Goal: Task Accomplishment & Management: Manage account settings

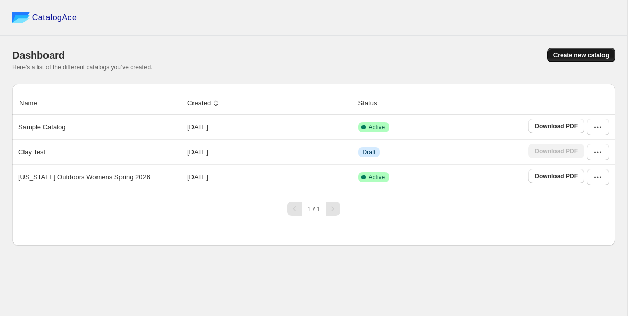
click at [572, 54] on span "Create new catalog" at bounding box center [582, 55] width 56 height 8
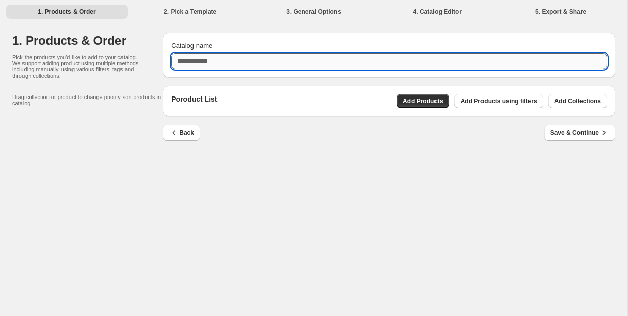
click at [231, 62] on input "Catalog name" at bounding box center [389, 61] width 436 height 16
type input "**********"
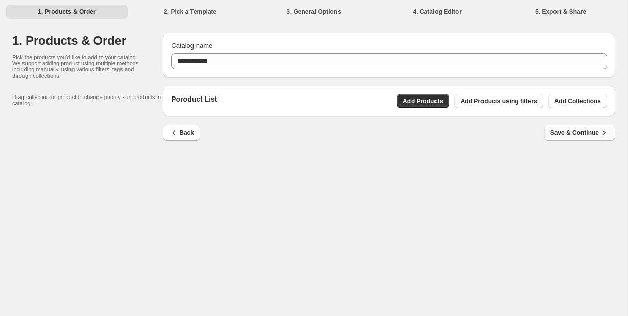
click at [561, 132] on span "Save & Continue" at bounding box center [580, 133] width 59 height 10
click at [339, 101] on div "Poroduct List Add Products Add Products using filters Add Collections" at bounding box center [389, 101] width 436 height 14
click at [562, 132] on span "Save & Continue" at bounding box center [580, 133] width 59 height 10
click at [493, 101] on span "Add Products using filters" at bounding box center [499, 101] width 77 height 8
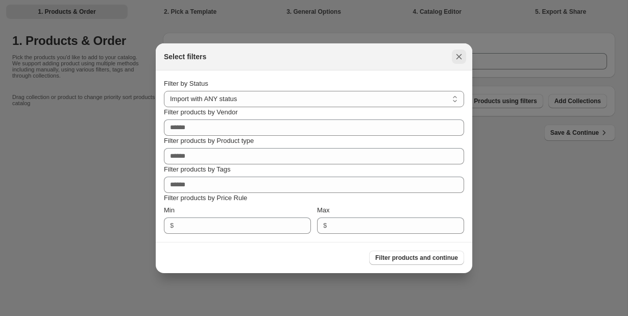
click at [457, 59] on icon ":ru:" at bounding box center [460, 57] width 6 height 6
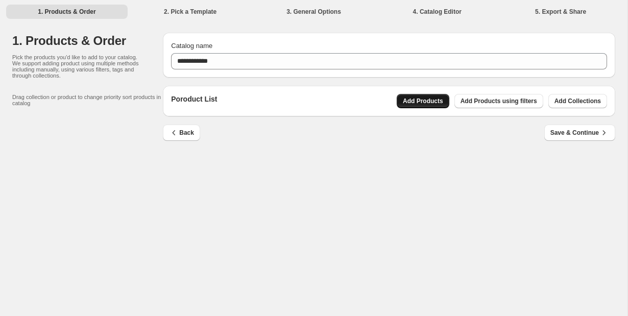
click at [424, 102] on span "Add Products" at bounding box center [423, 101] width 40 height 8
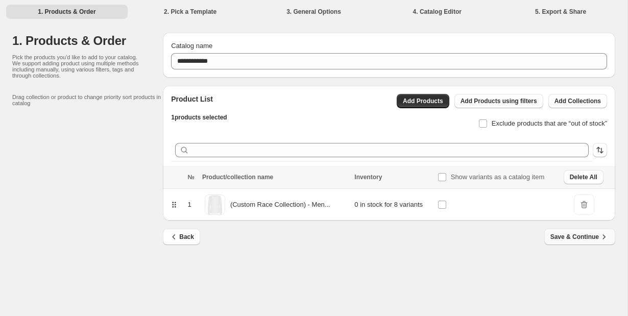
click at [562, 239] on span "Save & Continue" at bounding box center [580, 237] width 59 height 10
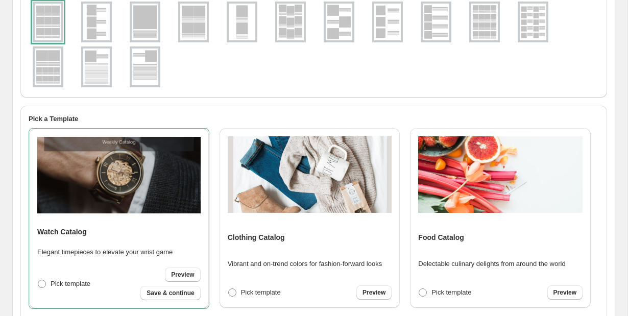
drag, startPoint x: 180, startPoint y: 295, endPoint x: 164, endPoint y: 54, distance: 241.7
click at [164, 54] on div "Pick a product grid layout Pick a Template Watch Catalog Elegant timepieces to …" at bounding box center [309, 276] width 595 height 614
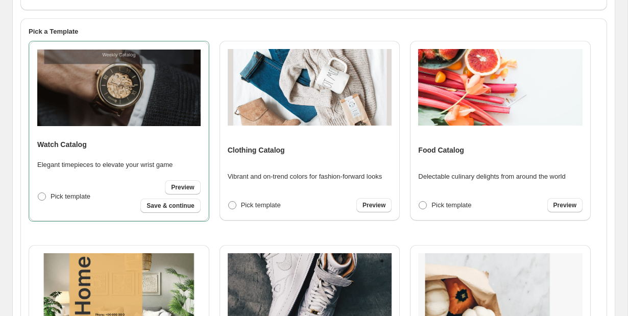
scroll to position [215, 0]
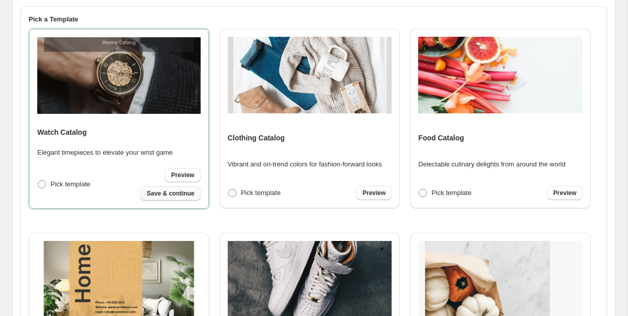
click at [191, 194] on span "Save & continue" at bounding box center [171, 194] width 48 height 8
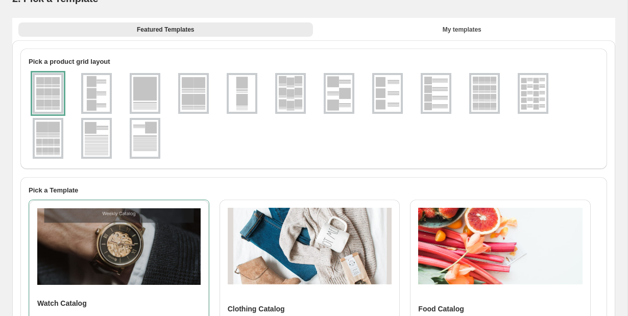
select select "**********"
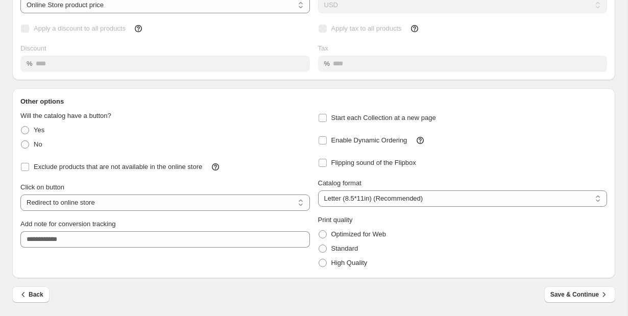
scroll to position [124, 0]
click at [37, 146] on span "No" at bounding box center [38, 145] width 9 height 8
select select "**********"
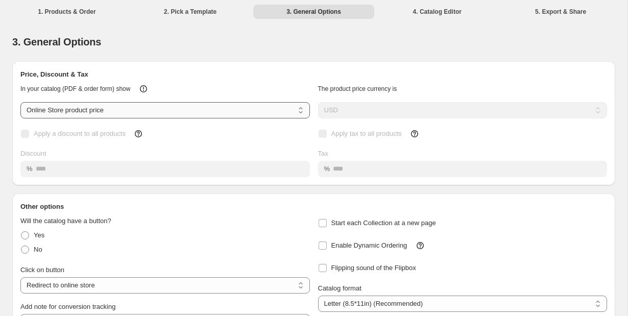
scroll to position [0, 0]
click at [155, 102] on div "**********" at bounding box center [165, 97] width 290 height 43
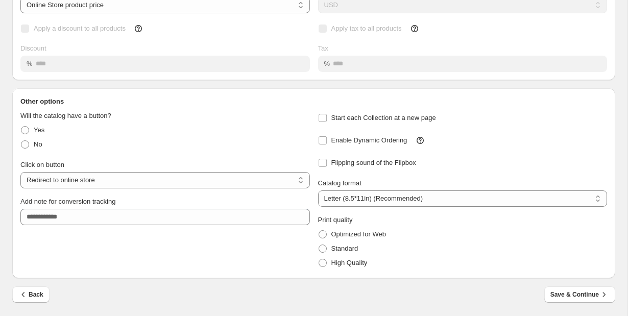
scroll to position [124, 0]
click at [343, 267] on span "High Quality" at bounding box center [350, 263] width 36 height 8
click at [580, 294] on span "Save & Continue" at bounding box center [580, 295] width 59 height 10
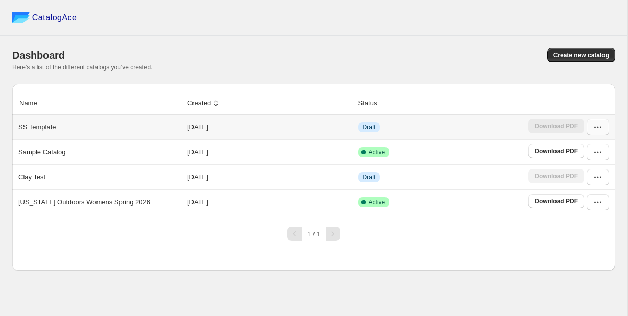
click at [602, 131] on icon "button" at bounding box center [598, 127] width 10 height 10
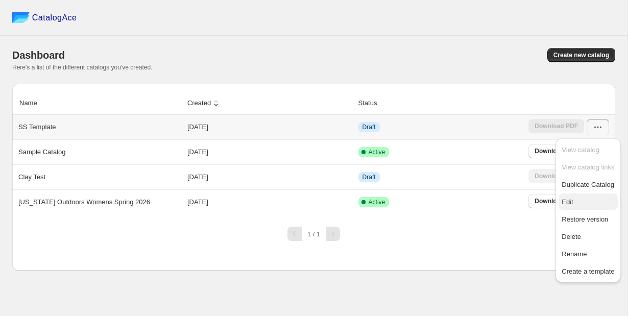
click at [576, 205] on span "Edit" at bounding box center [588, 202] width 53 height 10
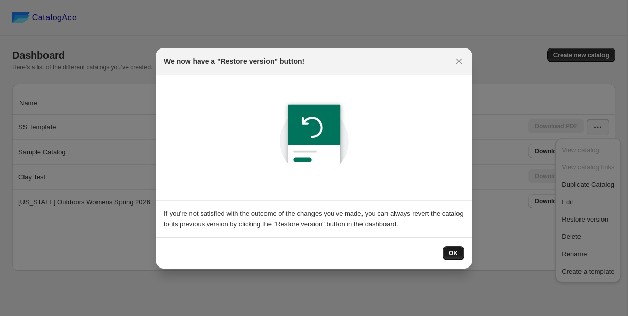
click at [456, 254] on span "OK" at bounding box center [453, 253] width 9 height 8
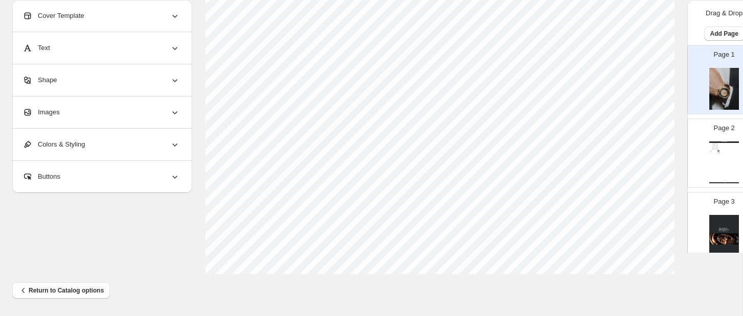
scroll to position [425, 0]
click at [173, 112] on icon at bounding box center [175, 112] width 10 height 10
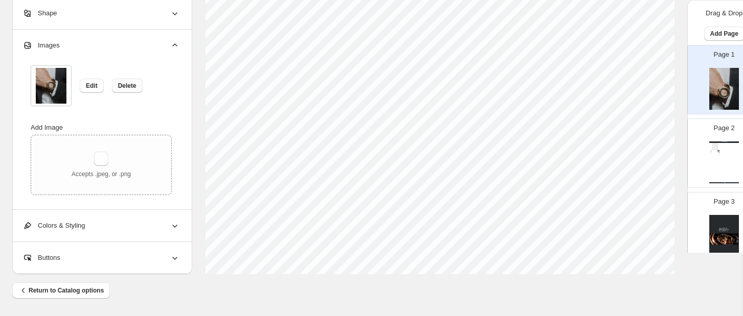
click at [129, 89] on span "Delete" at bounding box center [127, 86] width 18 height 8
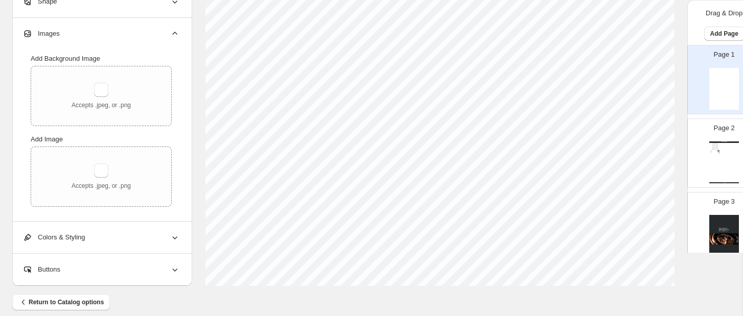
scroll to position [409, 0]
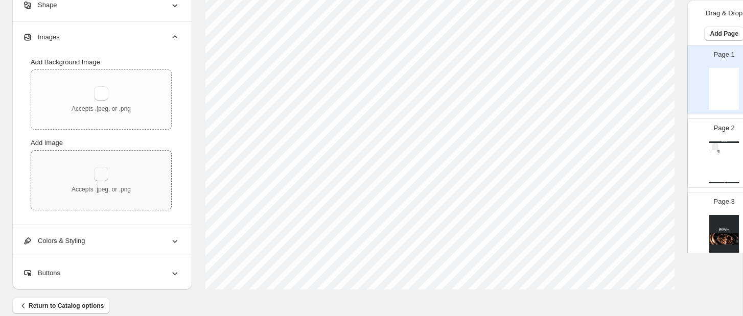
click at [98, 174] on button "button" at bounding box center [101, 174] width 14 height 14
type input "**********"
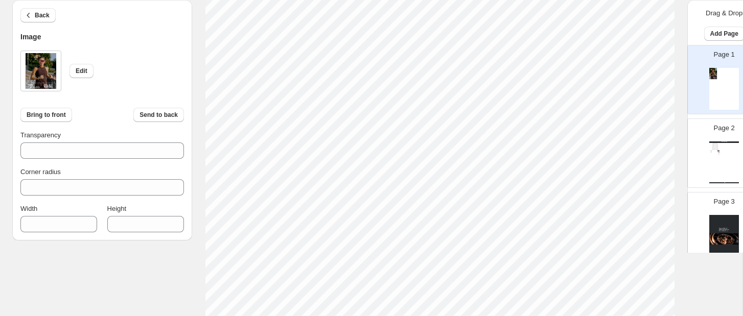
scroll to position [154, 0]
type input "***"
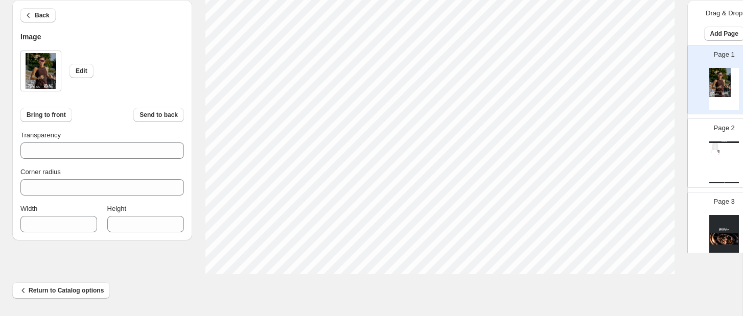
type input "***"
type input "****"
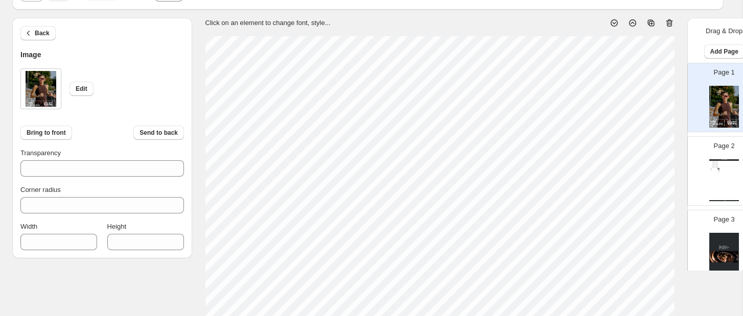
scroll to position [55, 0]
click at [735, 167] on div "Watch Catalog (Custom Race Collection) - Men's Long Sleeve - XS XS, S, M, L, XL…" at bounding box center [724, 181] width 30 height 42
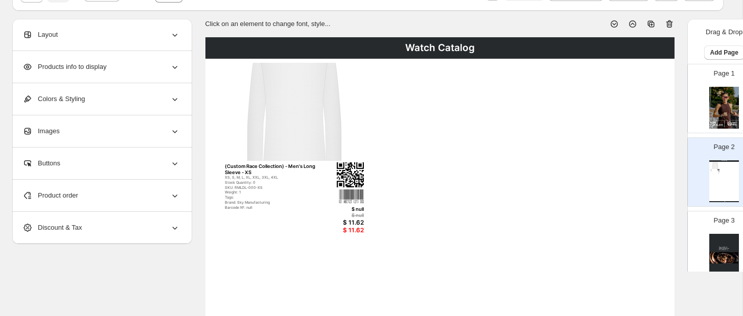
click at [721, 253] on img at bounding box center [724, 255] width 30 height 42
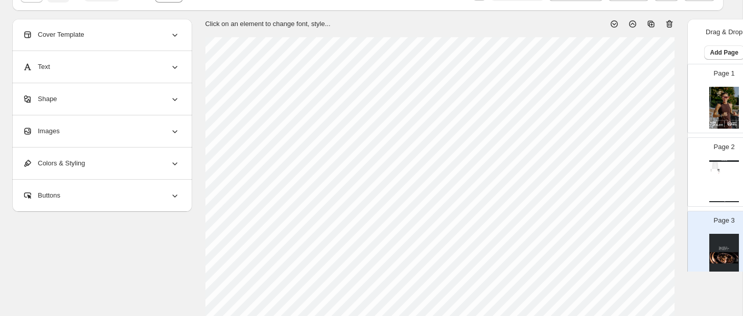
click at [667, 25] on icon at bounding box center [669, 24] width 7 height 8
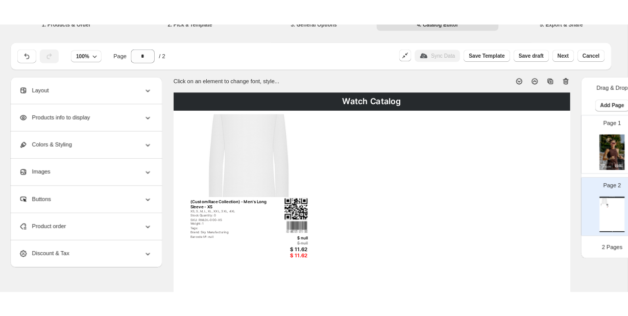
scroll to position [0, 0]
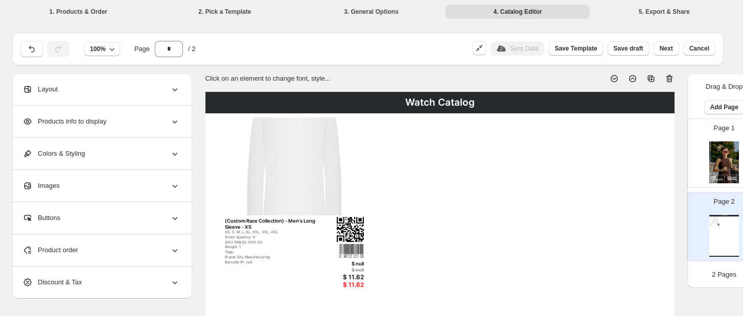
click at [559, 100] on div "Watch Catalog" at bounding box center [439, 102] width 469 height 21
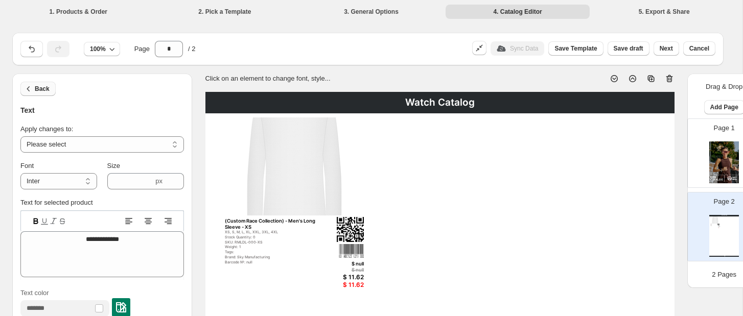
click at [42, 90] on span "Back" at bounding box center [42, 89] width 15 height 8
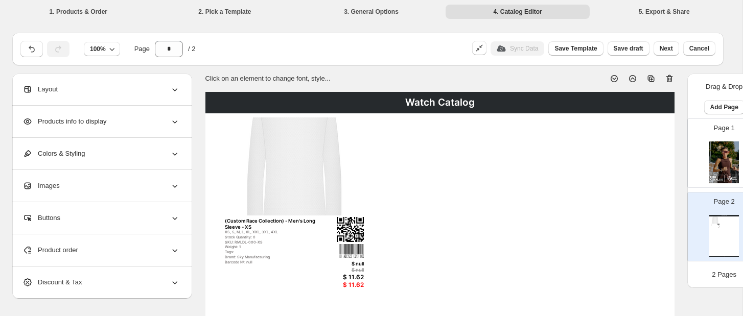
click at [717, 150] on img at bounding box center [724, 163] width 30 height 42
type input "*"
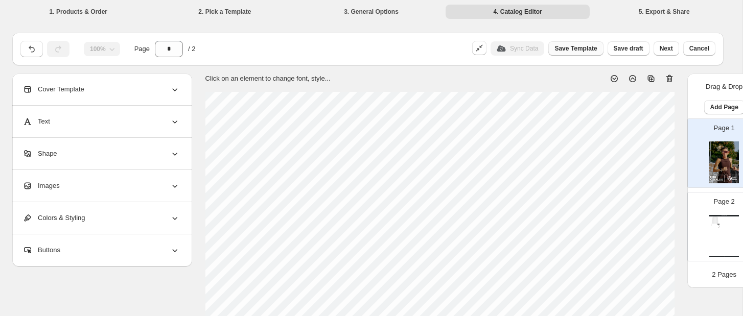
click at [567, 49] on span "Save Template" at bounding box center [575, 48] width 42 height 8
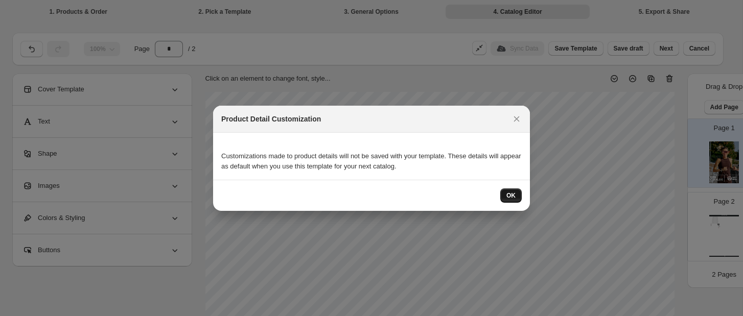
click at [510, 196] on span "OK" at bounding box center [510, 196] width 9 height 8
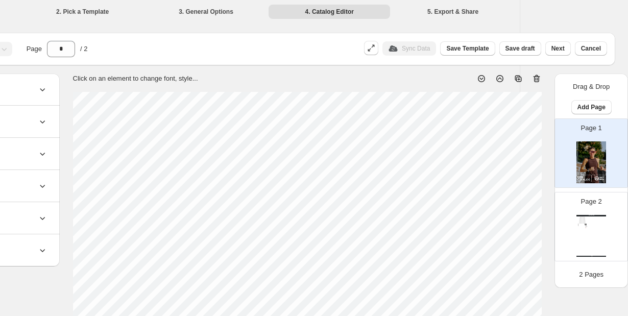
scroll to position [0, 108]
click at [586, 218] on img at bounding box center [582, 220] width 9 height 7
type input "*"
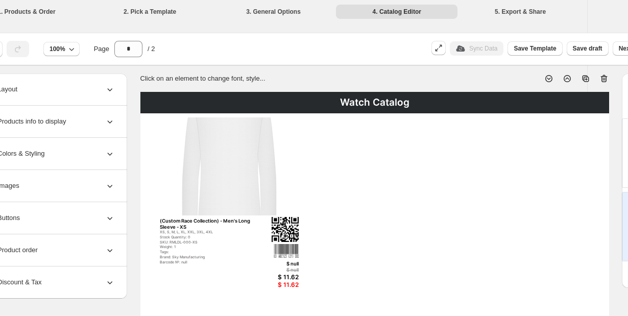
scroll to position [0, 0]
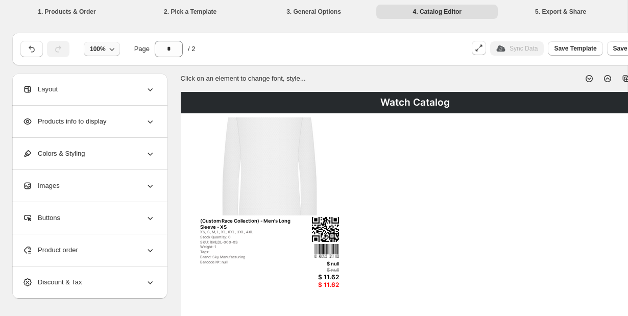
click at [118, 47] on button "100%" at bounding box center [102, 49] width 36 height 14
click at [108, 81] on button "75%" at bounding box center [101, 88] width 37 height 16
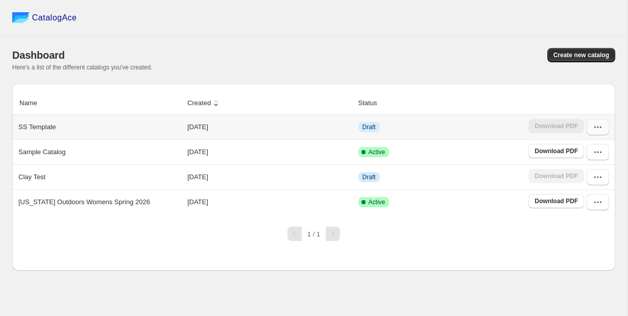
click at [597, 129] on icon "button" at bounding box center [598, 127] width 10 height 10
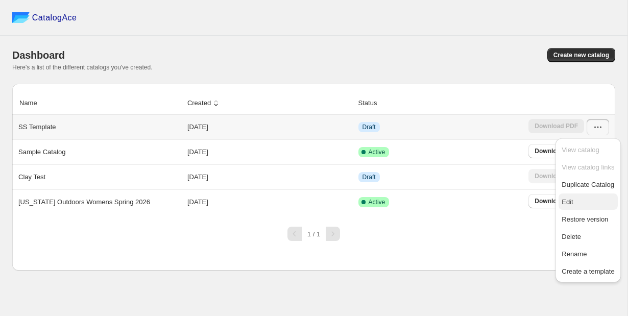
click at [572, 200] on span "Edit" at bounding box center [567, 202] width 11 height 8
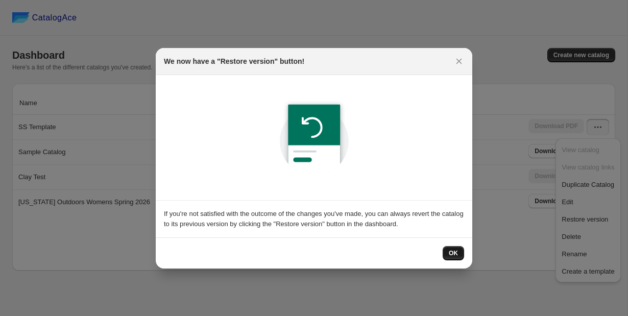
click at [460, 250] on button "OK" at bounding box center [453, 253] width 21 height 14
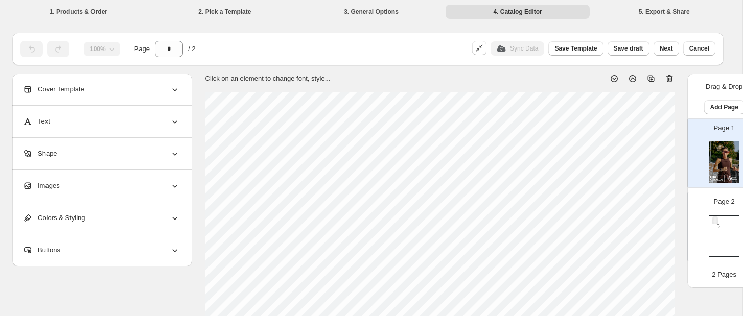
click at [628, 222] on div "Watch Catalog (Custom Race Collection) - Men's Long Sleeve - XS XS, S, M, L, XL…" at bounding box center [724, 236] width 30 height 42
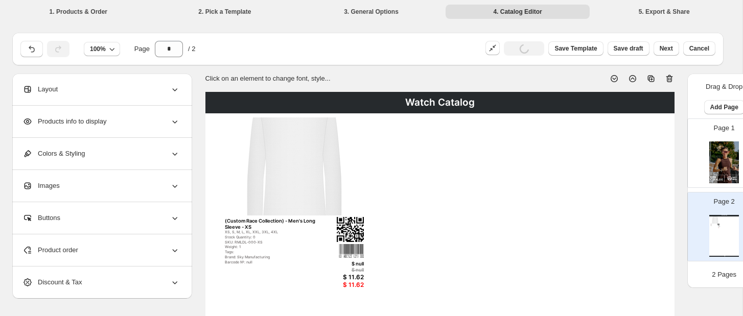
type input "*"
click at [176, 120] on icon at bounding box center [175, 121] width 10 height 10
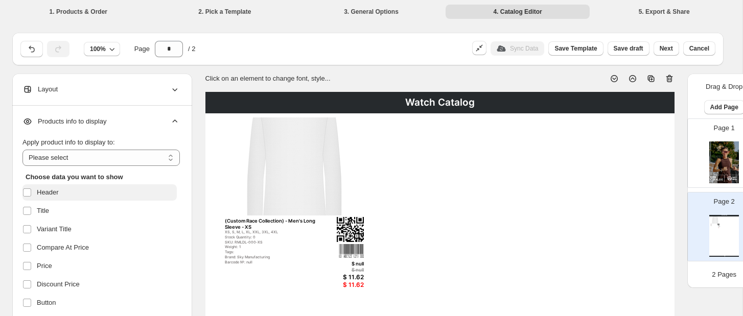
click at [51, 196] on span "Header" at bounding box center [48, 193] width 22 height 10
click at [51, 191] on span "Header" at bounding box center [48, 193] width 22 height 10
click at [43, 209] on span "Title" at bounding box center [43, 211] width 12 height 10
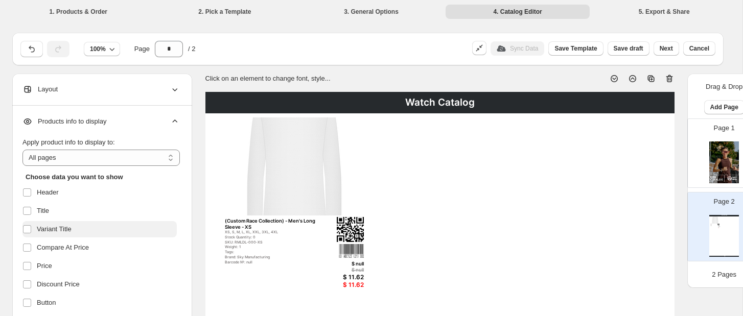
click at [44, 226] on span "Variant Title" at bounding box center [54, 229] width 35 height 10
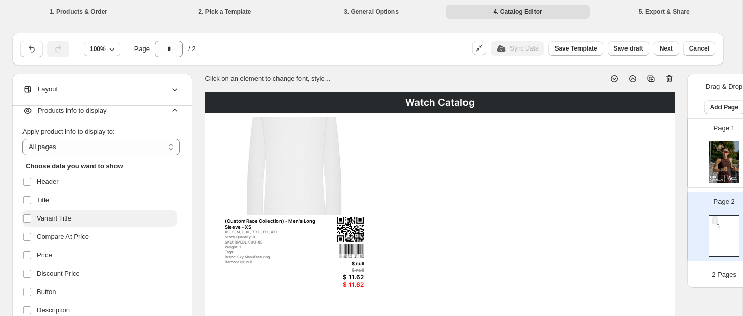
scroll to position [15, 0]
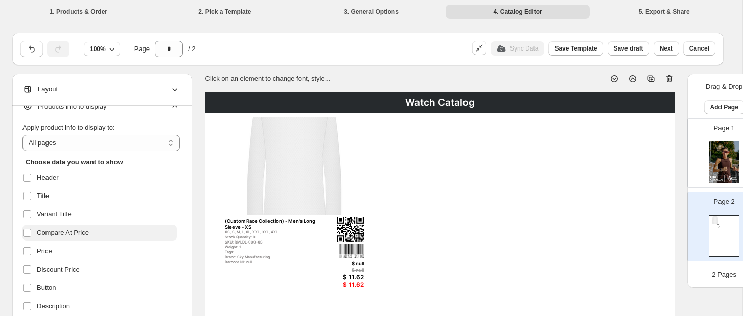
click at [49, 230] on span "Compare At Price" at bounding box center [63, 233] width 52 height 10
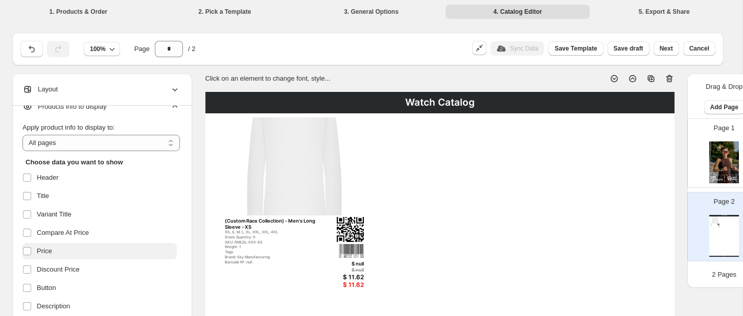
click at [45, 247] on span "Price" at bounding box center [44, 251] width 15 height 10
click at [45, 267] on span "Discount Price" at bounding box center [58, 270] width 43 height 10
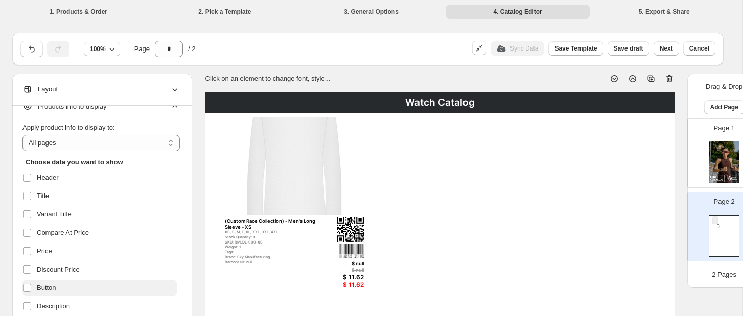
click at [45, 285] on span "Button" at bounding box center [46, 288] width 19 height 10
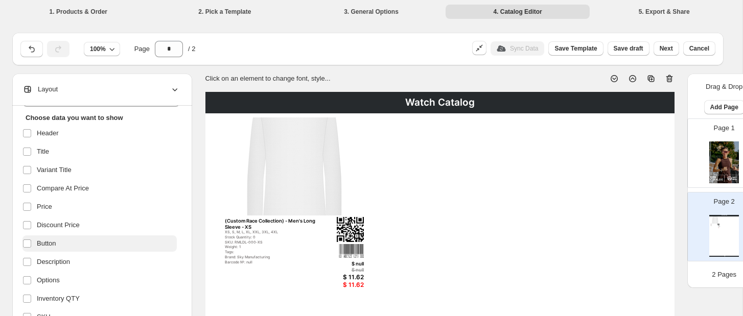
scroll to position [74, 0]
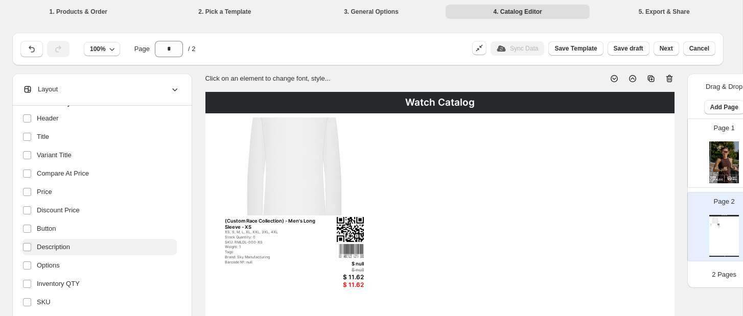
click at [54, 251] on span "Description" at bounding box center [53, 247] width 33 height 10
click at [55, 252] on label "Description" at bounding box center [99, 247] width 154 height 16
click at [55, 262] on span "Options" at bounding box center [48, 266] width 23 height 10
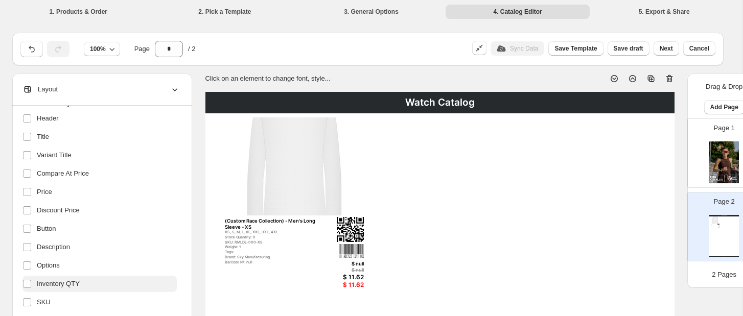
click at [55, 281] on span "Inventory QTY" at bounding box center [58, 284] width 43 height 10
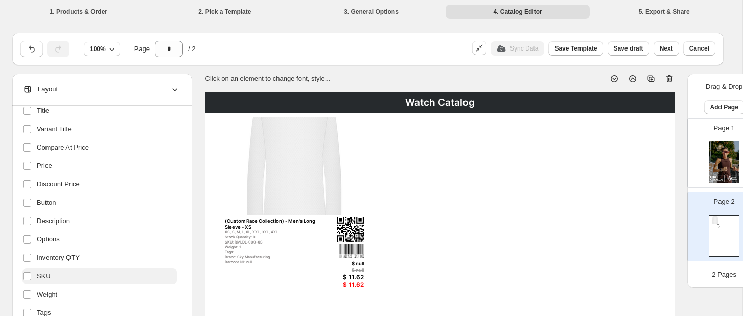
click at [48, 271] on span "SKU" at bounding box center [44, 276] width 14 height 10
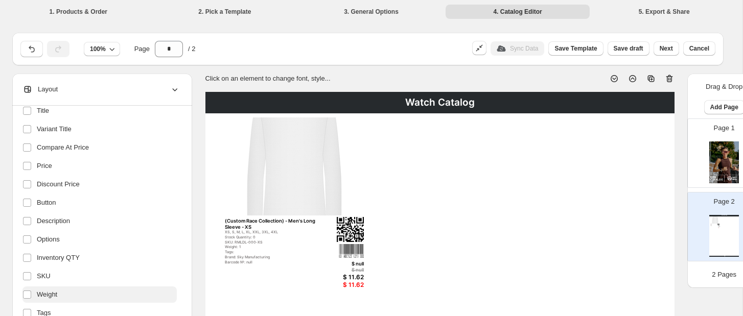
click at [48, 291] on span "Weight" at bounding box center [47, 295] width 20 height 10
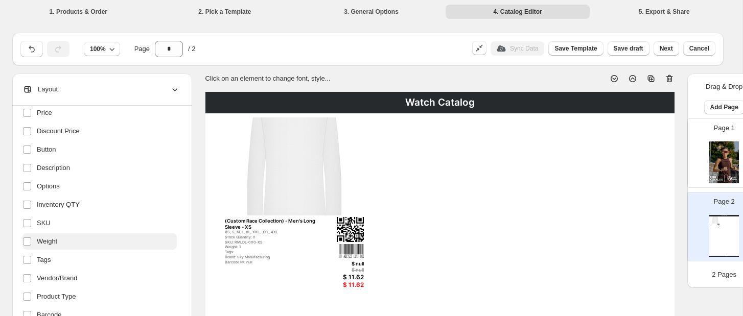
scroll to position [161, 0]
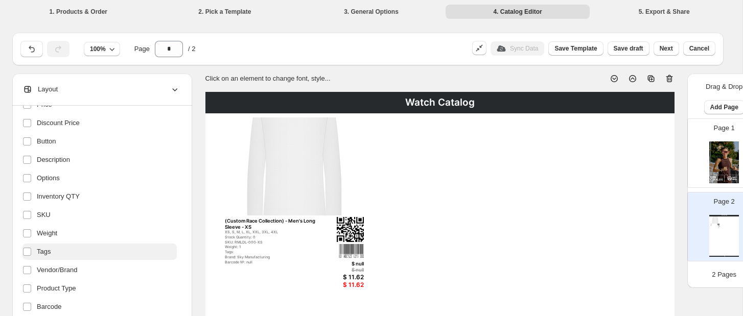
click at [48, 253] on span "Tags" at bounding box center [44, 252] width 14 height 10
click at [51, 266] on span "Vendor/Brand" at bounding box center [57, 270] width 41 height 10
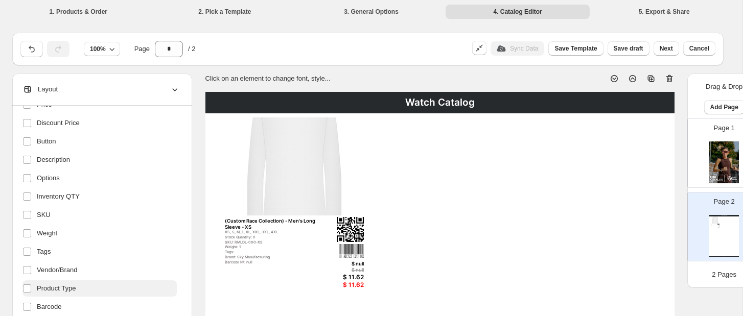
click at [51, 281] on label "Product Type" at bounding box center [99, 289] width 154 height 16
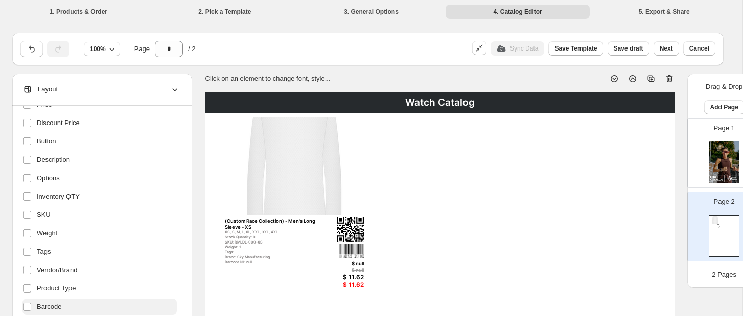
click at [51, 299] on label "Barcode" at bounding box center [99, 307] width 154 height 16
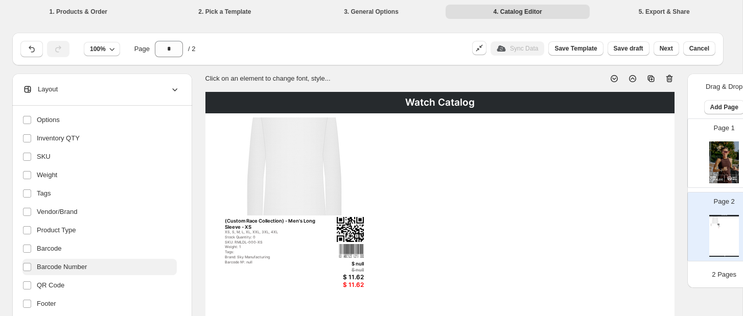
scroll to position [220, 0]
click at [53, 269] on span "Barcode Number" at bounding box center [62, 267] width 50 height 10
click at [52, 282] on span "QR Code" at bounding box center [51, 286] width 28 height 10
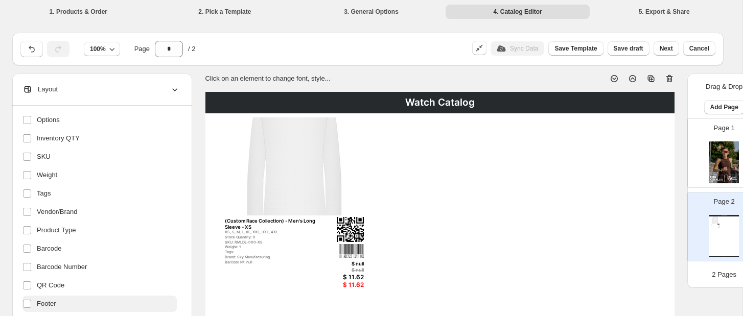
click at [50, 303] on span "Footer" at bounding box center [46, 304] width 19 height 10
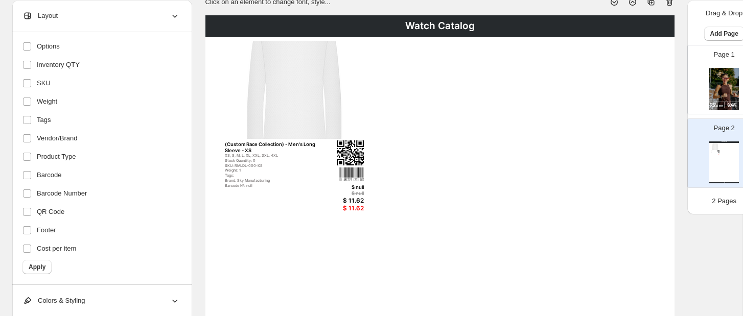
scroll to position [80, 0]
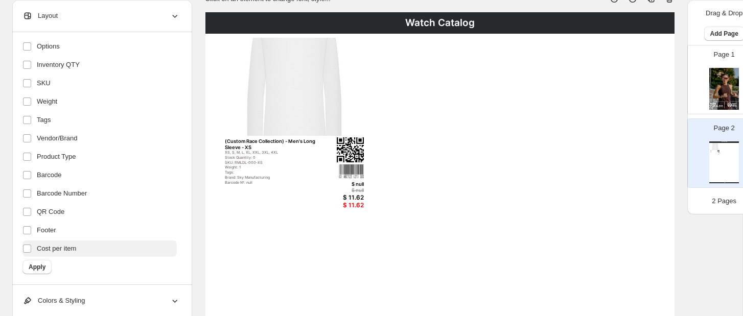
click at [57, 248] on span "Cost per item" at bounding box center [56, 249] width 39 height 10
click at [37, 265] on span "Apply" at bounding box center [37, 267] width 17 height 8
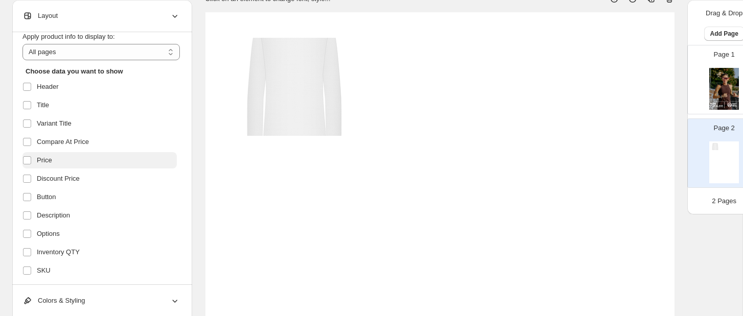
scroll to position [31, 0]
click at [177, 15] on icon at bounding box center [175, 16] width 5 height 3
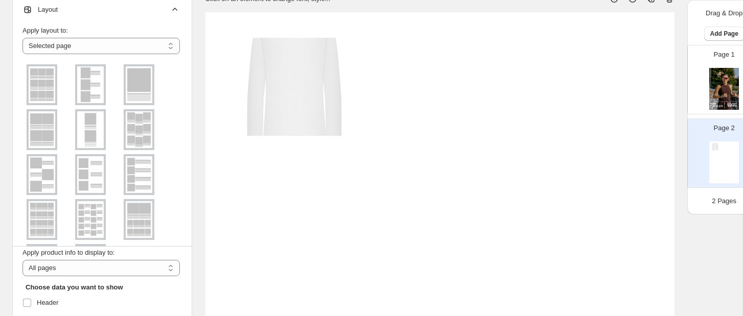
click at [175, 10] on icon at bounding box center [175, 10] width 10 height 10
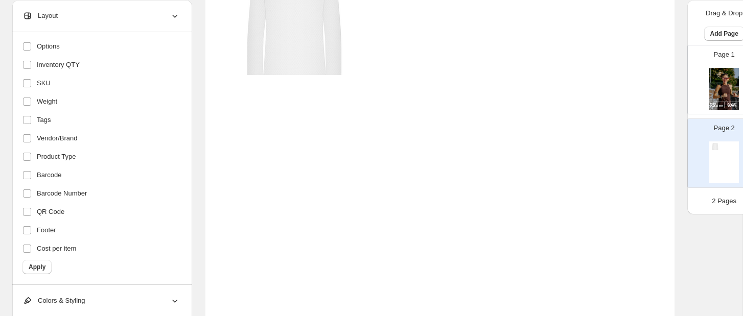
scroll to position [25, 0]
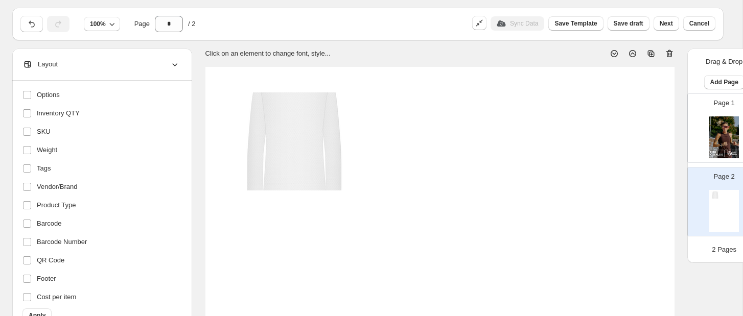
click at [172, 64] on icon at bounding box center [175, 64] width 10 height 10
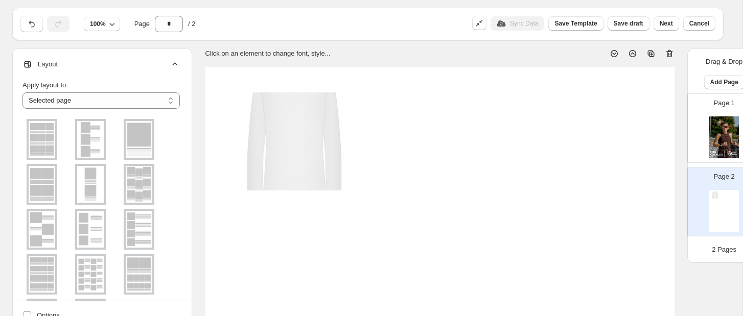
click at [172, 64] on icon at bounding box center [175, 64] width 10 height 10
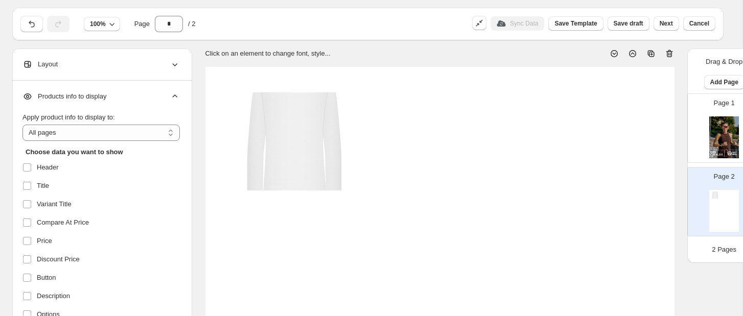
scroll to position [0, 0]
click at [176, 95] on icon at bounding box center [175, 96] width 10 height 10
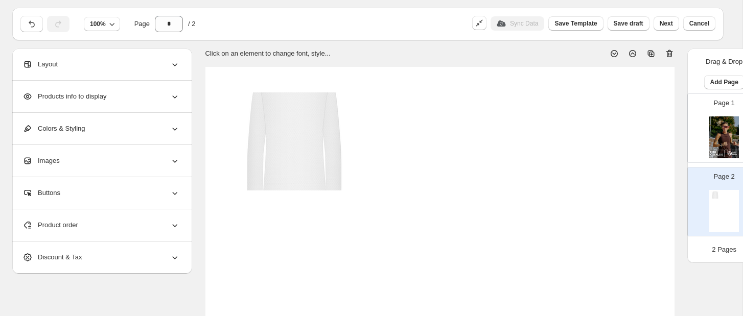
click at [173, 224] on icon at bounding box center [175, 225] width 10 height 10
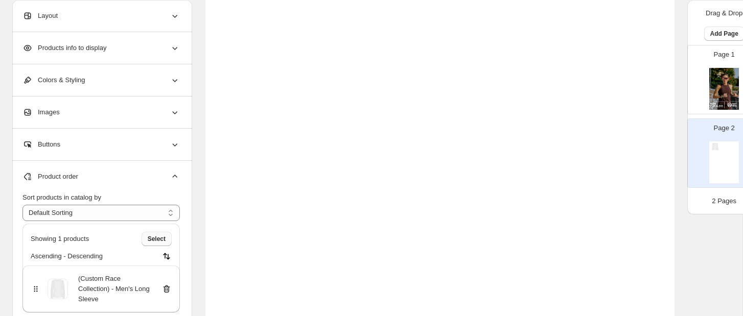
scroll to position [239, 0]
click at [157, 239] on span "Select" at bounding box center [157, 239] width 18 height 8
click at [118, 240] on icon "button" at bounding box center [114, 239] width 10 height 10
click at [40, 280] on div "(Custom Race Collection) - Men's Long Sleeve" at bounding box center [101, 284] width 141 height 20
click at [111, 241] on icon "button" at bounding box center [114, 239] width 10 height 10
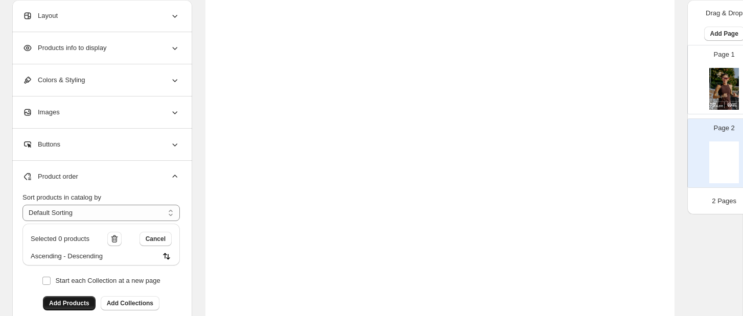
click at [76, 300] on span "Add Products" at bounding box center [69, 303] width 40 height 8
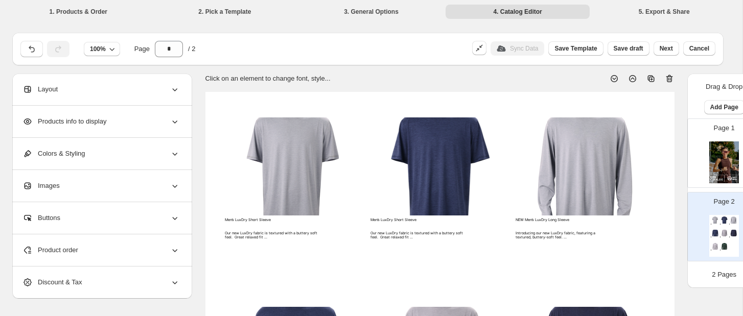
scroll to position [0, 0]
click at [178, 91] on icon at bounding box center [175, 89] width 10 height 10
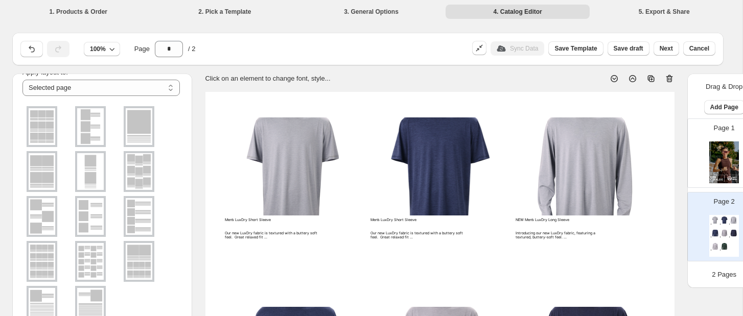
scroll to position [42, 0]
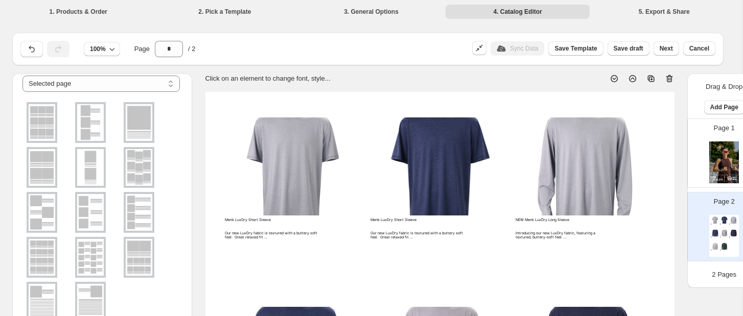
click at [55, 245] on img at bounding box center [42, 257] width 27 height 37
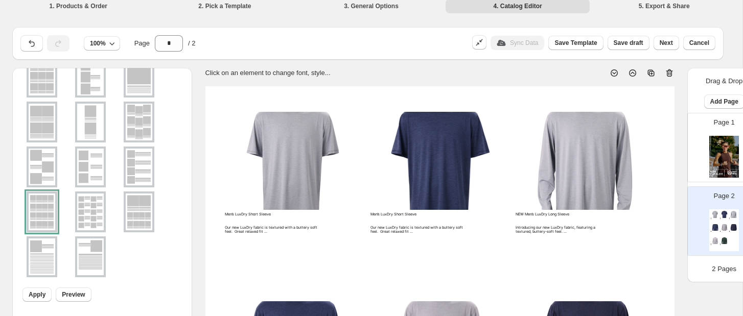
scroll to position [65, 0]
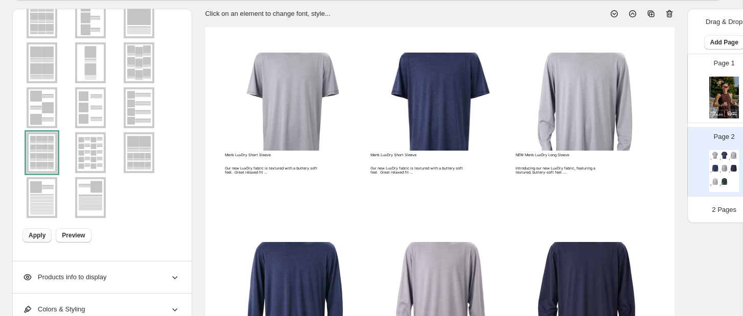
click at [40, 237] on span "Apply" at bounding box center [37, 235] width 17 height 8
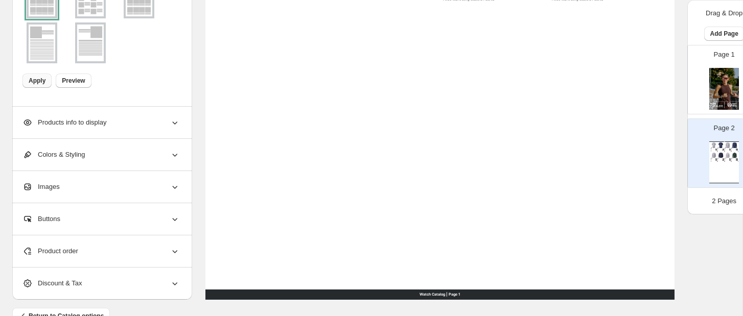
scroll to position [425, 0]
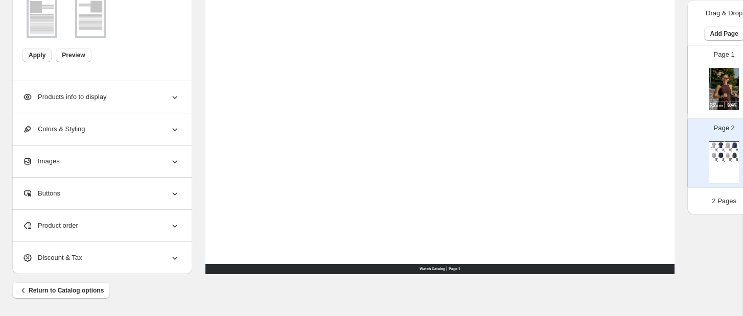
click at [175, 225] on icon at bounding box center [175, 226] width 10 height 10
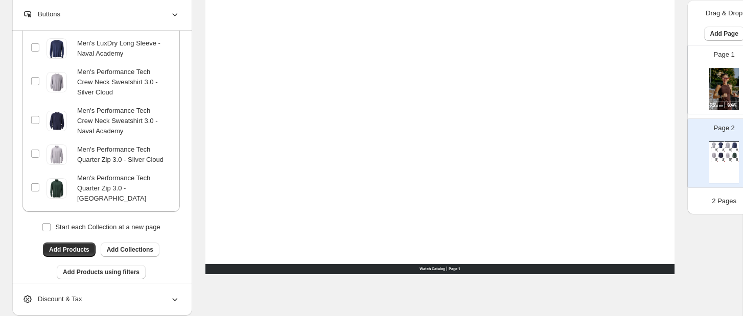
scroll to position [204, 0]
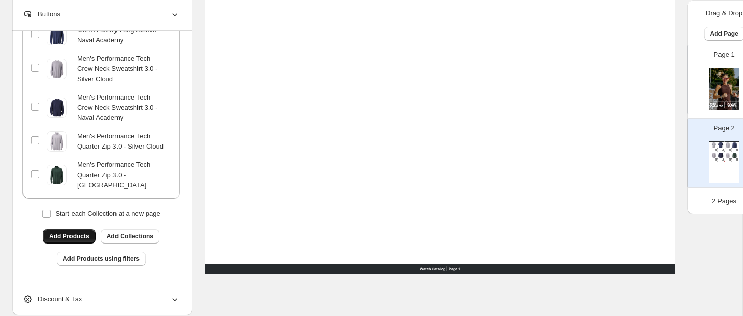
click at [83, 243] on button "Add Products" at bounding box center [69, 236] width 53 height 14
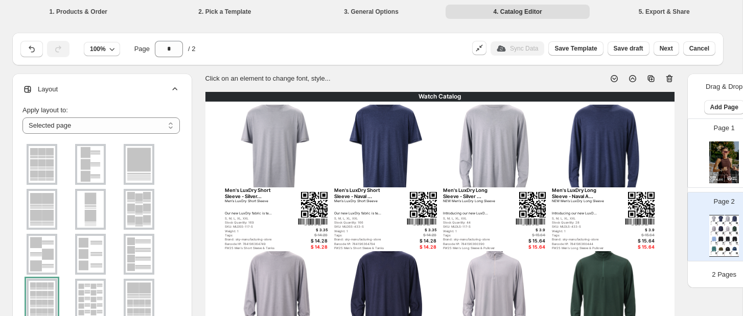
scroll to position [0, 0]
click at [175, 88] on icon at bounding box center [175, 88] width 5 height 3
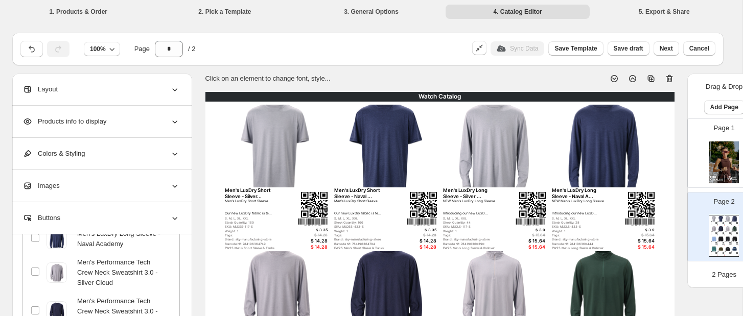
click at [174, 218] on icon at bounding box center [175, 218] width 5 height 3
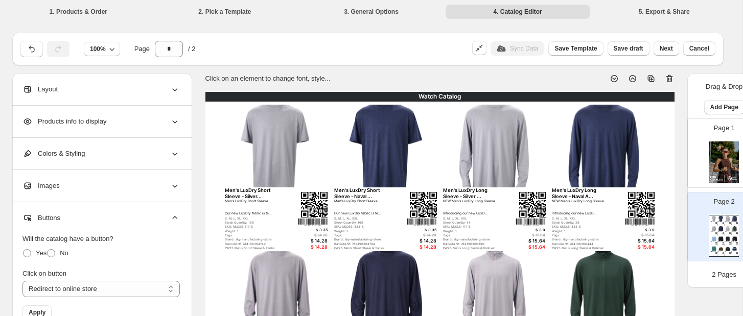
click at [176, 216] on icon at bounding box center [175, 218] width 10 height 10
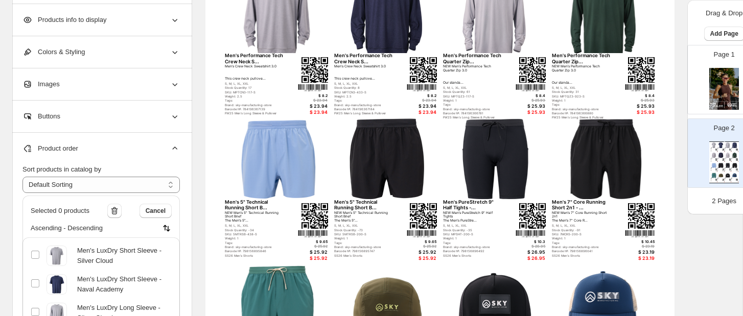
click at [178, 149] on icon at bounding box center [175, 149] width 10 height 10
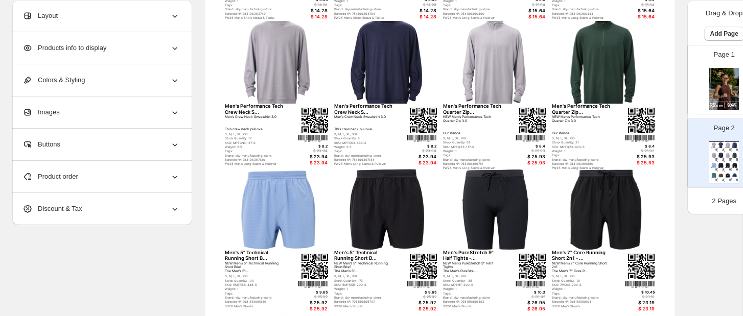
scroll to position [230, 0]
click at [178, 52] on icon at bounding box center [175, 48] width 10 height 10
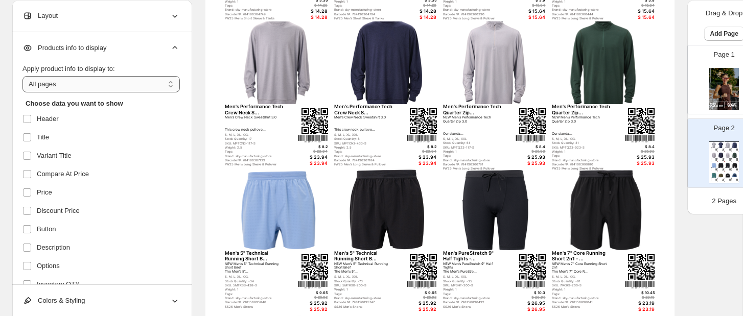
scroll to position [0, 0]
select select "**********"
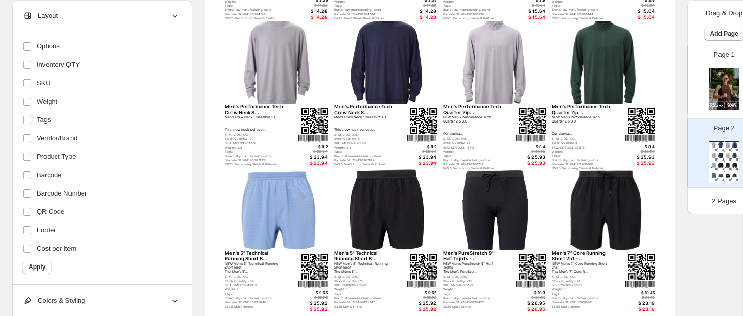
scroll to position [220, 0]
click at [42, 265] on span "Apply" at bounding box center [37, 267] width 17 height 8
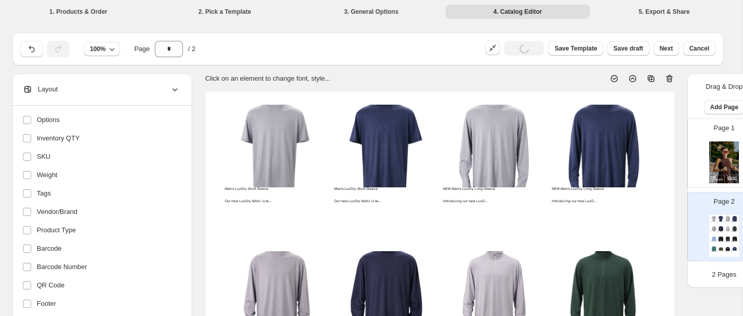
scroll to position [0, 0]
click at [256, 196] on div "Men’s LuxDry Short Sleeve Our new LuxDry fabric is te..." at bounding box center [254, 196] width 59 height 16
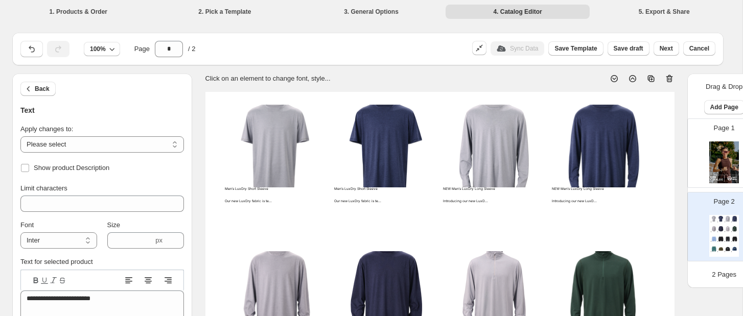
click at [266, 146] on img at bounding box center [276, 146] width 102 height 83
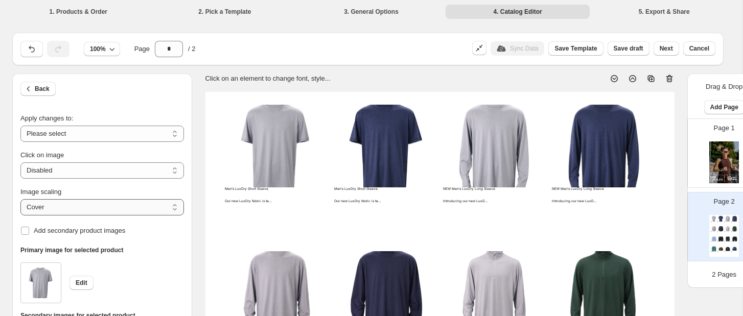
select select "*****"
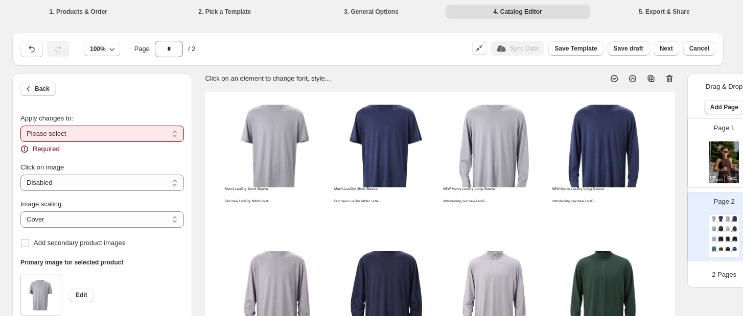
select select "**********"
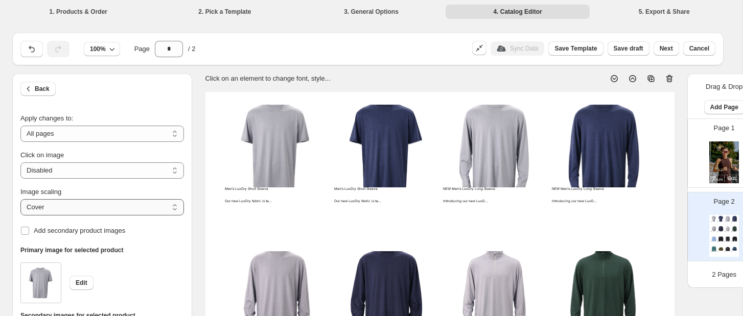
select select "*******"
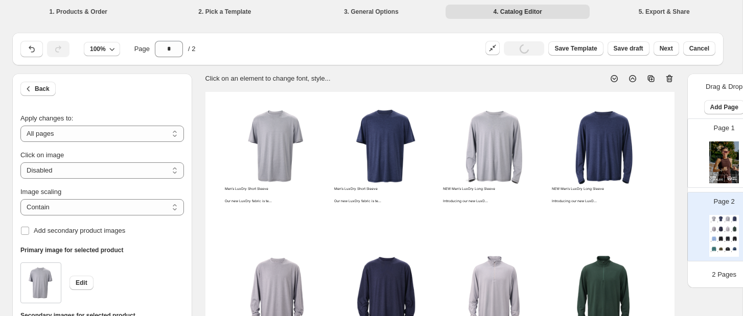
click at [248, 188] on div "Men’s LuxDry Short Sleeve Our new LuxDry fabric is te..." at bounding box center [254, 196] width 59 height 16
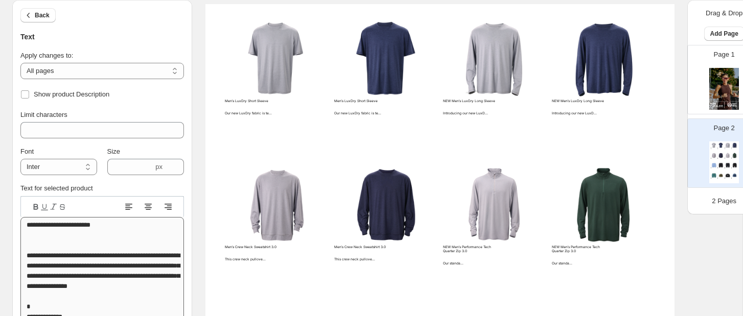
scroll to position [1, 0]
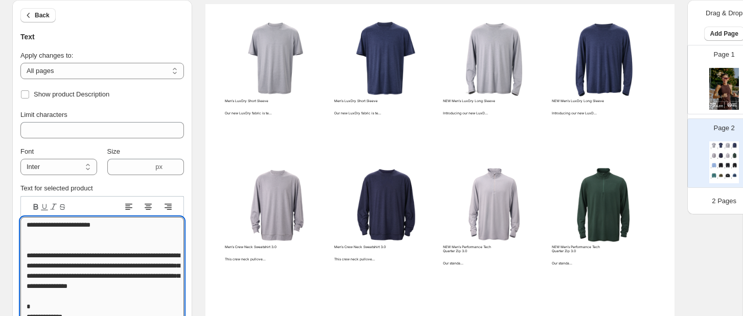
click at [120, 260] on textarea "**********" at bounding box center [102, 306] width 164 height 179
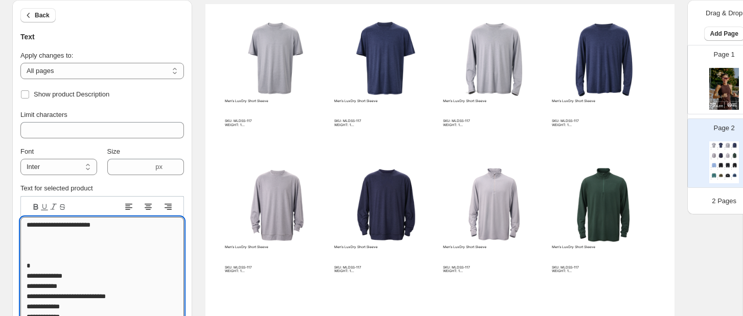
scroll to position [0, 0]
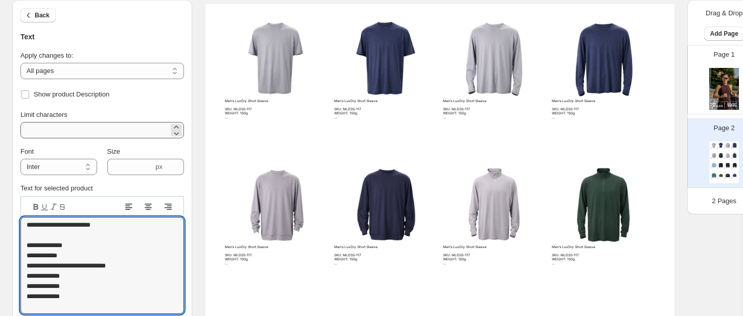
type textarea "**********"
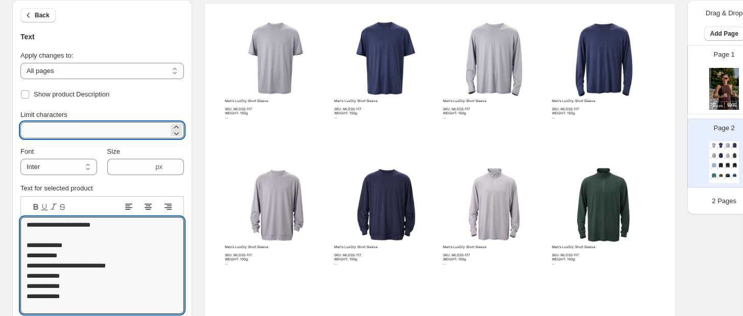
click at [144, 133] on input "**" at bounding box center [94, 130] width 148 height 16
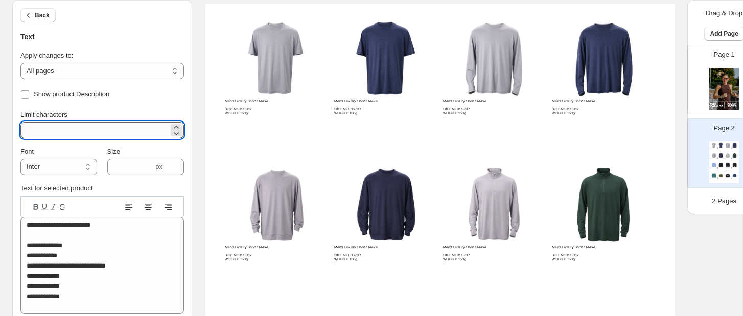
click at [144, 133] on input "**" at bounding box center [94, 130] width 148 height 16
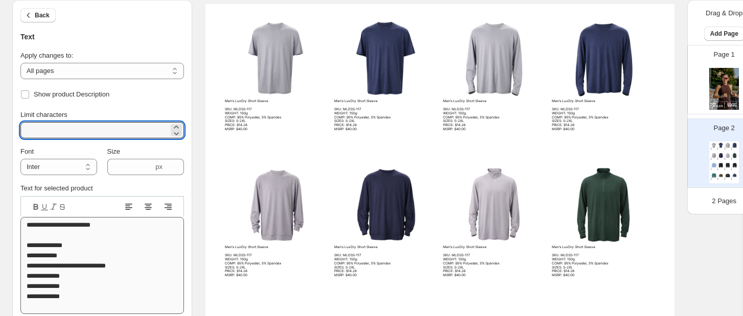
type input "****"
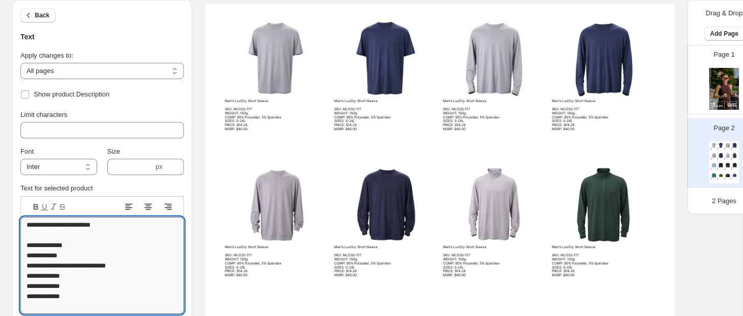
click at [92, 225] on textarea "**********" at bounding box center [102, 265] width 164 height 97
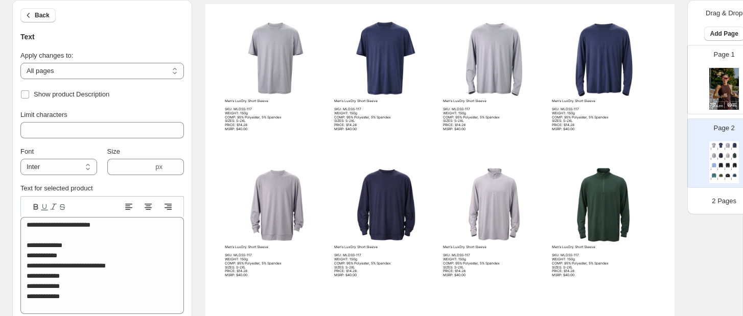
click at [34, 206] on icon at bounding box center [35, 207] width 5 height 6
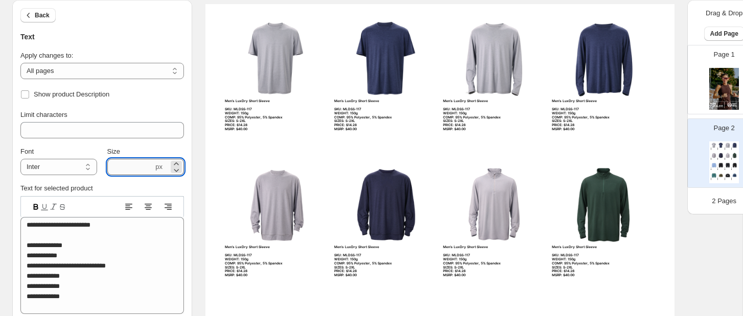
click at [126, 167] on input "***" at bounding box center [130, 167] width 46 height 16
type input "***"
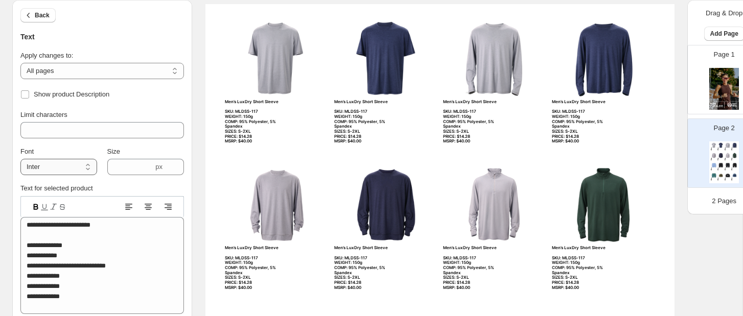
select select "**********"
click at [199, 2] on section "Click on an element to change font, style... Men’s LuxDry Short Sleeve SKU: MLD…" at bounding box center [439, 298] width 495 height 625
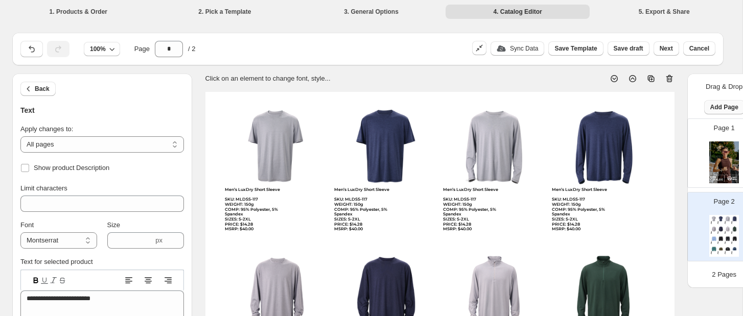
click at [628, 108] on span "Add Page" at bounding box center [724, 107] width 28 height 8
click at [628, 149] on span "Product Grid Page" at bounding box center [701, 146] width 55 height 8
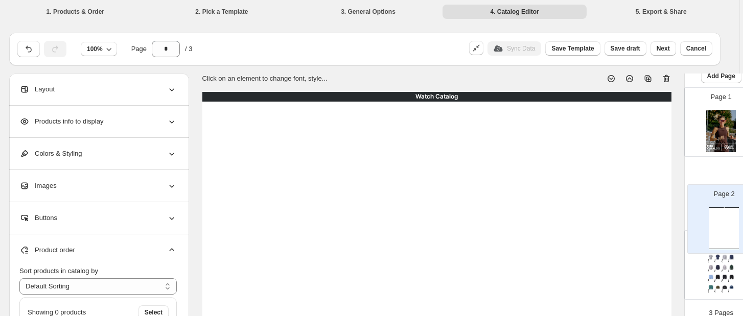
scroll to position [0, 6]
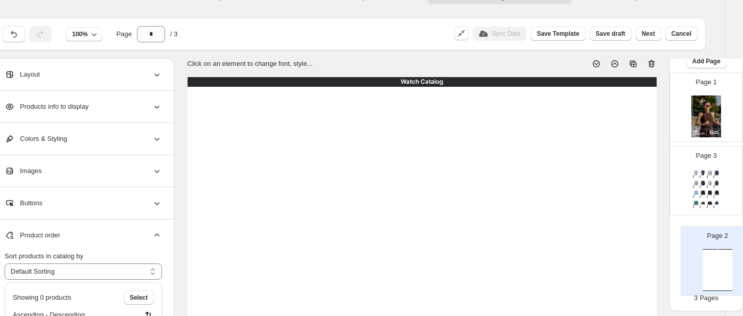
drag, startPoint x: 712, startPoint y: 209, endPoint x: 702, endPoint y: 281, distance: 72.3
click at [628, 281] on div "Page 1 Page 2 Watch Catalog Watch Catalog | Page undefined Page 3 Men’s LuxDry …" at bounding box center [706, 181] width 74 height 217
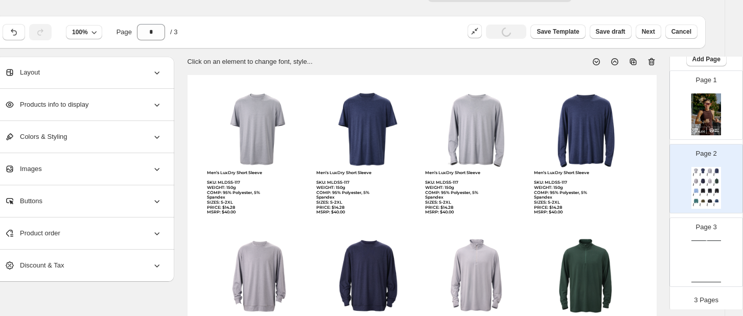
click at [628, 173] on img at bounding box center [696, 171] width 7 height 6
click at [628, 236] on div "Page 3 Watch Catalog Watch Catalog | Page undefined" at bounding box center [702, 248] width 64 height 68
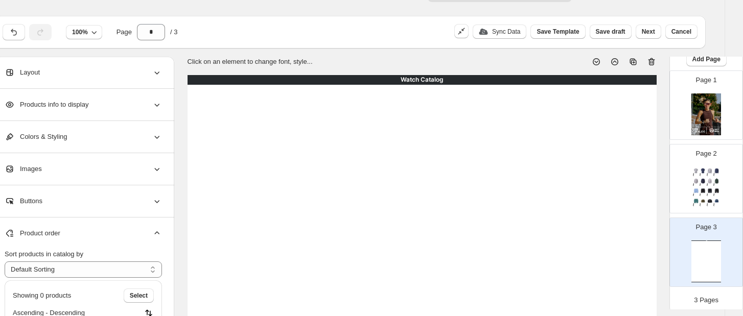
click at [628, 62] on icon at bounding box center [651, 62] width 10 height 10
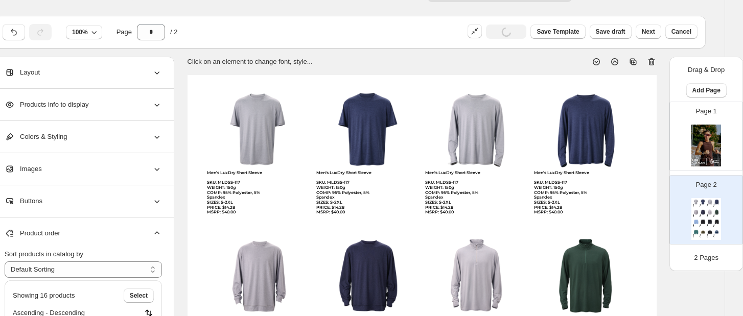
scroll to position [0, 0]
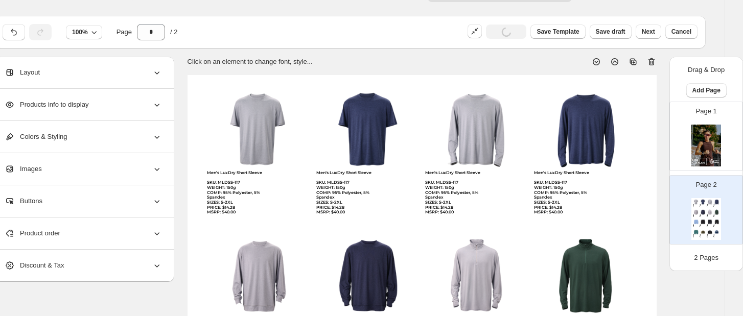
click at [628, 62] on icon at bounding box center [633, 62] width 3 height 3
click at [628, 271] on div "Page 3 Men’s LuxDry Short Sleeve SKU: MLDSS-117 WEIGHT: 150g COMP: 95% Polyeste…" at bounding box center [702, 279] width 64 height 68
type input "*"
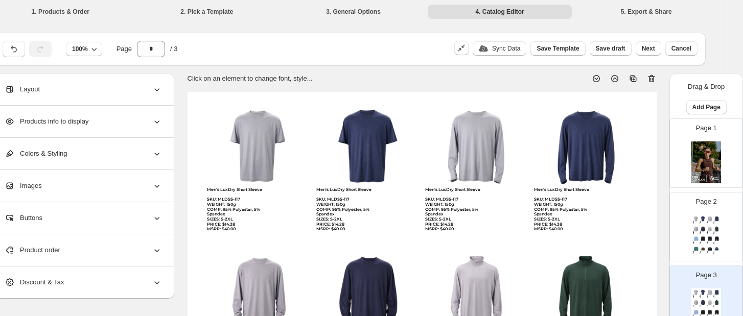
scroll to position [0, 18]
click at [555, 48] on span "Save Template" at bounding box center [557, 48] width 42 height 8
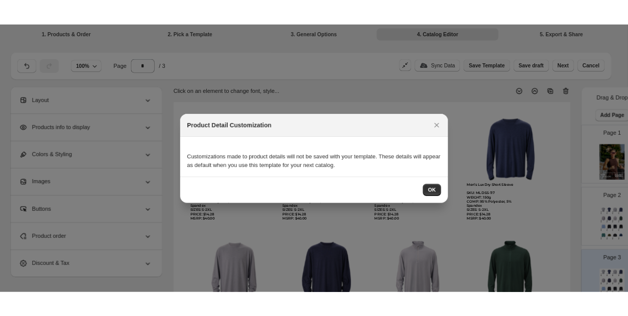
scroll to position [0, 0]
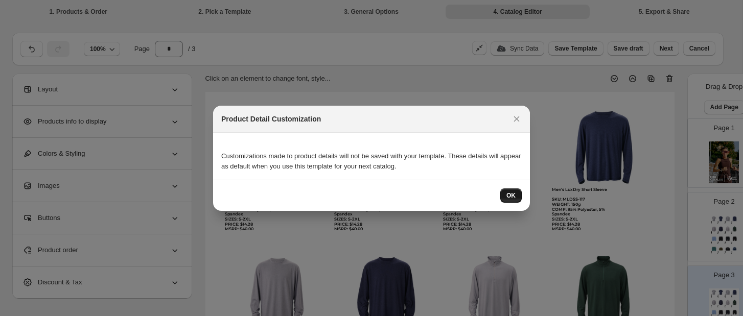
click at [511, 193] on span "OK" at bounding box center [510, 196] width 9 height 8
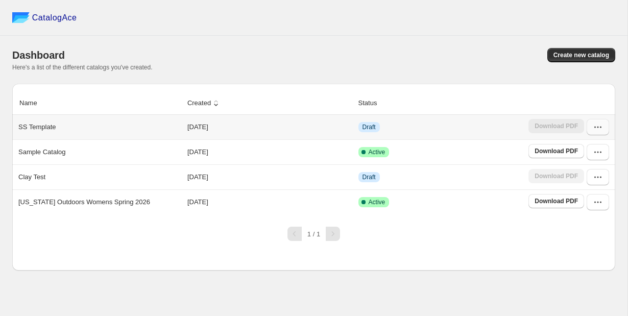
click at [601, 128] on icon "button" at bounding box center [601, 128] width 2 height 2
click at [557, 73] on div "Dashboard Create new catalog Here's a list of the different catalogs you've cre…" at bounding box center [313, 60] width 603 height 48
click at [568, 56] on span "Create new catalog" at bounding box center [582, 55] width 56 height 8
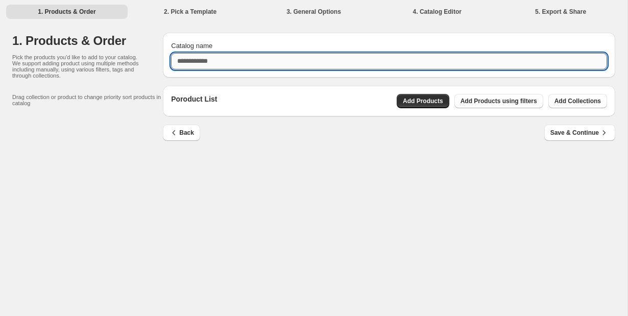
click at [337, 59] on input "Catalog name" at bounding box center [389, 61] width 436 height 16
type input "**********"
click at [560, 134] on span "Save & Continue" at bounding box center [580, 133] width 59 height 10
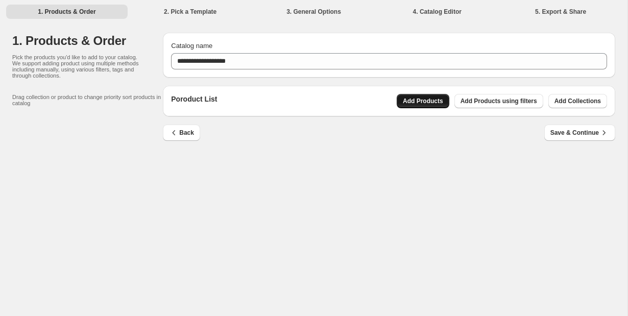
click at [432, 101] on span "Add Products" at bounding box center [423, 101] width 40 height 8
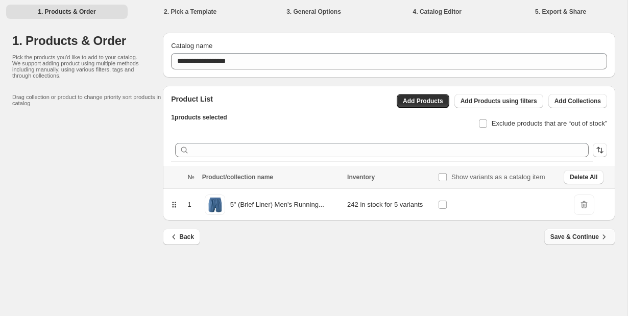
click at [578, 238] on span "Save & Continue" at bounding box center [580, 237] width 59 height 10
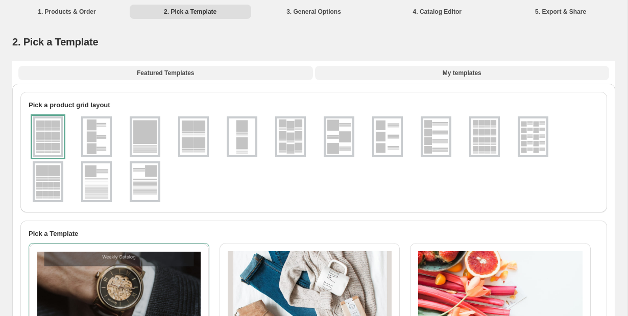
click at [413, 80] on button "My templates" at bounding box center [462, 73] width 295 height 14
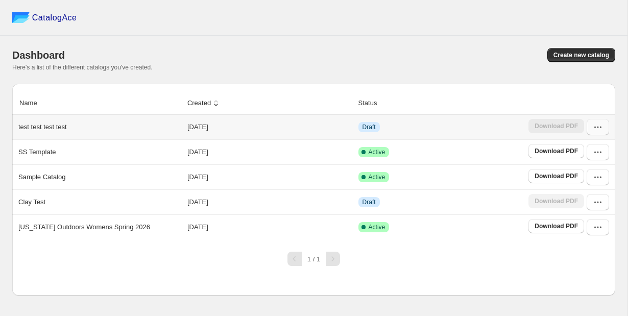
click at [598, 127] on icon "button" at bounding box center [598, 127] width 10 height 10
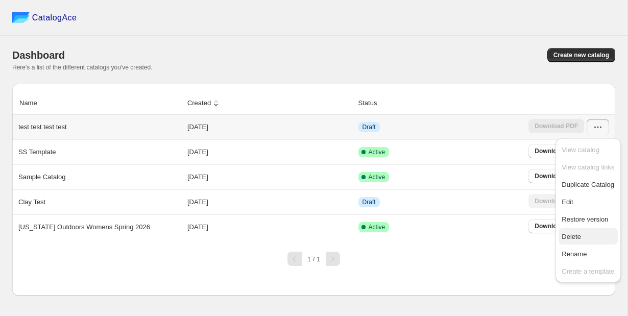
click at [576, 240] on span "Delete" at bounding box center [571, 237] width 19 height 8
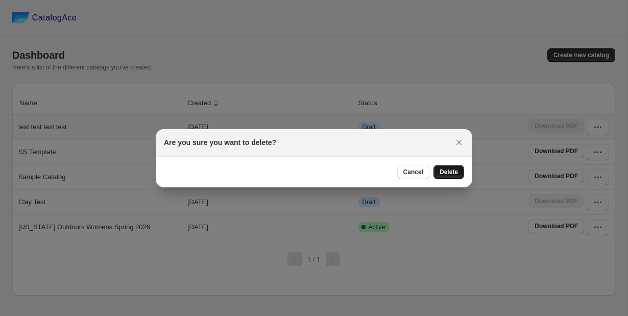
click at [456, 172] on span "Delete" at bounding box center [449, 172] width 18 height 8
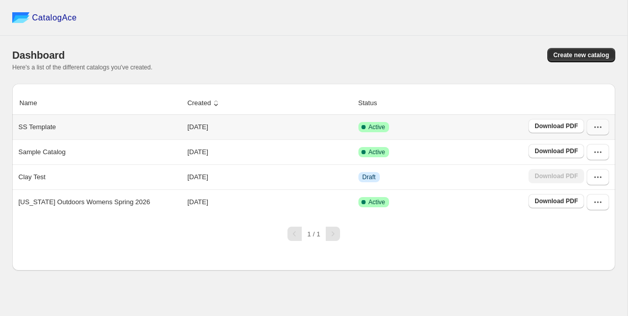
click at [600, 129] on icon "button" at bounding box center [598, 127] width 10 height 10
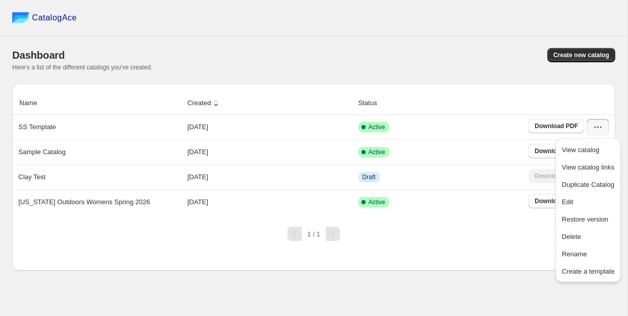
click at [446, 261] on div "Name Created Status SS Template 2025-08-11 Active Download PDF Sample Catalog 2…" at bounding box center [313, 177] width 603 height 187
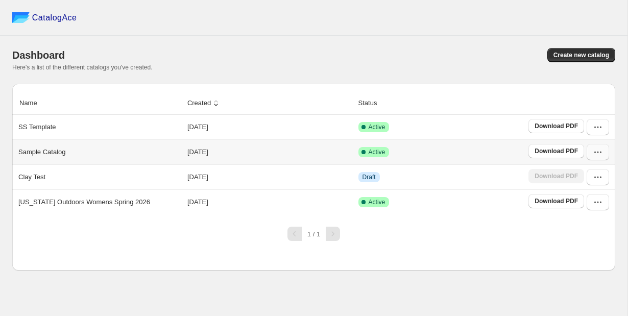
click at [596, 152] on icon "button" at bounding box center [598, 152] width 10 height 10
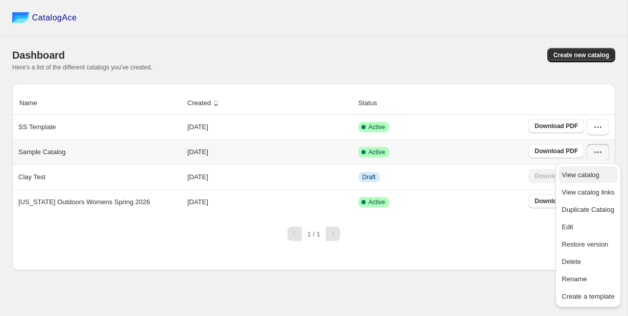
click at [579, 180] on button "View catalog" at bounding box center [588, 175] width 59 height 16
click at [599, 125] on icon "button" at bounding box center [598, 127] width 10 height 10
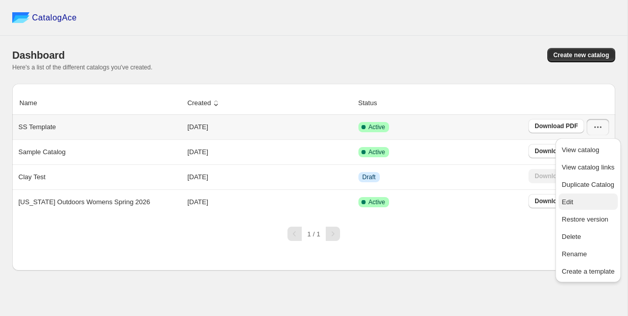
click at [575, 198] on span "Edit" at bounding box center [588, 202] width 53 height 10
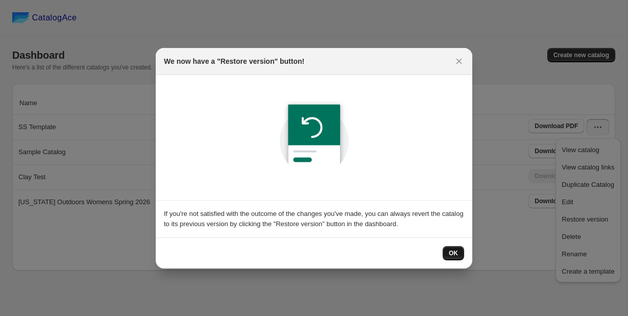
click at [460, 249] on button "OK" at bounding box center [453, 253] width 21 height 14
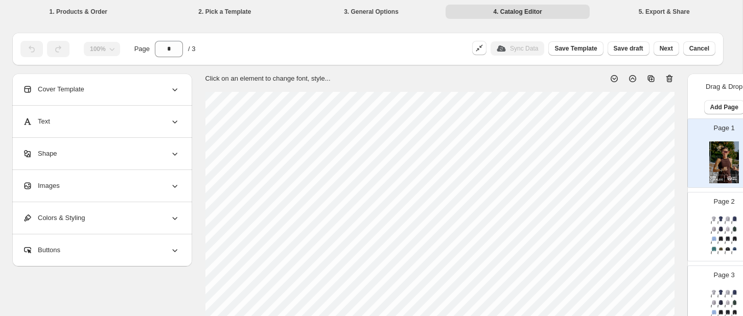
click at [628, 285] on div "Page 3 Men’s LuxDry Short Sleeve SKU: MLDSS-117 WEIGHT: 150g COMP: 95% Polyeste…" at bounding box center [720, 296] width 64 height 68
type input "*"
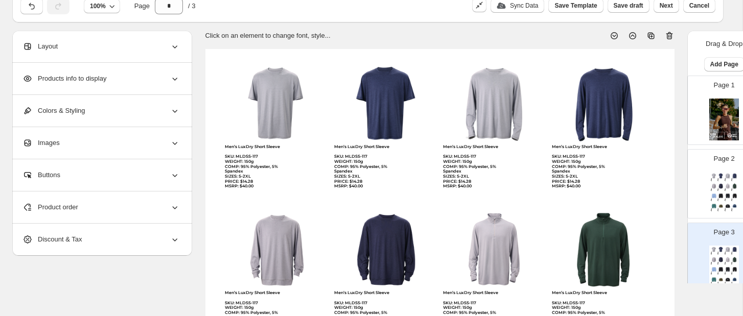
scroll to position [59, 0]
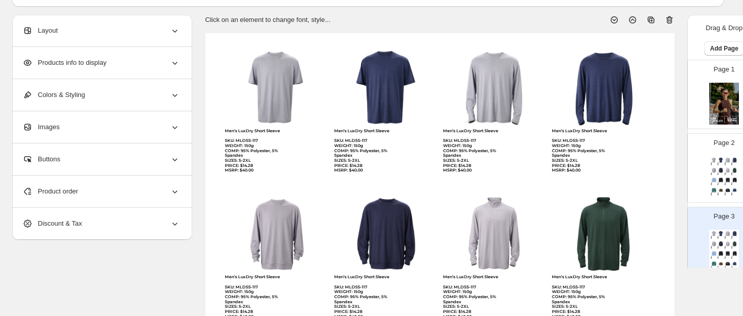
click at [175, 188] on icon at bounding box center [175, 191] width 10 height 10
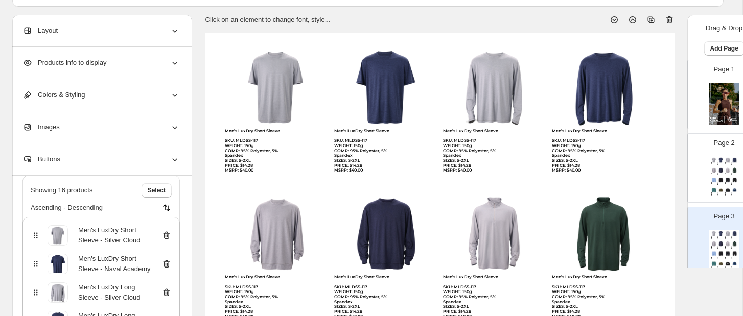
scroll to position [51, 0]
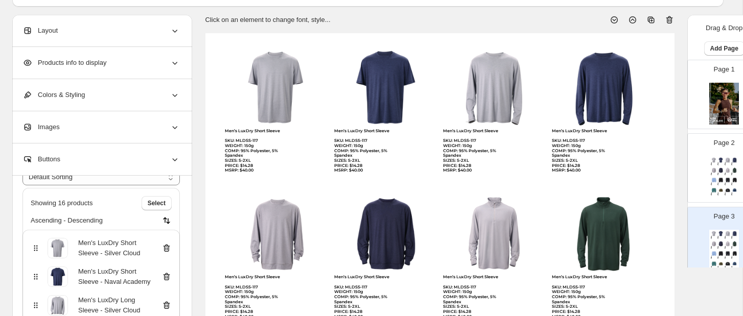
click at [177, 67] on icon at bounding box center [175, 63] width 10 height 10
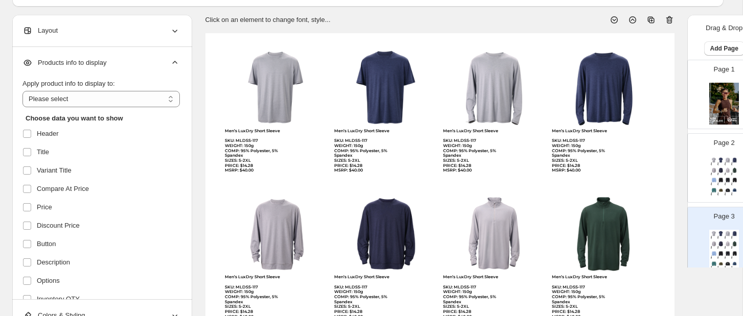
click at [177, 67] on icon at bounding box center [175, 63] width 10 height 10
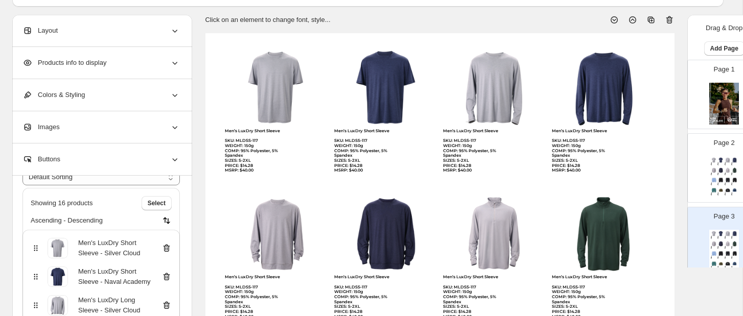
click at [169, 247] on icon at bounding box center [167, 249] width 7 height 8
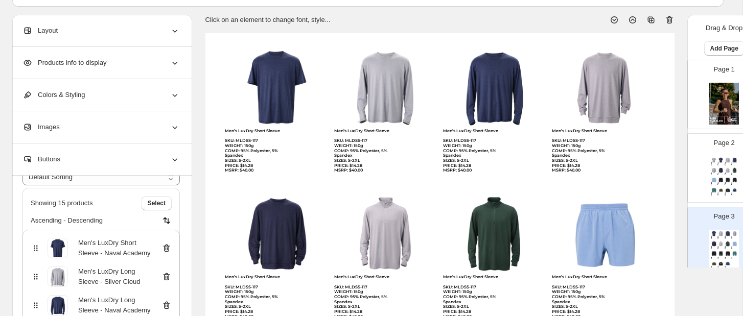
click at [169, 247] on icon at bounding box center [167, 249] width 7 height 8
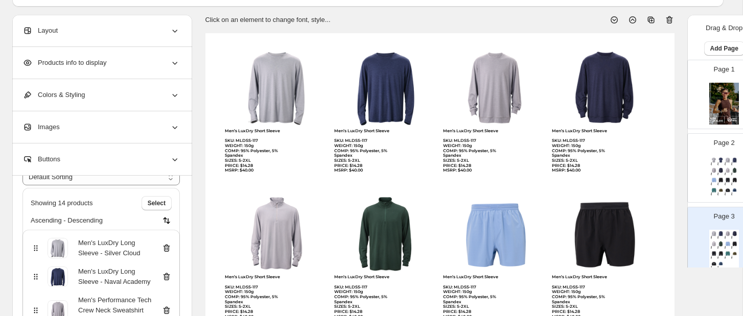
click at [169, 247] on icon at bounding box center [167, 249] width 7 height 8
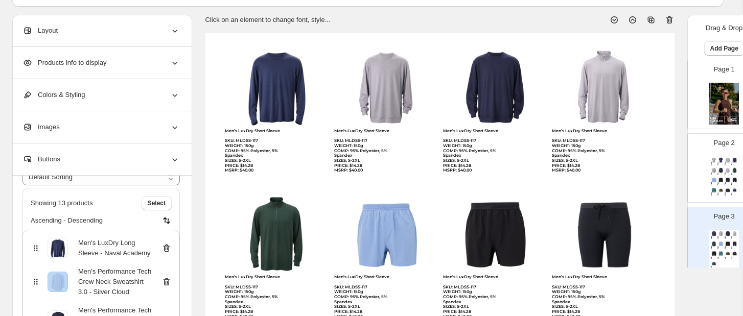
click at [169, 247] on icon at bounding box center [167, 249] width 7 height 8
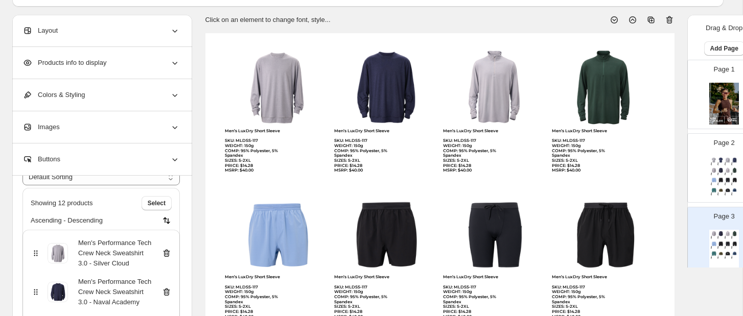
click at [169, 247] on div "Men's Performance Tech Crew Neck Sweatshirt 3.0 - Silver Cloud" at bounding box center [101, 253] width 141 height 31
click at [170, 256] on icon at bounding box center [166, 253] width 10 height 10
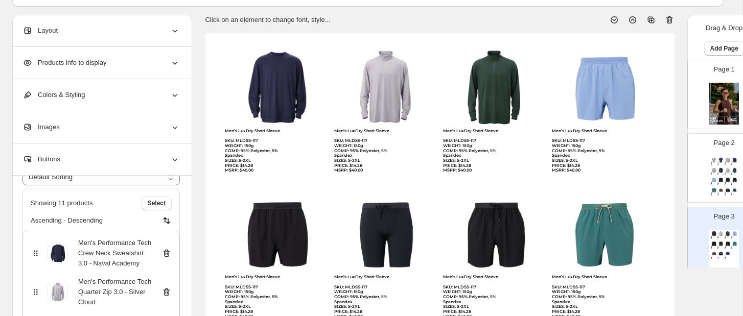
click at [170, 256] on icon at bounding box center [166, 253] width 10 height 10
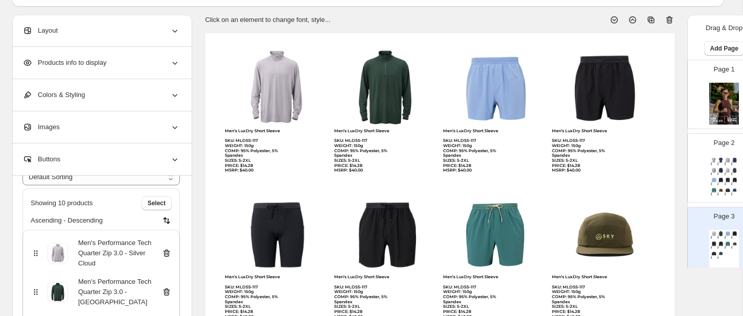
click at [170, 256] on icon at bounding box center [166, 253] width 10 height 10
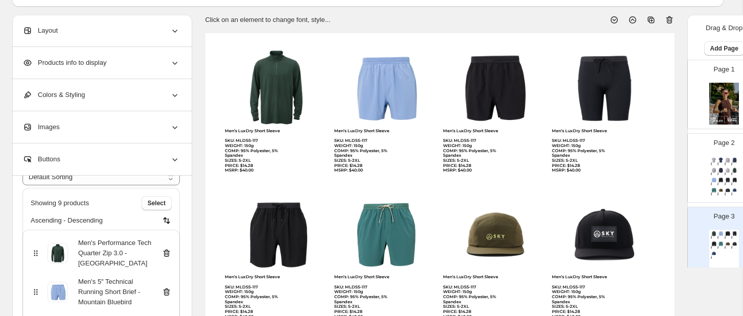
click at [168, 254] on icon at bounding box center [166, 253] width 10 height 10
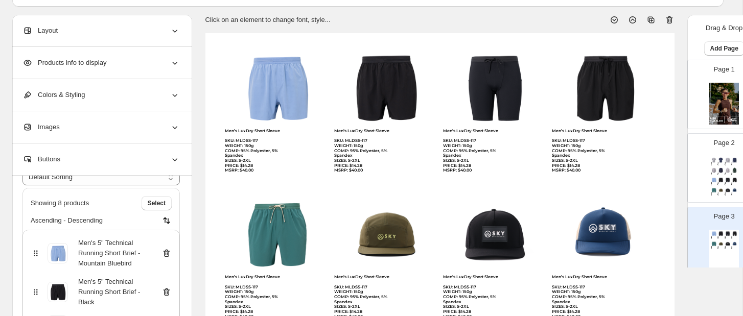
click at [168, 254] on icon at bounding box center [166, 253] width 10 height 10
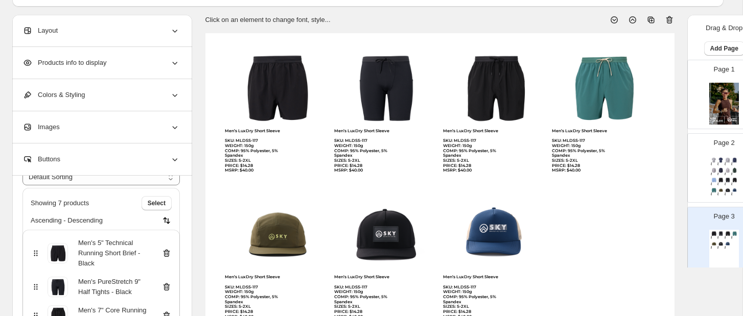
click at [168, 254] on icon at bounding box center [166, 253] width 10 height 10
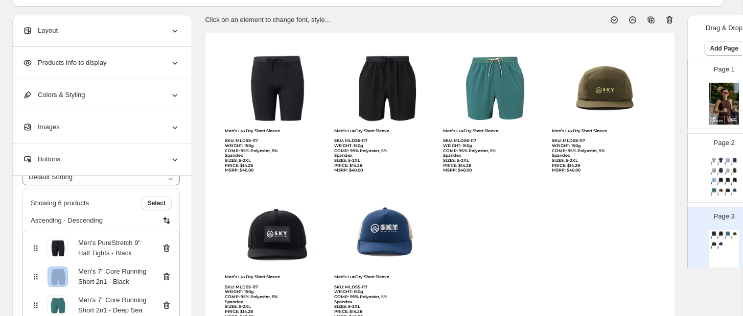
click at [168, 254] on div "Men's PureStretch 9" Half Tights - Black" at bounding box center [101, 248] width 141 height 20
click at [168, 250] on icon at bounding box center [166, 248] width 10 height 10
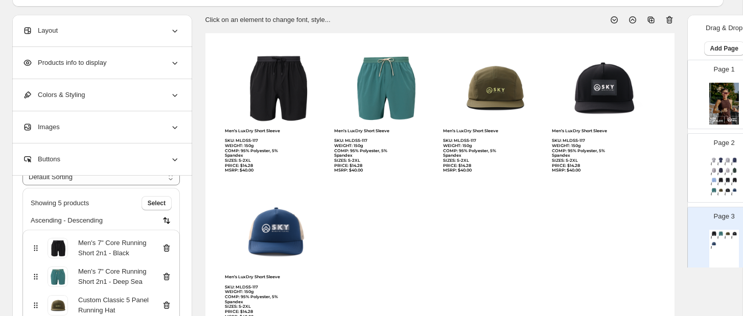
click at [168, 248] on icon at bounding box center [166, 248] width 10 height 10
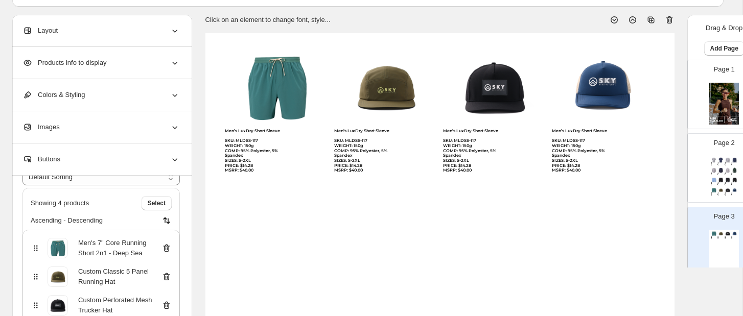
click at [168, 248] on icon at bounding box center [166, 248] width 10 height 10
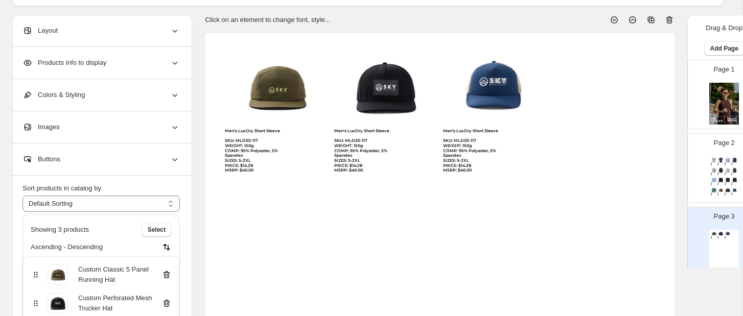
click at [168, 248] on img at bounding box center [166, 247] width 10 height 10
click at [169, 270] on icon at bounding box center [166, 275] width 10 height 10
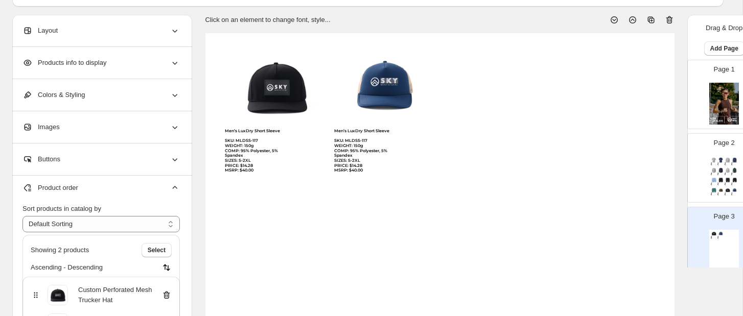
scroll to position [0, 0]
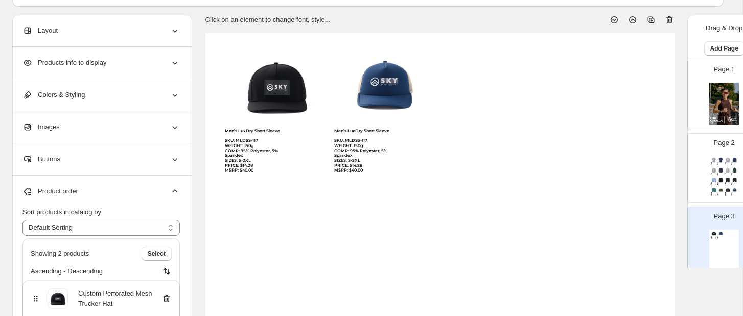
click at [168, 293] on div "Custom Perforated Mesh Trucker Hat" at bounding box center [101, 299] width 141 height 20
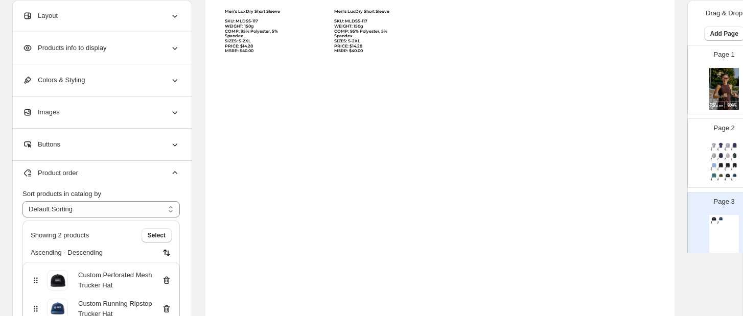
scroll to position [190, 0]
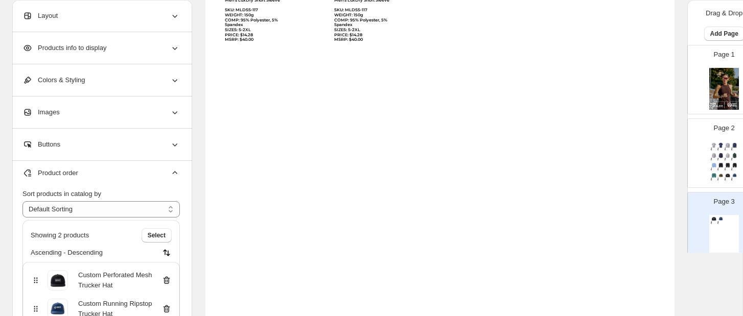
click at [165, 284] on icon at bounding box center [167, 281] width 7 height 8
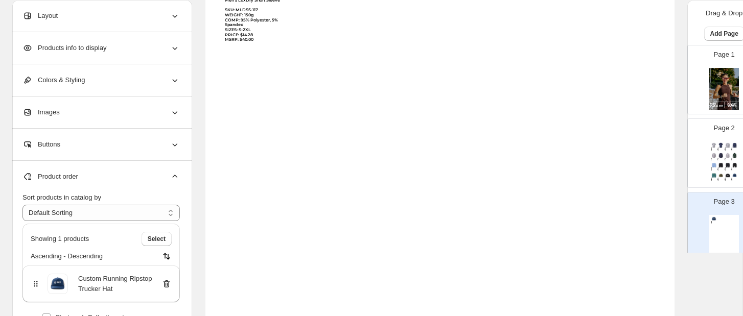
scroll to position [0, 0]
click at [169, 284] on icon at bounding box center [167, 285] width 7 height 8
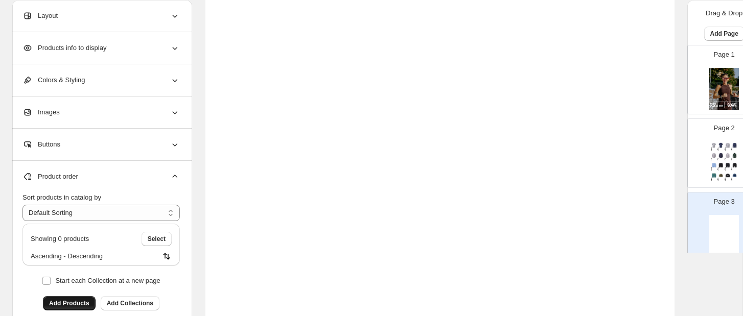
click at [84, 297] on button "Add Products" at bounding box center [69, 303] width 53 height 14
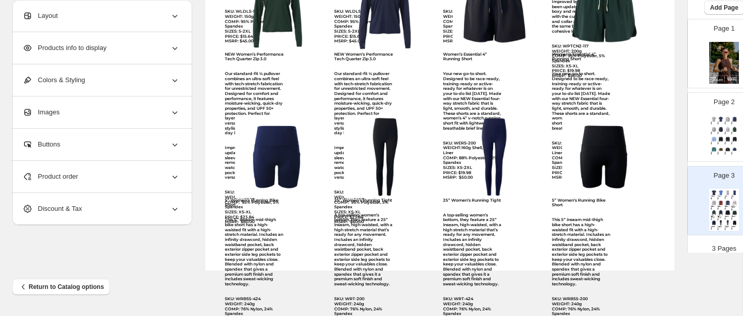
scroll to position [422, 0]
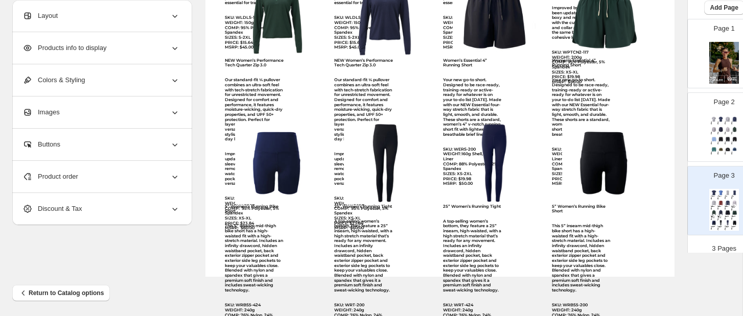
click at [171, 174] on icon at bounding box center [175, 177] width 10 height 10
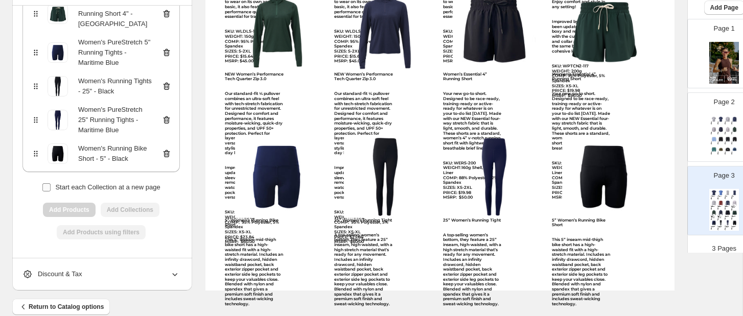
scroll to position [407, 0]
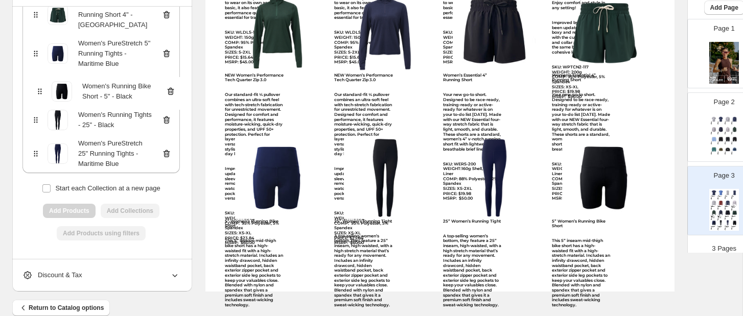
drag, startPoint x: 36, startPoint y: 157, endPoint x: 40, endPoint y: 87, distance: 70.1
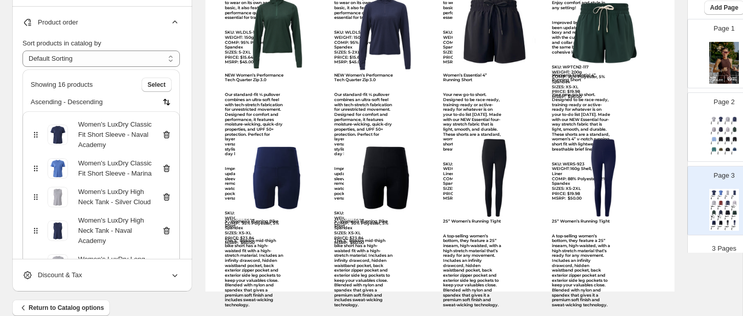
scroll to position [0, 0]
click at [174, 22] on icon at bounding box center [175, 22] width 10 height 10
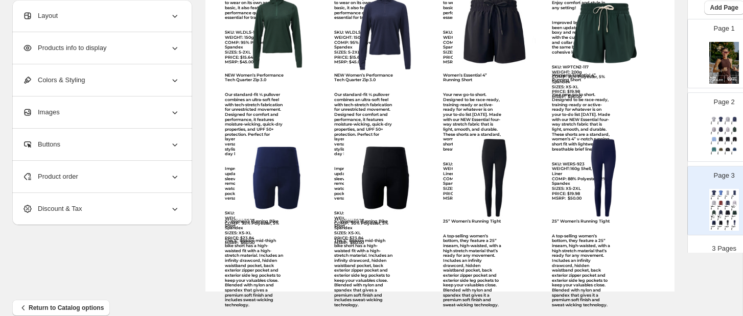
click at [177, 49] on icon at bounding box center [175, 48] width 10 height 10
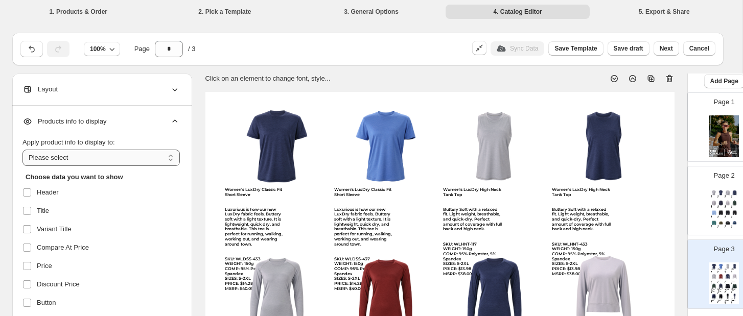
select select "*********"
click at [46, 190] on span "Header" at bounding box center [48, 193] width 22 height 10
click at [42, 209] on span "Title" at bounding box center [43, 211] width 12 height 10
click at [42, 226] on span "Variant Title" at bounding box center [54, 229] width 35 height 10
click at [45, 241] on label "Compare At Price" at bounding box center [99, 248] width 154 height 16
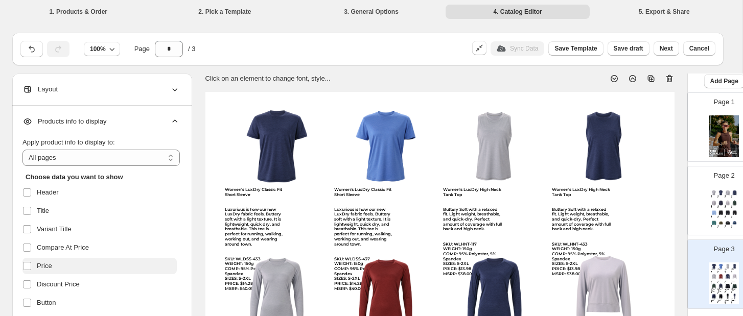
click at [44, 262] on span "Price" at bounding box center [44, 266] width 15 height 10
click at [45, 285] on span "Discount Price" at bounding box center [58, 284] width 43 height 10
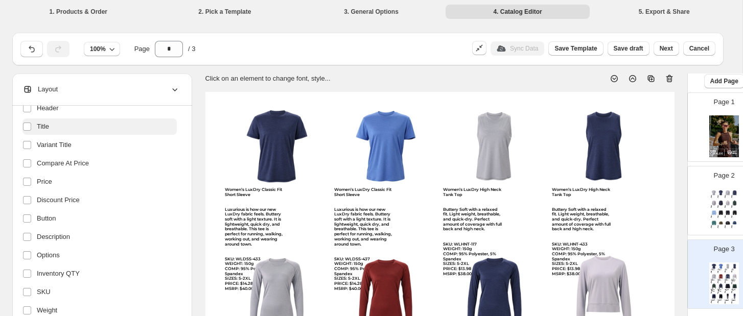
scroll to position [121, 0]
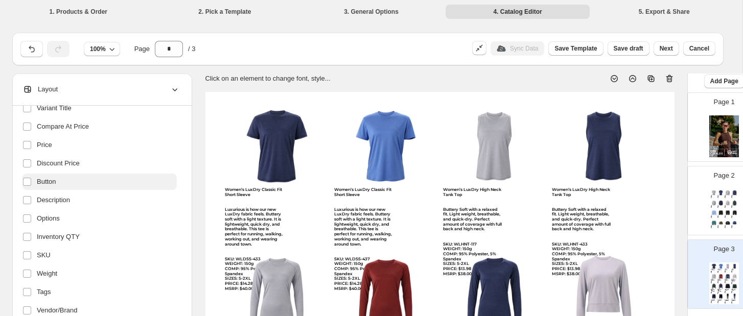
click at [58, 183] on label "Button" at bounding box center [99, 182] width 154 height 16
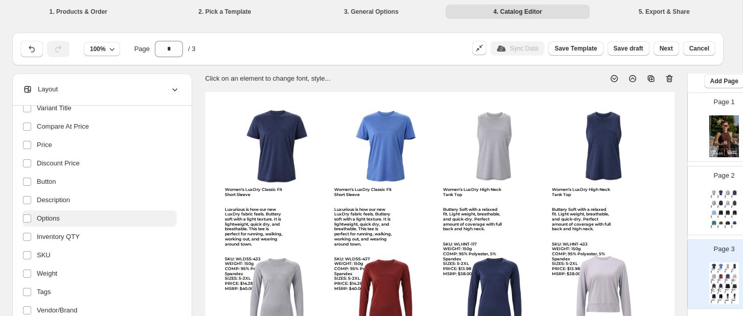
click at [57, 215] on span "Options" at bounding box center [48, 219] width 23 height 10
click at [57, 225] on label "Options" at bounding box center [99, 219] width 154 height 16
click at [57, 220] on span "Options" at bounding box center [48, 219] width 23 height 10
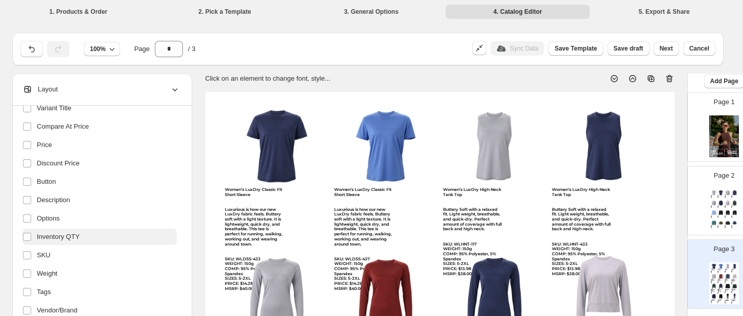
click at [57, 236] on span "Inventory QTY" at bounding box center [58, 237] width 43 height 10
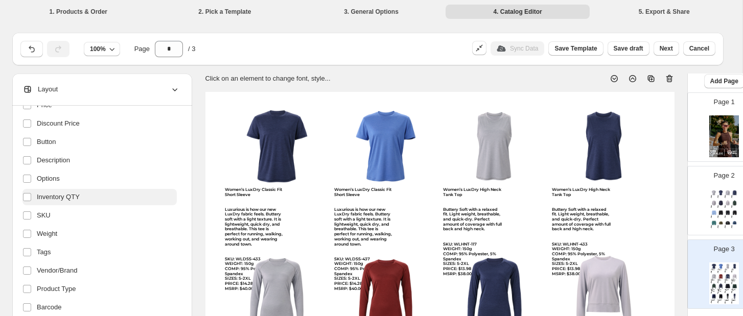
scroll to position [165, 0]
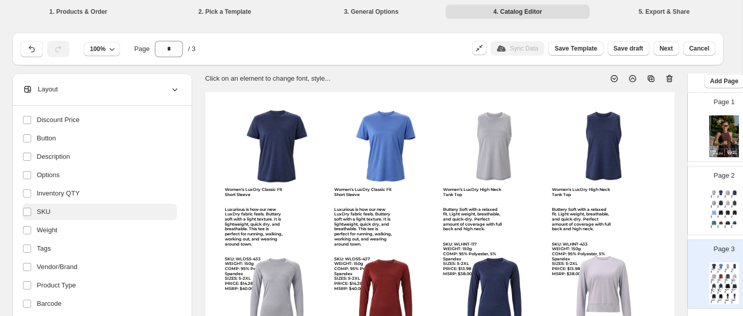
click at [45, 212] on span "SKU" at bounding box center [44, 212] width 14 height 10
click at [46, 231] on span "Weight" at bounding box center [47, 230] width 20 height 10
click at [46, 246] on span "Tags" at bounding box center [44, 249] width 14 height 10
click at [47, 268] on span "Vendor/Brand" at bounding box center [57, 267] width 41 height 10
click at [47, 282] on span "Product Type" at bounding box center [56, 286] width 39 height 10
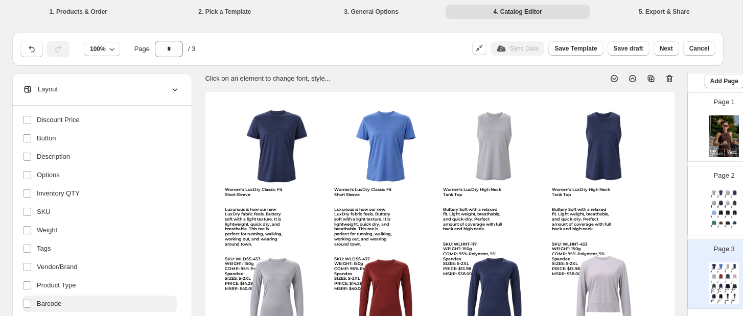
click at [47, 303] on span "Barcode" at bounding box center [49, 304] width 25 height 10
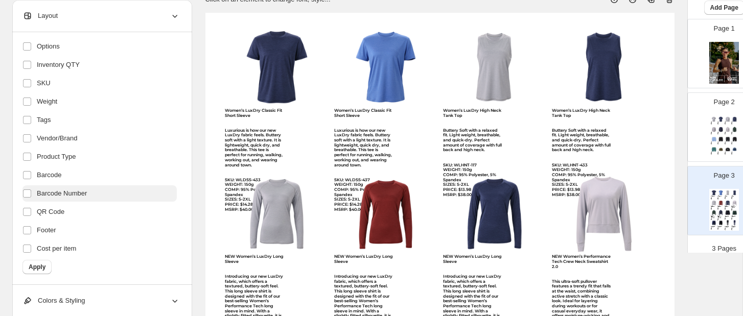
scroll to position [83, 0]
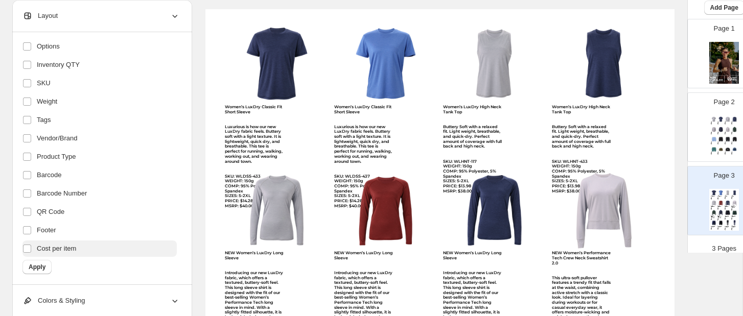
click at [66, 251] on span "Cost per item" at bounding box center [56, 249] width 39 height 10
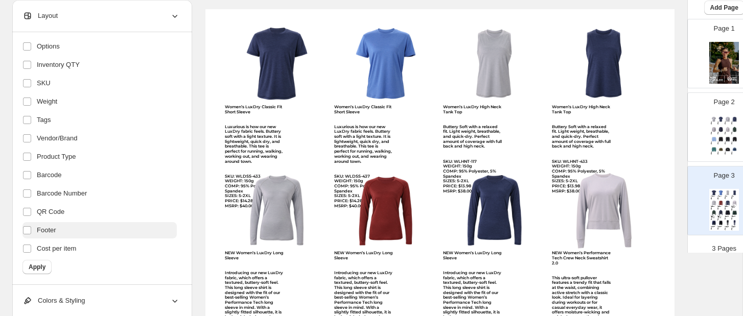
click at [51, 231] on span "Footer" at bounding box center [46, 230] width 19 height 10
click at [54, 213] on span "QR Code" at bounding box center [51, 212] width 28 height 10
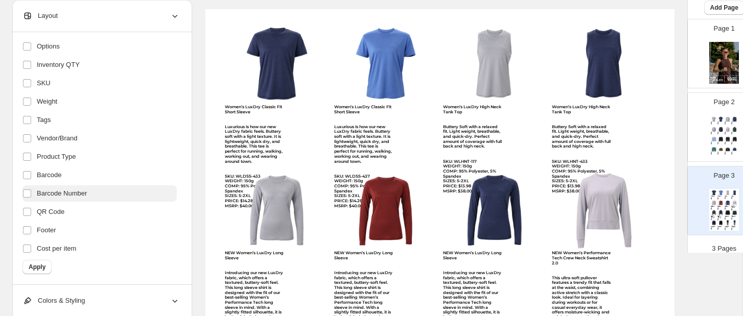
click at [63, 194] on span "Barcode Number" at bounding box center [62, 194] width 50 height 10
click at [43, 266] on span "Apply" at bounding box center [37, 267] width 17 height 8
click at [174, 15] on icon at bounding box center [175, 16] width 10 height 10
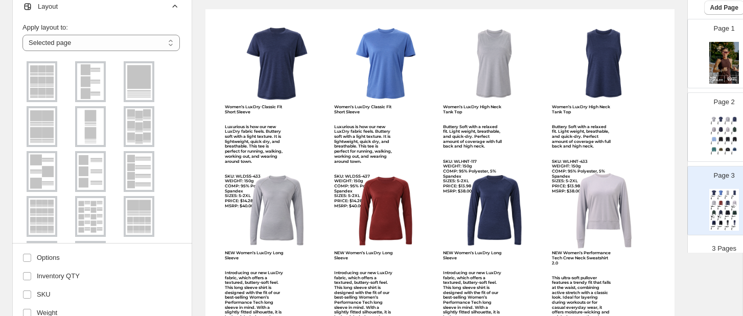
click at [172, 9] on icon at bounding box center [175, 7] width 10 height 10
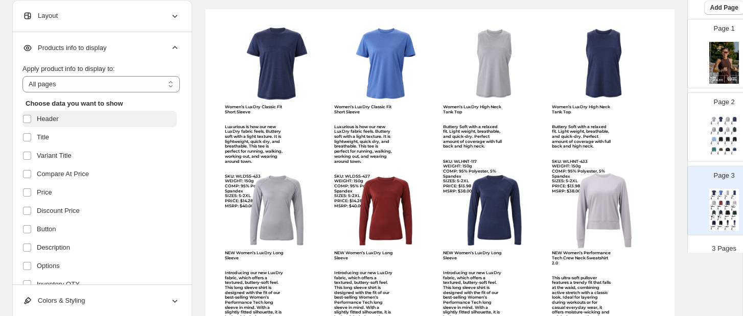
scroll to position [0, 0]
click at [175, 48] on icon at bounding box center [175, 48] width 10 height 10
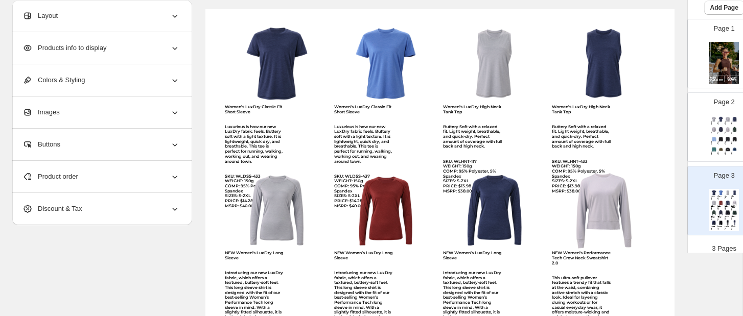
click at [244, 131] on div "Women’s LuxDry Classic Fit Short Sleeve Luxurious is how our new LuxDry fabric …" at bounding box center [254, 157] width 59 height 104
select select "**********"
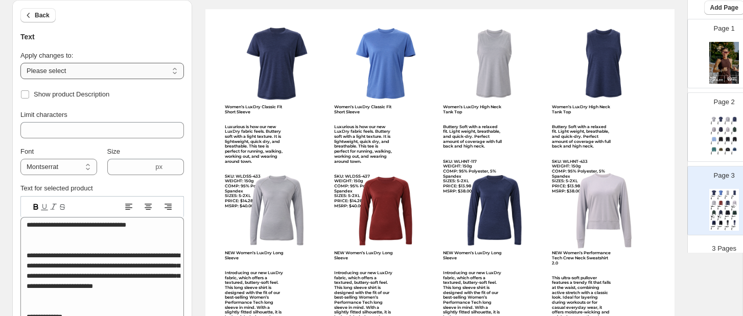
select select "**********"
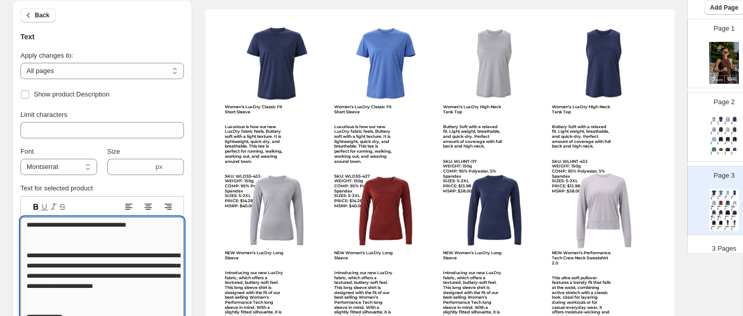
click at [99, 258] on textarea "**********" at bounding box center [102, 311] width 164 height 189
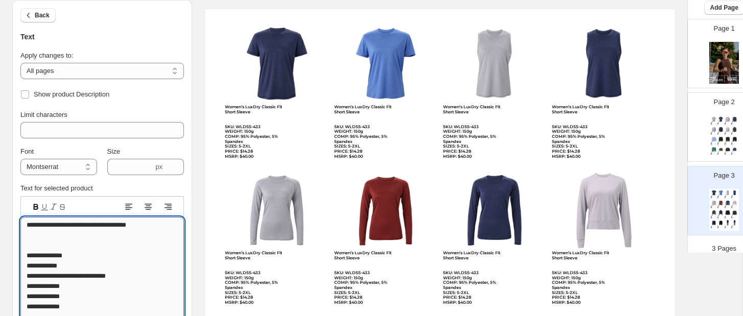
type textarea "**********"
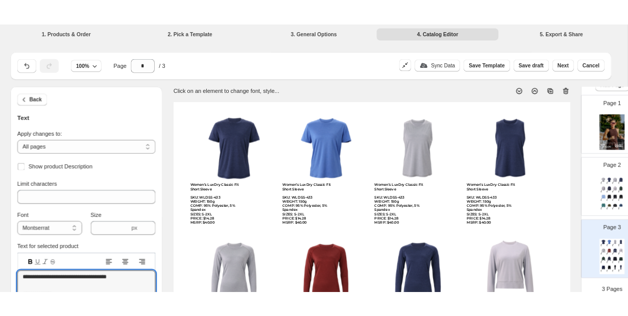
scroll to position [35, 0]
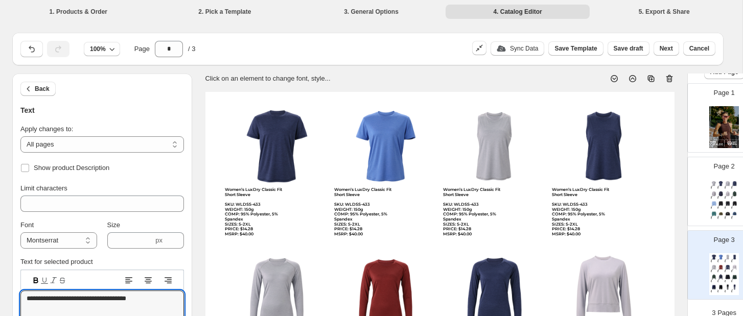
click at [628, 130] on img at bounding box center [724, 127] width 30 height 42
type input "*"
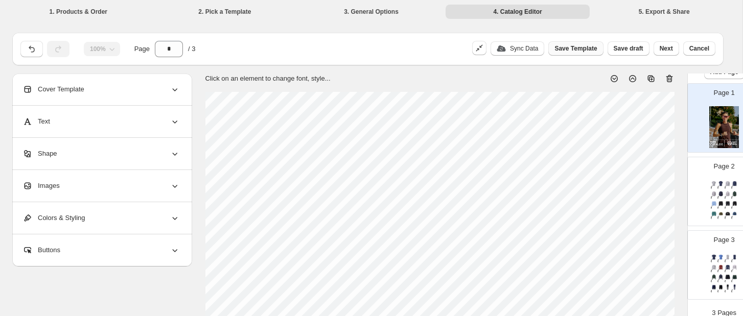
click at [570, 48] on span "Save Template" at bounding box center [575, 48] width 42 height 8
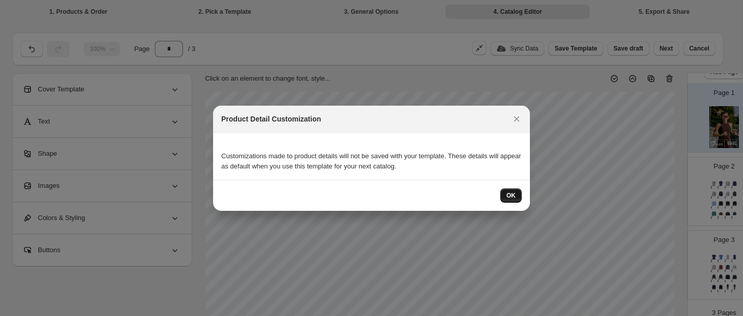
click at [512, 190] on button "OK" at bounding box center [510, 196] width 21 height 14
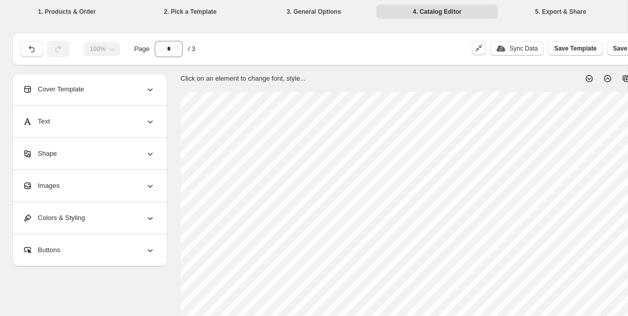
click at [19, 13] on li "1. Products & Order" at bounding box center [67, 11] width 122 height 14
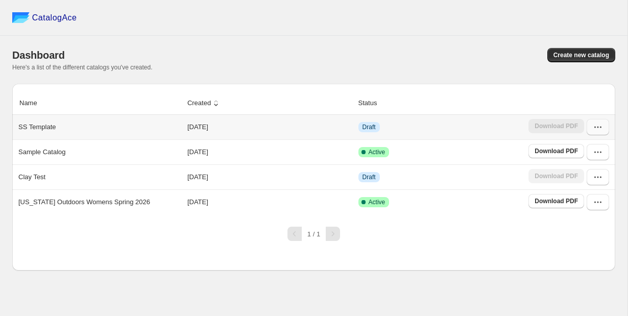
click at [605, 126] on button "button" at bounding box center [598, 127] width 22 height 16
click at [595, 188] on span "Duplicate Catalog" at bounding box center [588, 185] width 53 height 8
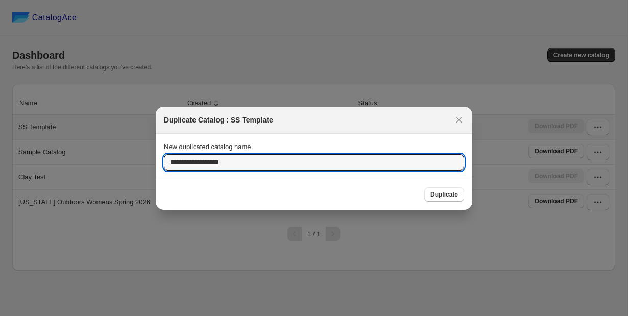
drag, startPoint x: 204, startPoint y: 164, endPoint x: 161, endPoint y: 161, distance: 42.5
click at [161, 161] on section "**********" at bounding box center [314, 156] width 317 height 45
type input "**********"
click at [450, 196] on span "Duplicate" at bounding box center [445, 195] width 28 height 8
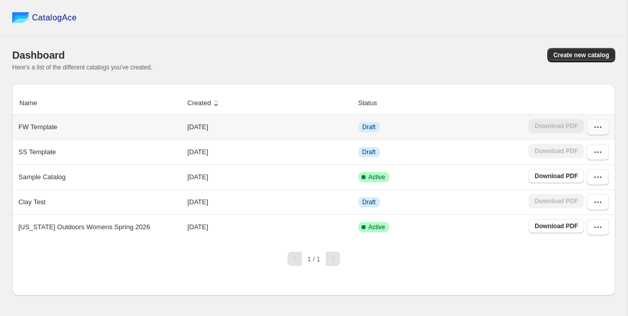
click at [605, 123] on button "button" at bounding box center [598, 127] width 22 height 16
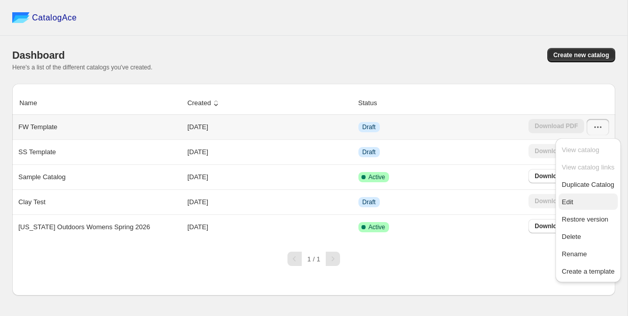
click at [590, 200] on span "Edit" at bounding box center [588, 202] width 53 height 10
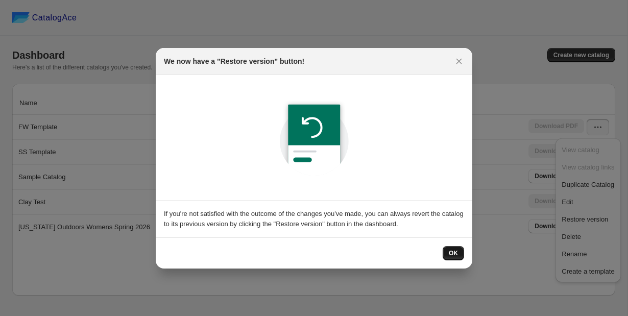
click at [459, 249] on button "OK" at bounding box center [453, 253] width 21 height 14
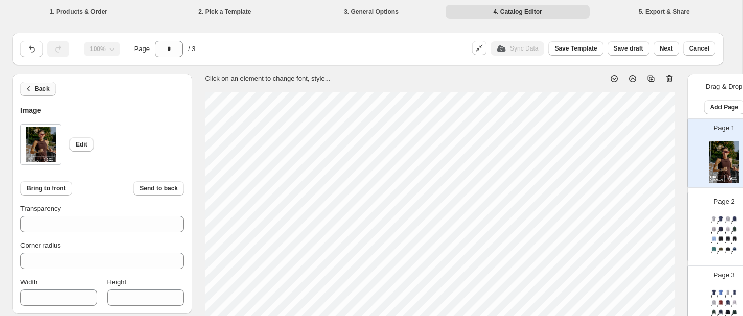
click at [40, 89] on span "Back" at bounding box center [42, 89] width 15 height 8
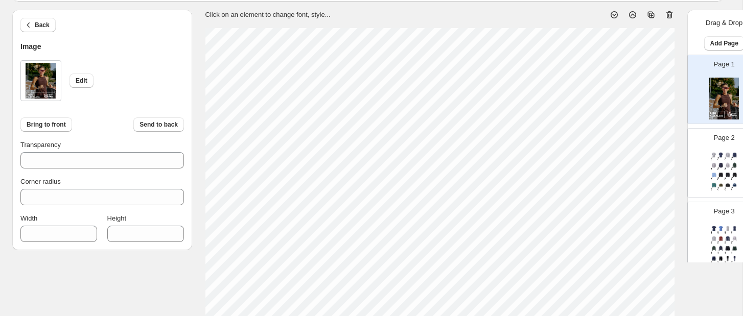
scroll to position [75, 0]
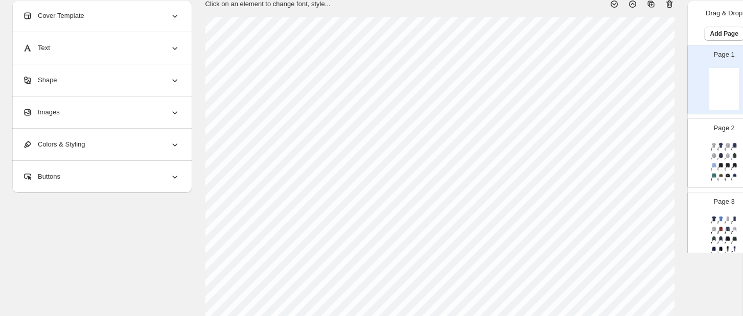
click at [177, 112] on icon at bounding box center [175, 112] width 5 height 3
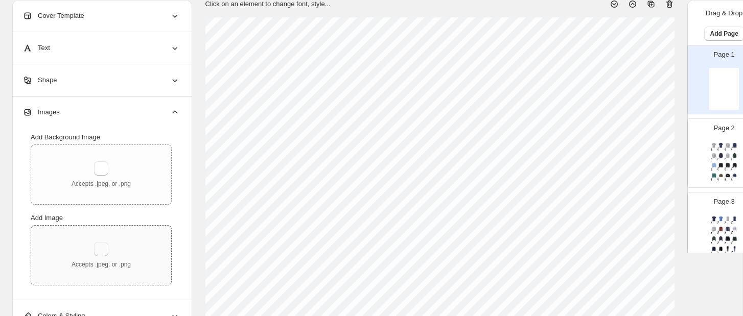
click at [105, 250] on button "button" at bounding box center [101, 249] width 14 height 14
type input "**********"
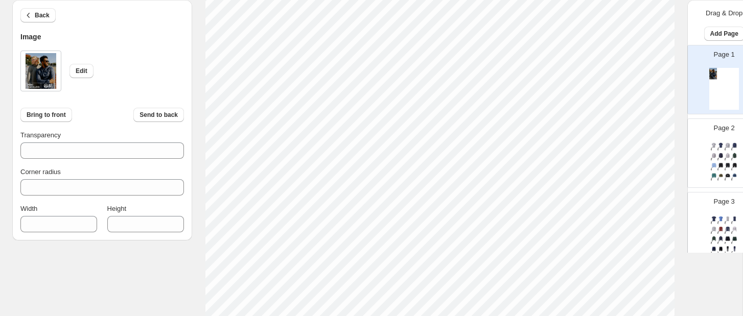
scroll to position [174, 0]
type input "***"
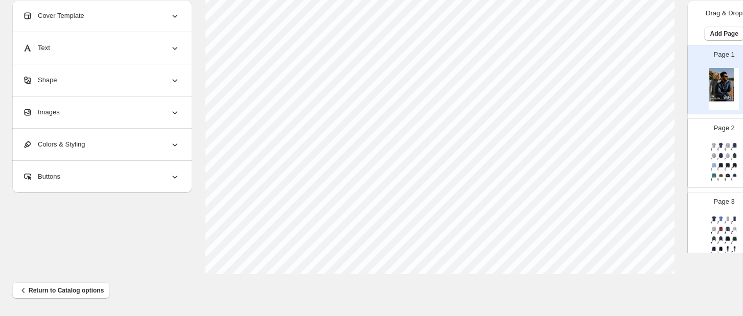
scroll to position [425, 0]
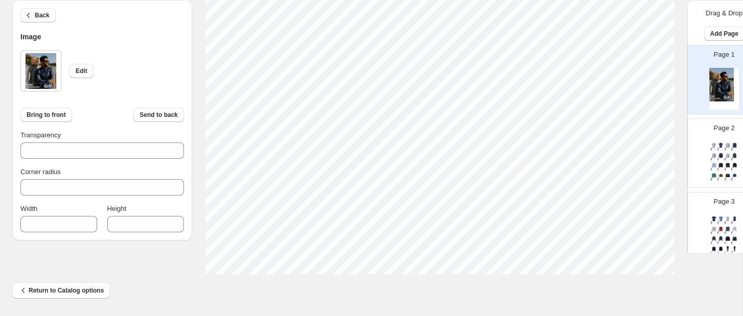
type input "***"
type input "****"
click at [628, 281] on div "Return to Catalog options" at bounding box center [367, 286] width 726 height 25
click at [45, 15] on span "Back" at bounding box center [42, 15] width 15 height 8
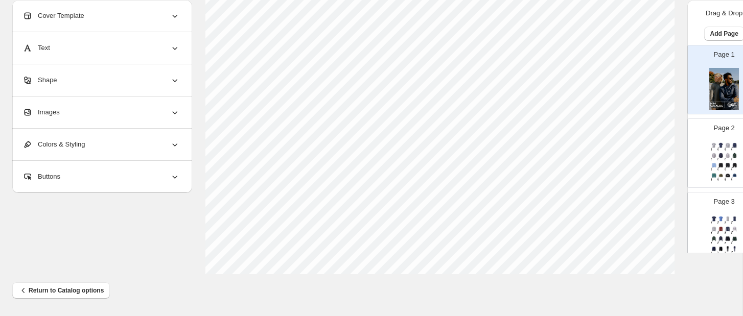
click at [628, 167] on img at bounding box center [720, 165] width 7 height 6
type input "*"
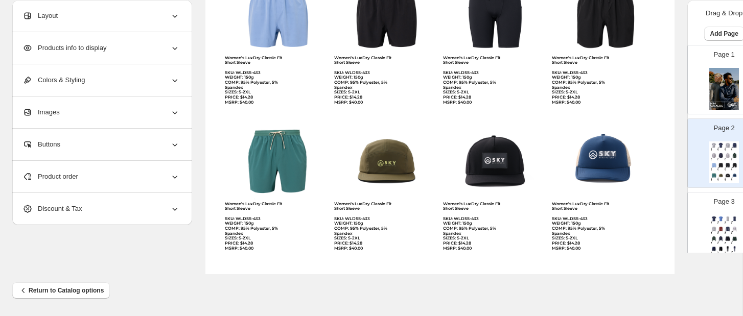
click at [174, 176] on icon at bounding box center [175, 177] width 10 height 10
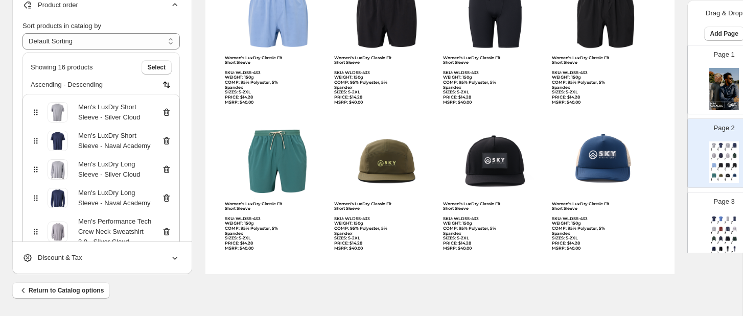
click at [166, 112] on icon at bounding box center [166, 112] width 1 height 3
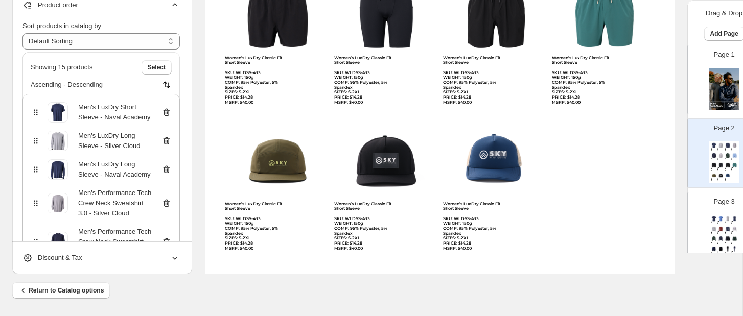
click at [166, 113] on icon at bounding box center [166, 112] width 1 height 3
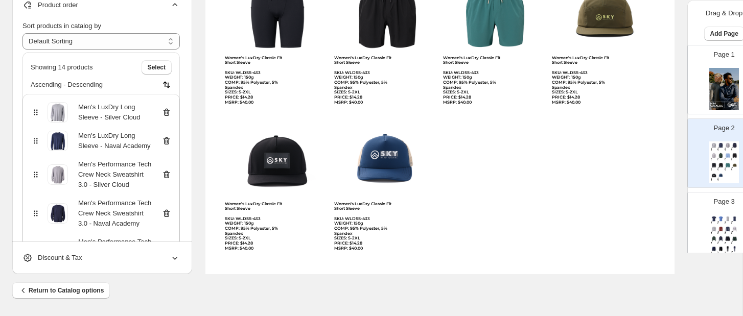
click at [166, 113] on icon at bounding box center [166, 112] width 1 height 3
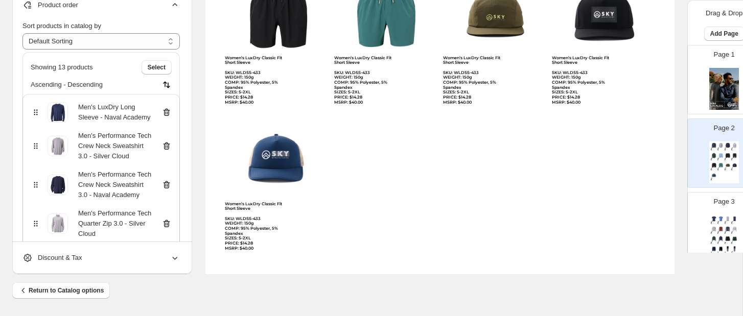
click at [166, 113] on icon at bounding box center [166, 112] width 1 height 3
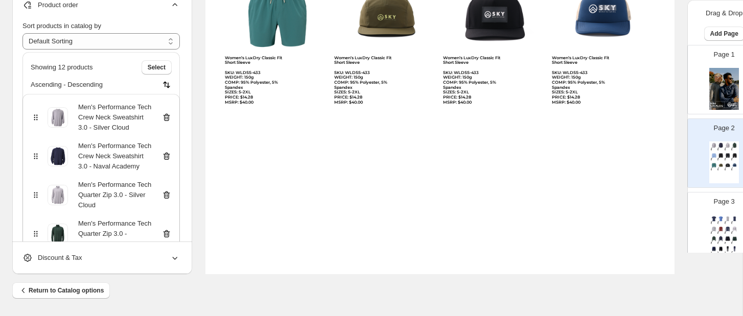
click at [166, 113] on div "Men's Performance Tech Crew Neck Sweatshirt 3.0 - Silver Cloud" at bounding box center [101, 117] width 141 height 31
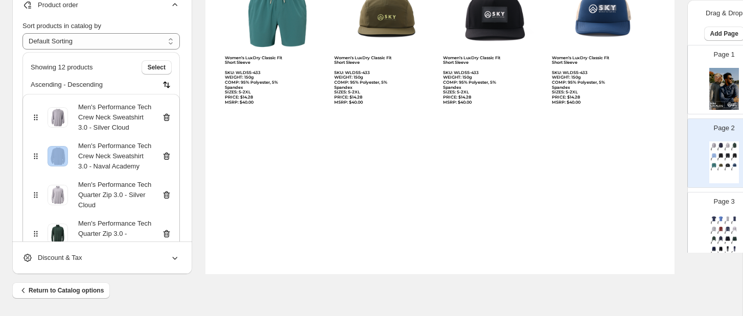
click at [166, 113] on div "Men's Performance Tech Crew Neck Sweatshirt 3.0 - Silver Cloud" at bounding box center [101, 117] width 141 height 31
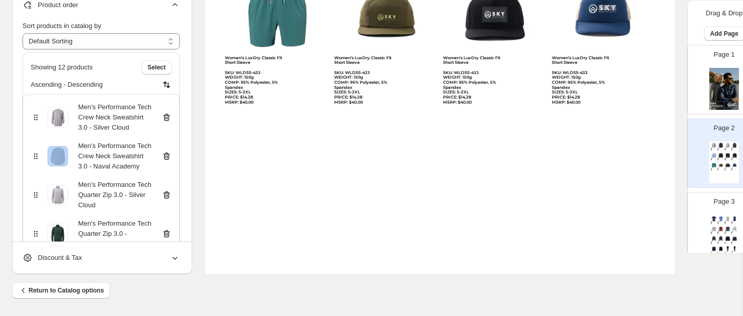
click at [166, 118] on icon at bounding box center [166, 117] width 10 height 10
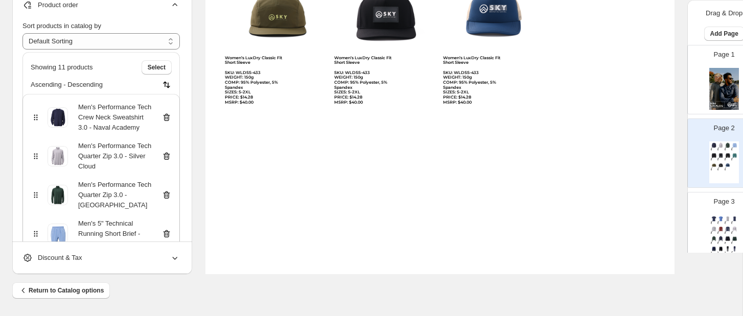
click at [166, 121] on icon at bounding box center [166, 117] width 10 height 10
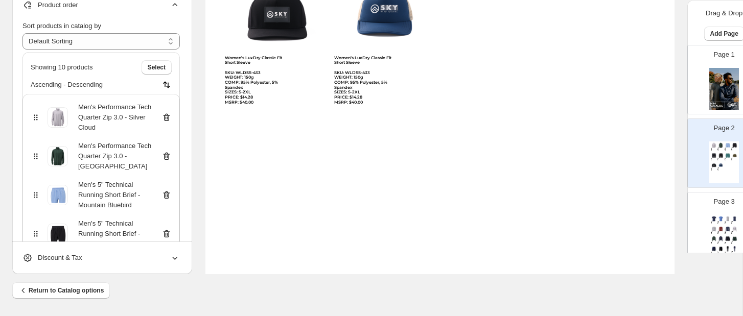
click at [166, 121] on icon at bounding box center [167, 117] width 7 height 8
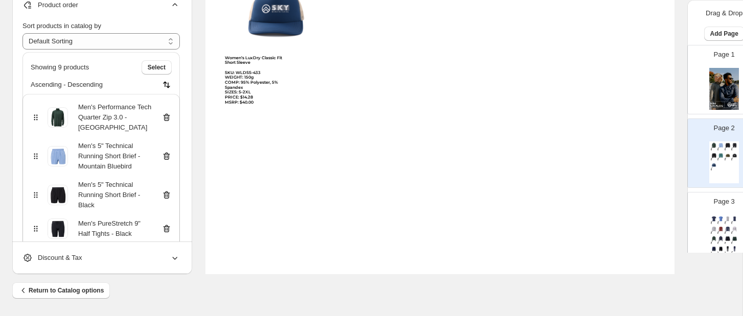
click at [166, 118] on icon at bounding box center [166, 117] width 1 height 3
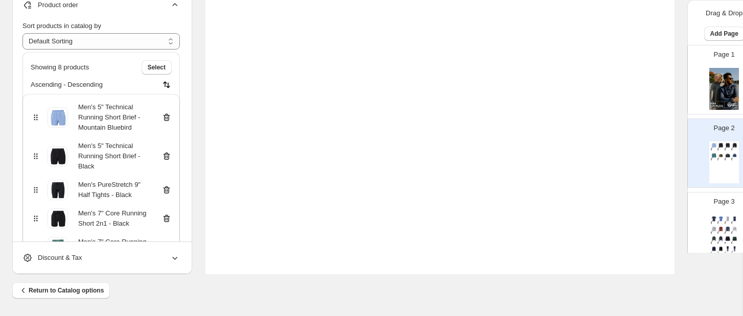
click at [166, 118] on icon at bounding box center [166, 117] width 1 height 3
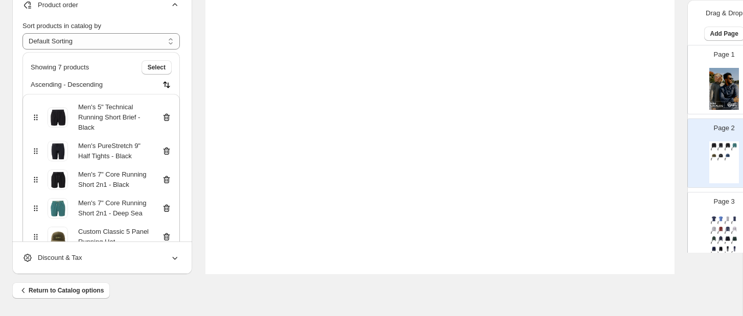
click at [166, 118] on icon at bounding box center [166, 117] width 1 height 3
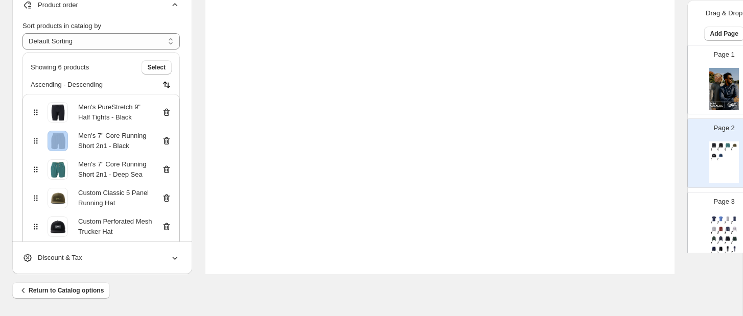
click at [166, 118] on div "Men's PureStretch 9" Half Tights - Black" at bounding box center [101, 112] width 141 height 20
click at [166, 115] on icon at bounding box center [167, 112] width 7 height 8
click at [166, 114] on icon at bounding box center [166, 112] width 1 height 3
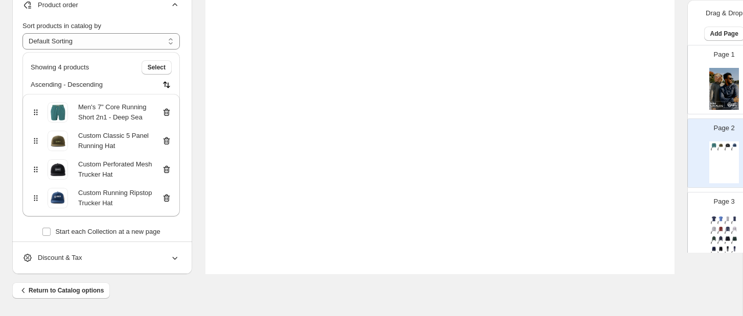
click at [166, 114] on icon at bounding box center [166, 112] width 1 height 3
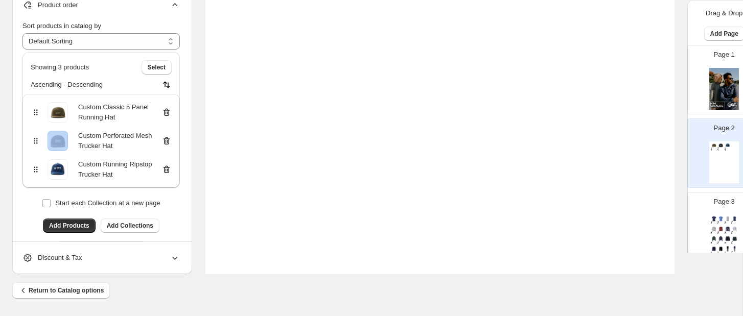
click at [166, 114] on icon at bounding box center [166, 112] width 1 height 3
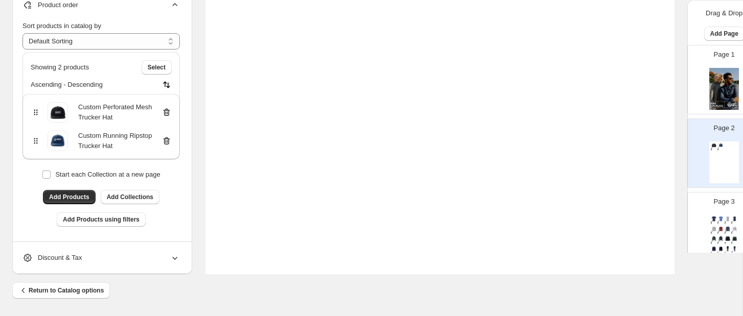
click at [166, 114] on icon at bounding box center [166, 112] width 1 height 3
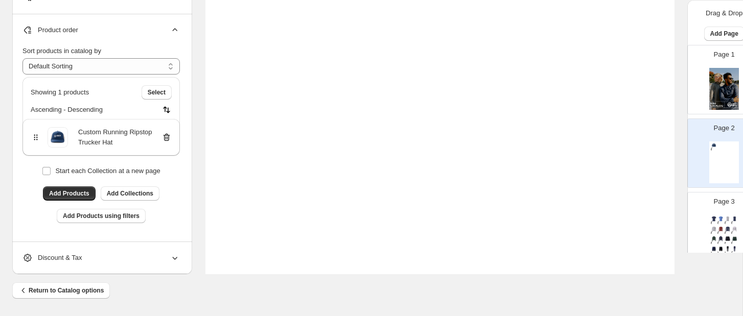
click at [169, 137] on icon at bounding box center [167, 138] width 7 height 8
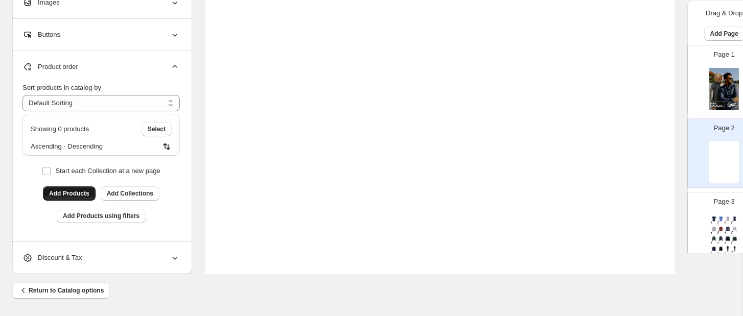
click at [72, 191] on span "Add Products" at bounding box center [69, 194] width 40 height 8
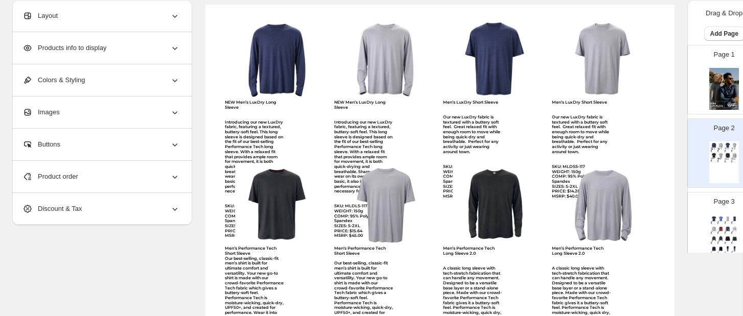
scroll to position [89, 0]
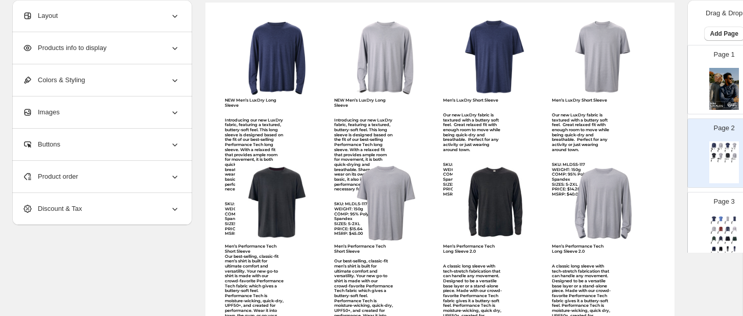
click at [177, 176] on icon at bounding box center [175, 177] width 10 height 10
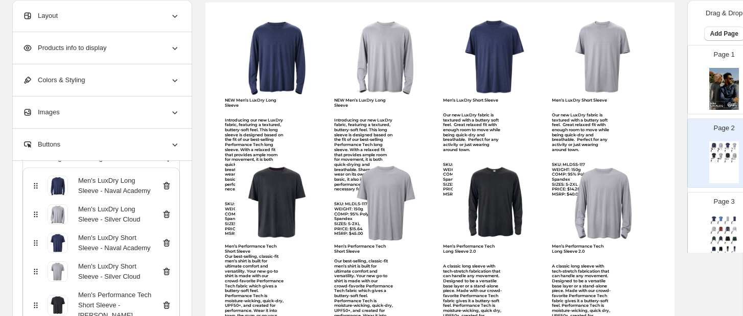
scroll to position [90, 0]
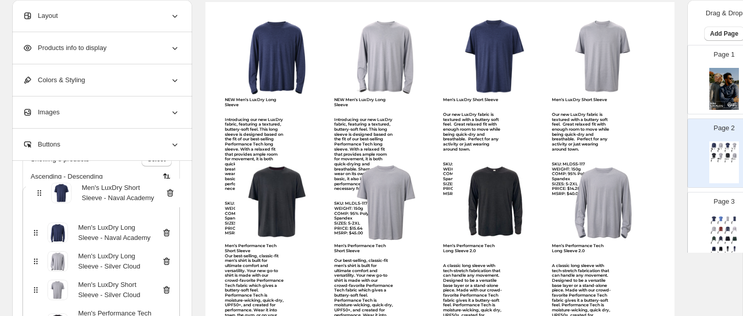
drag, startPoint x: 37, startPoint y: 246, endPoint x: 41, endPoint y: 194, distance: 52.2
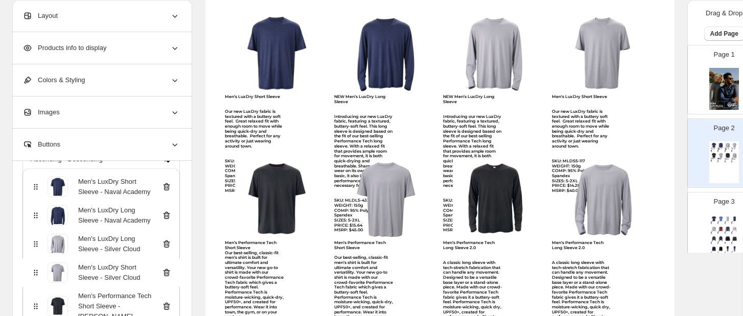
scroll to position [96, 0]
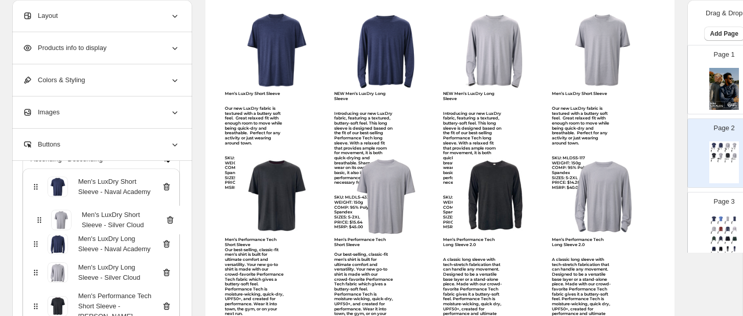
drag, startPoint x: 35, startPoint y: 276, endPoint x: 39, endPoint y: 218, distance: 58.4
click at [38, 218] on div "Men's LuxDry Short Sleeve - Naval Academy Men's LuxDry Long Sleeve - Naval Acad…" at bounding box center [100, 308] width 157 height 278
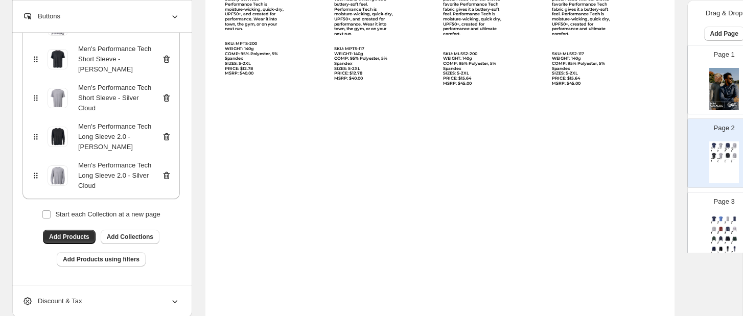
scroll to position [383, 0]
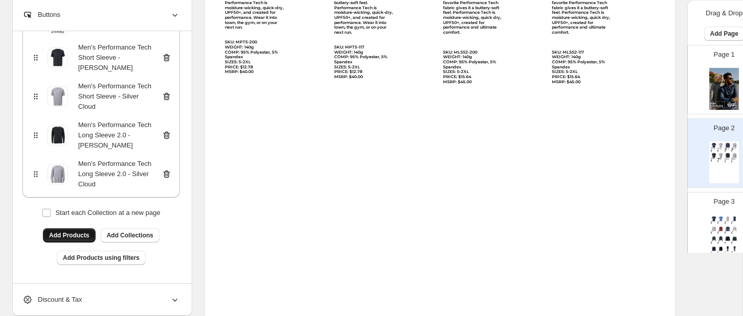
click at [84, 235] on span "Add Products" at bounding box center [69, 235] width 40 height 8
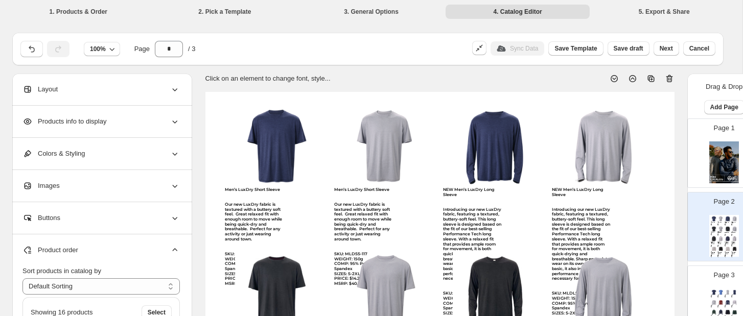
scroll to position [0, 0]
click at [177, 247] on icon at bounding box center [175, 250] width 10 height 10
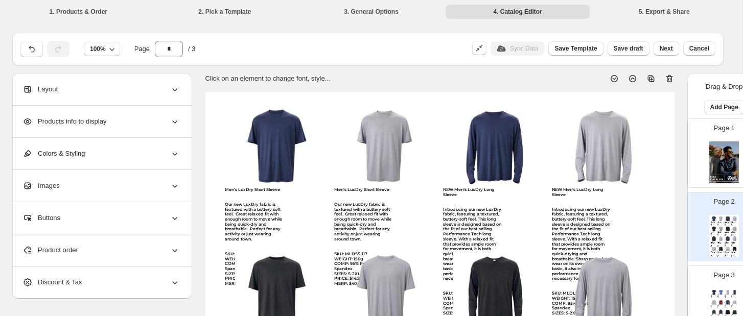
click at [176, 121] on icon at bounding box center [175, 121] width 10 height 10
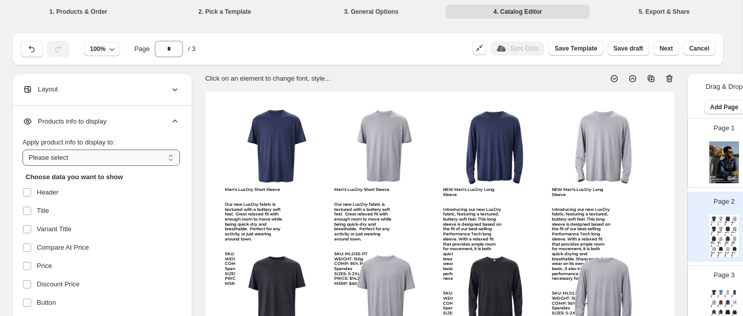
select select "*********"
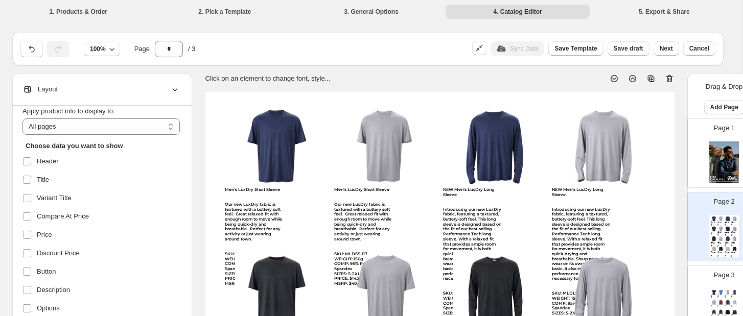
scroll to position [43, 0]
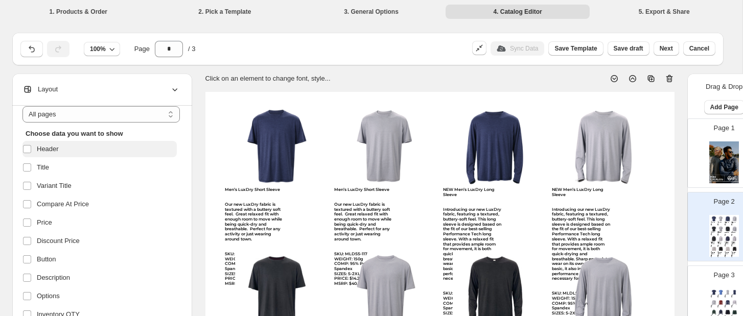
click at [54, 148] on span "Header" at bounding box center [48, 149] width 22 height 10
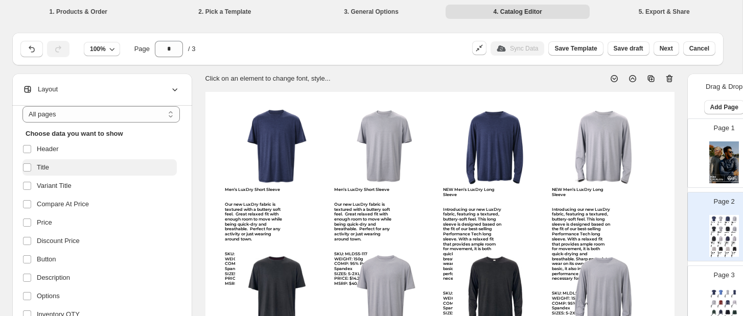
click at [47, 165] on span "Title" at bounding box center [43, 167] width 12 height 10
click at [47, 183] on span "Variant Title" at bounding box center [54, 186] width 35 height 10
click at [48, 206] on span "Compare At Price" at bounding box center [63, 204] width 52 height 10
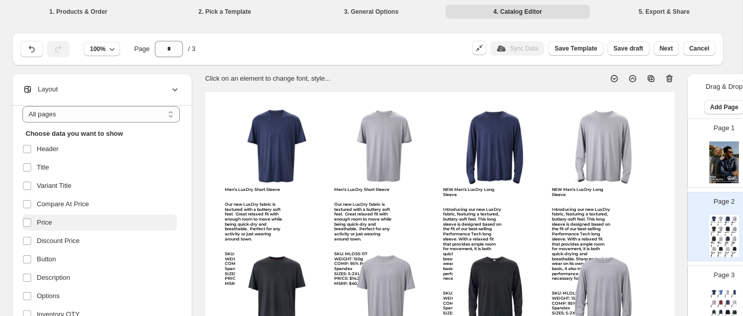
click at [44, 226] on span "Price" at bounding box center [44, 223] width 15 height 10
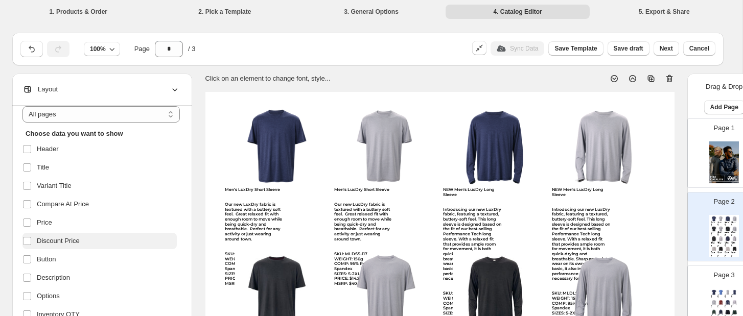
click at [49, 242] on span "Discount Price" at bounding box center [58, 241] width 43 height 10
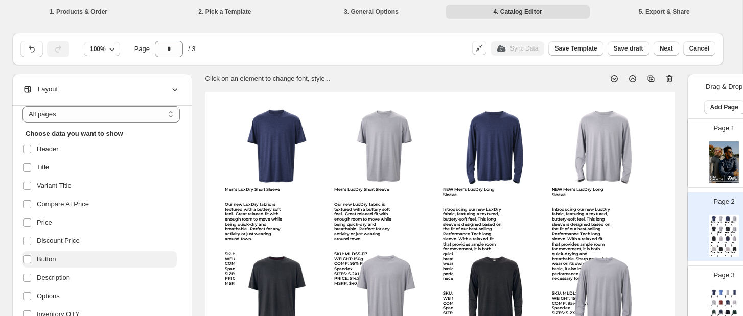
click at [44, 260] on span "Button" at bounding box center [46, 259] width 19 height 10
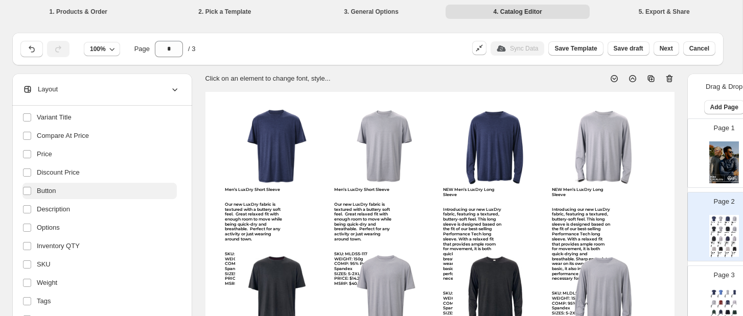
scroll to position [130, 0]
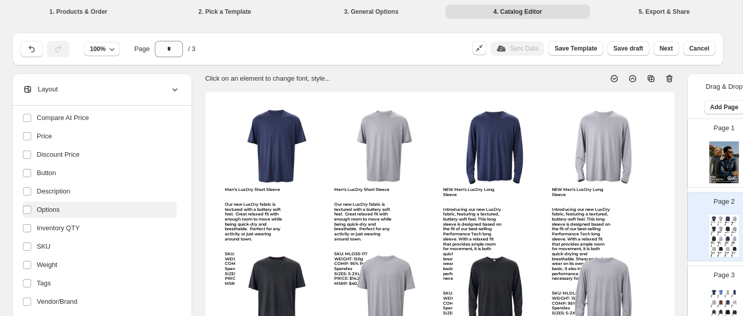
click at [60, 213] on span "Options" at bounding box center [48, 210] width 23 height 10
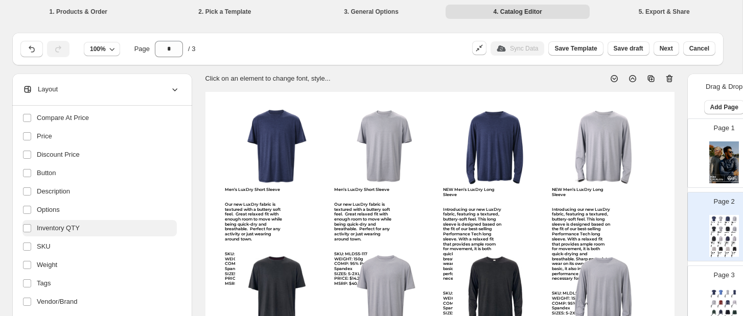
click at [60, 227] on span "Inventory QTY" at bounding box center [58, 228] width 43 height 10
click at [51, 253] on label "SKU" at bounding box center [99, 247] width 154 height 16
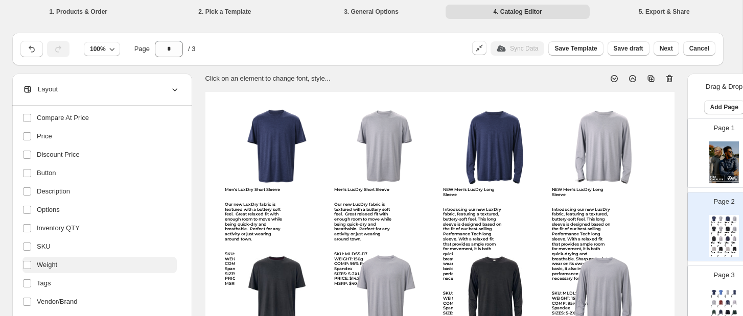
click at [50, 266] on span "Weight" at bounding box center [47, 265] width 20 height 10
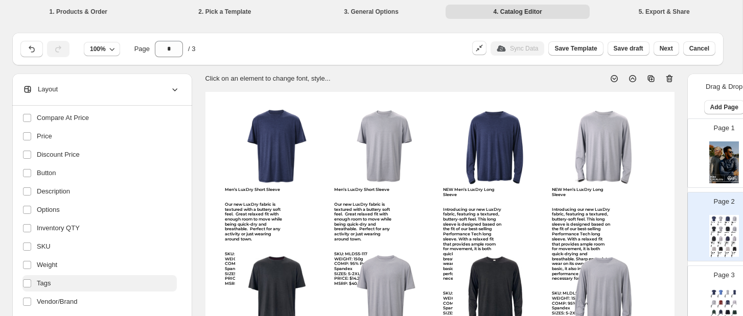
click at [49, 280] on span "Tags" at bounding box center [44, 283] width 14 height 10
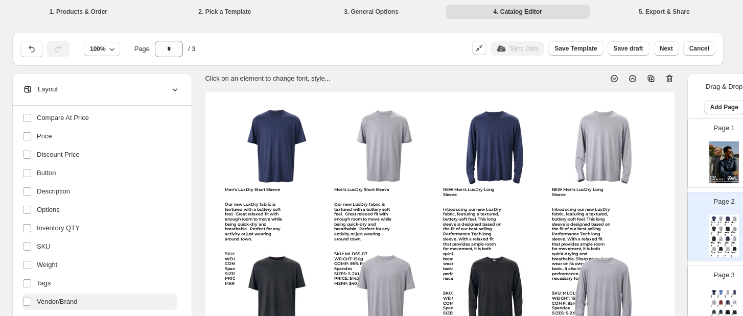
click at [49, 296] on label "Vendor/Brand" at bounding box center [99, 302] width 154 height 16
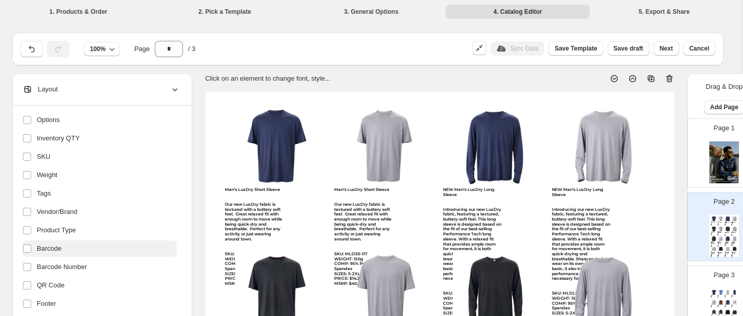
scroll to position [220, 0]
click at [60, 231] on span "Product Type" at bounding box center [56, 230] width 39 height 10
click at [58, 247] on span "Barcode" at bounding box center [49, 249] width 25 height 10
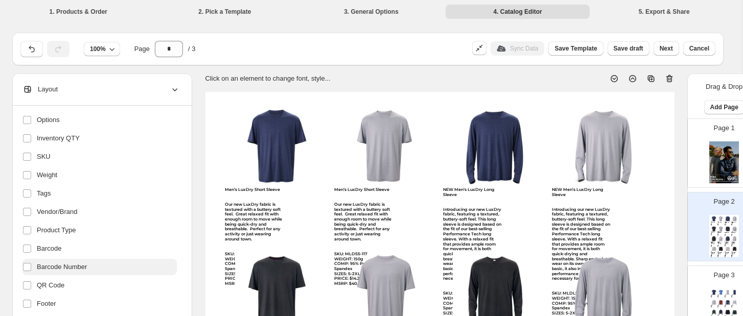
click at [57, 267] on span "Barcode Number" at bounding box center [62, 267] width 50 height 10
click at [52, 288] on span "QR Code" at bounding box center [51, 286] width 28 height 10
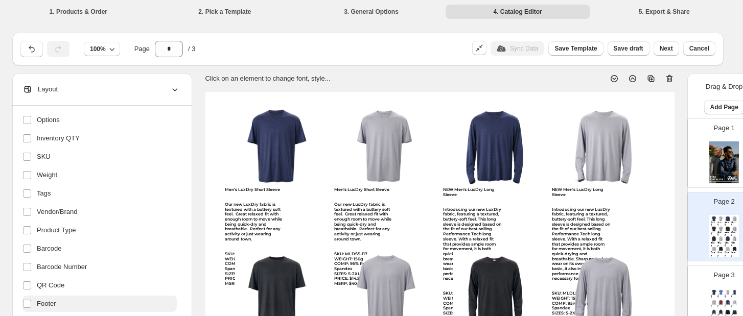
click at [48, 304] on span "Footer" at bounding box center [46, 304] width 19 height 10
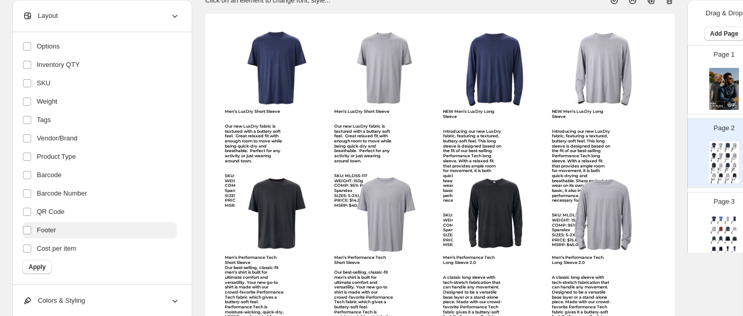
scroll to position [80, 0]
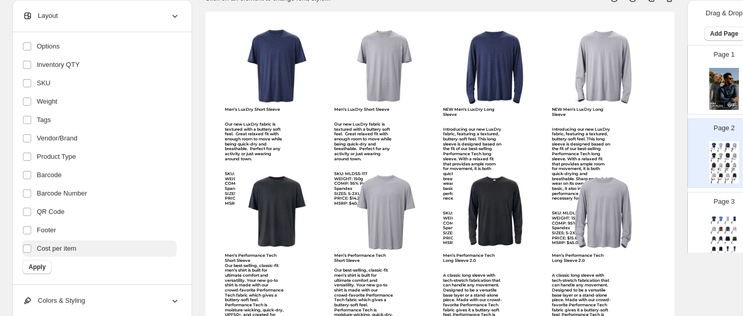
click at [58, 247] on span "Cost per item" at bounding box center [56, 249] width 39 height 10
click at [40, 264] on span "Apply" at bounding box center [37, 267] width 17 height 8
click at [261, 129] on div "Men’s LuxDry Short Sleeve Our new LuxDry fabric is textured with a buttery soft…" at bounding box center [254, 156] width 59 height 99
select select "**********"
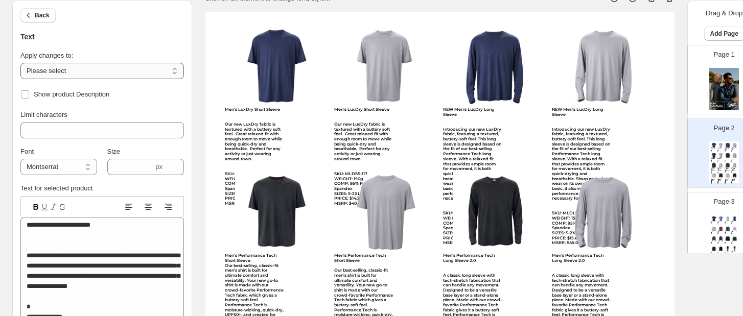
select select "**********"
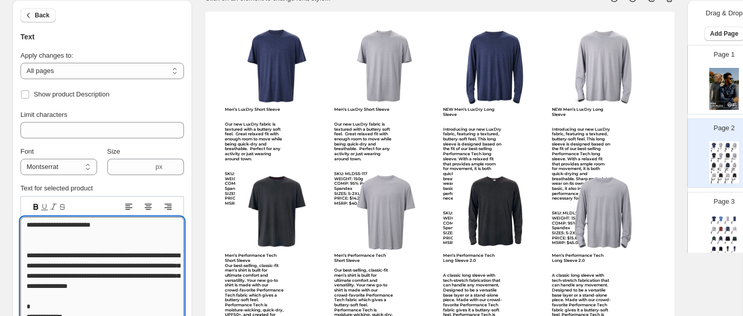
click at [74, 263] on textarea "**********" at bounding box center [102, 306] width 164 height 179
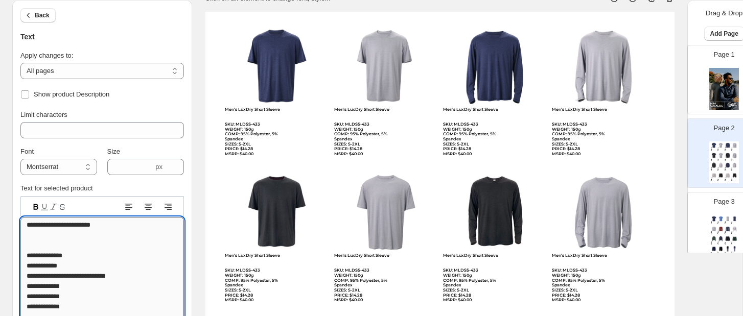
type textarea "**********"
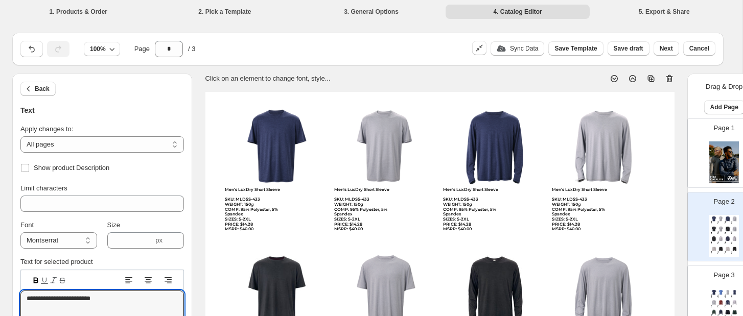
scroll to position [0, 0]
click at [628, 274] on div "Page 3 Men’s LuxDry Short Sleeve SKU: MLDSS-433 WEIGHT: 150g COMP: 95% Polyeste…" at bounding box center [720, 296] width 64 height 68
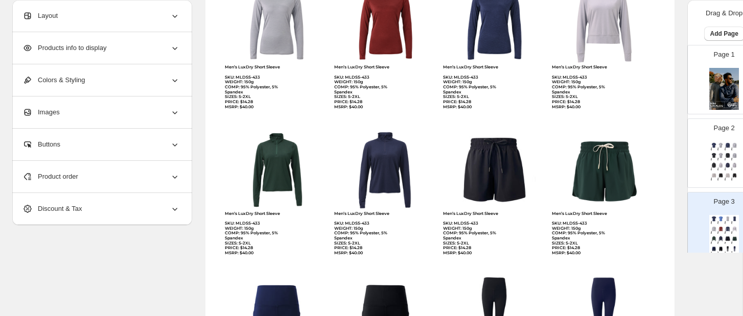
scroll to position [285, 0]
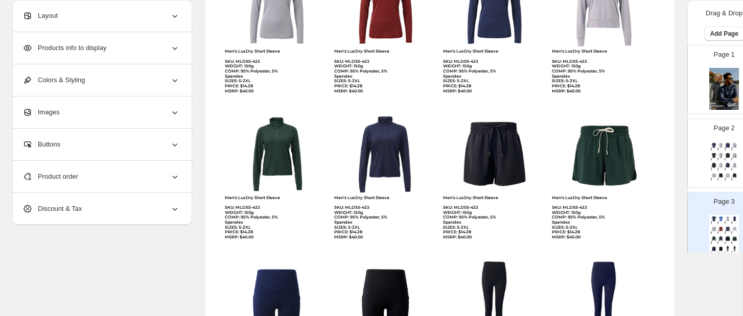
click at [628, 173] on img at bounding box center [720, 176] width 7 height 6
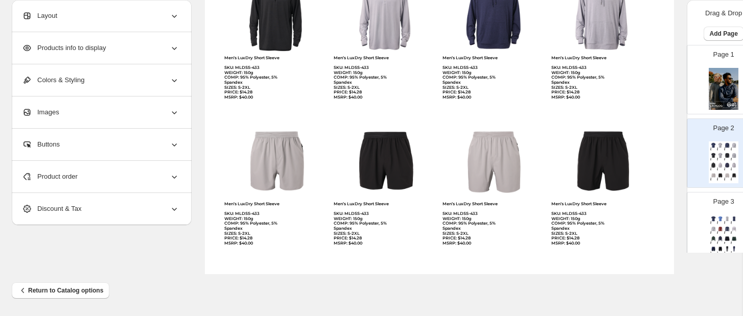
scroll to position [425, 1]
click at [628, 233] on div "Men’s LuxDry Short Sleeve SKU: MLDSS-433 WEIGHT: 150g COMP: 95% Polyester, 5% S…" at bounding box center [724, 236] width 30 height 42
type input "*"
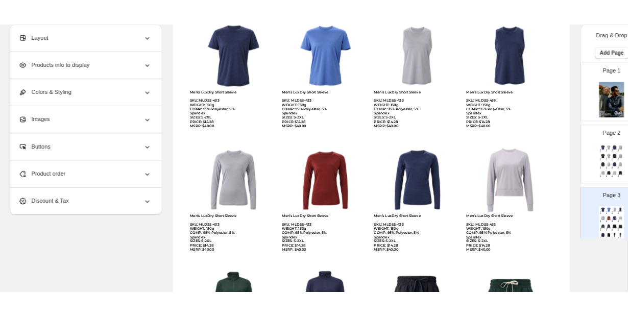
scroll to position [90, 1]
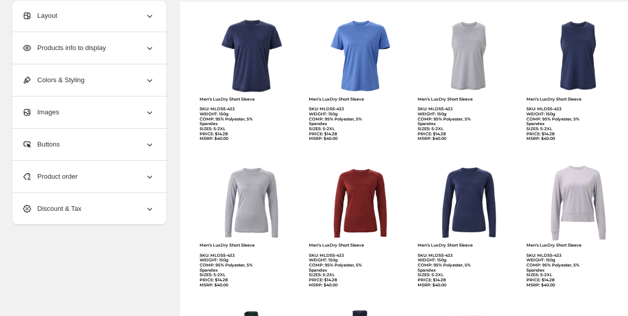
click at [152, 248] on div "**********" at bounding box center [313, 295] width 603 height 625
click at [150, 251] on div "**********" at bounding box center [313, 295] width 603 height 625
click at [151, 180] on icon at bounding box center [150, 177] width 10 height 10
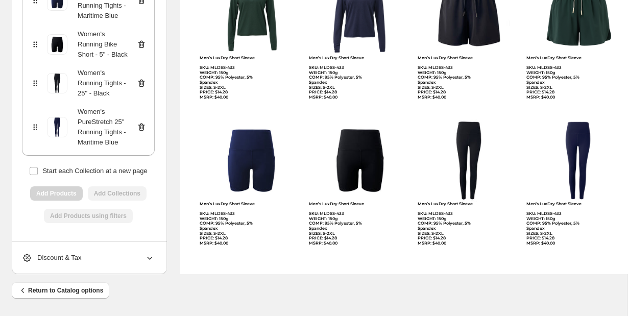
scroll to position [762, 0]
click at [142, 125] on icon at bounding box center [141, 127] width 10 height 10
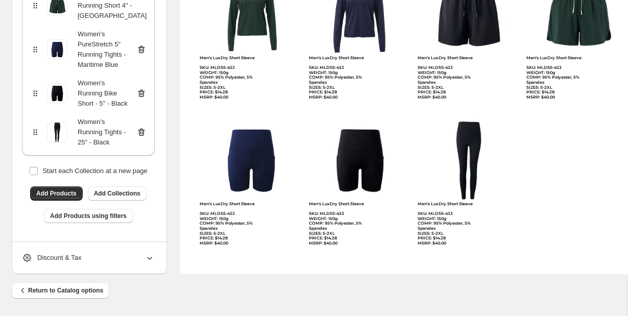
click at [142, 127] on icon at bounding box center [141, 132] width 10 height 10
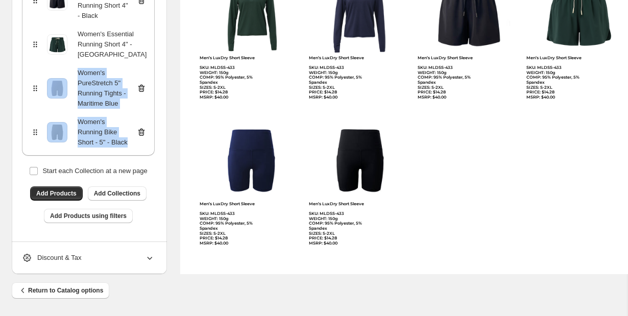
scroll to position [674, 0]
click at [142, 84] on icon at bounding box center [141, 88] width 7 height 8
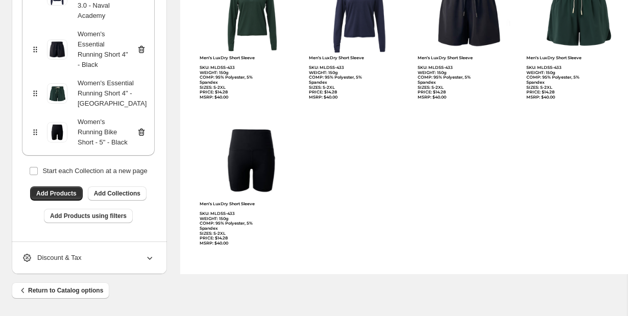
click at [142, 127] on icon at bounding box center [141, 132] width 10 height 10
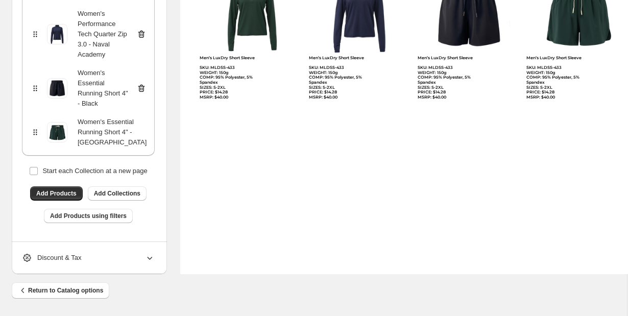
click at [154, 127] on icon at bounding box center [159, 132] width 10 height 10
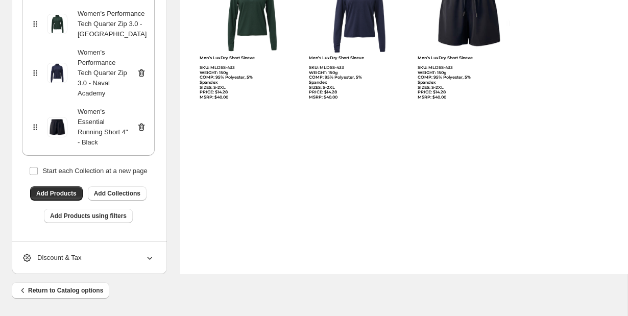
scroll to position [419, 0]
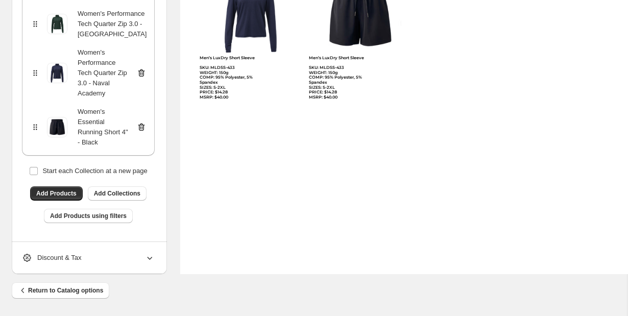
click at [160, 26] on icon at bounding box center [160, 24] width 1 height 3
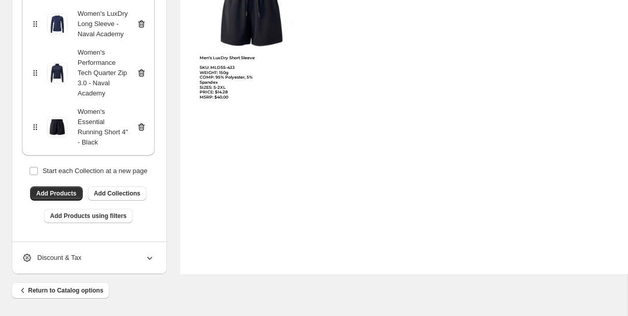
scroll to position [400, 0]
click at [142, 77] on icon at bounding box center [141, 73] width 10 height 10
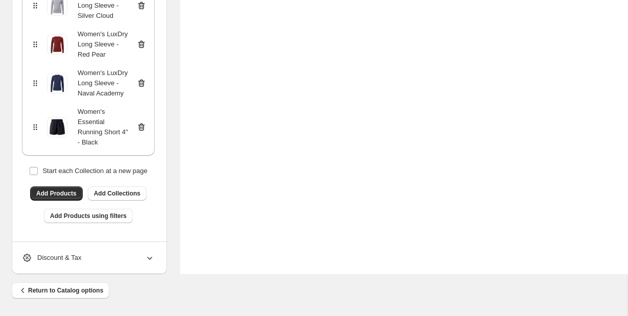
click at [140, 132] on icon at bounding box center [141, 127] width 10 height 10
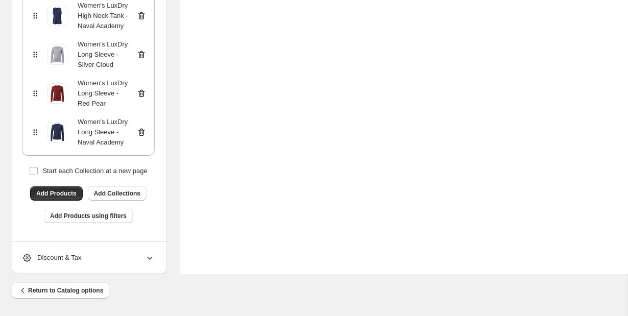
click at [141, 88] on icon at bounding box center [141, 93] width 10 height 10
click at [142, 89] on icon at bounding box center [141, 93] width 7 height 8
click at [142, 88] on icon at bounding box center [141, 93] width 10 height 10
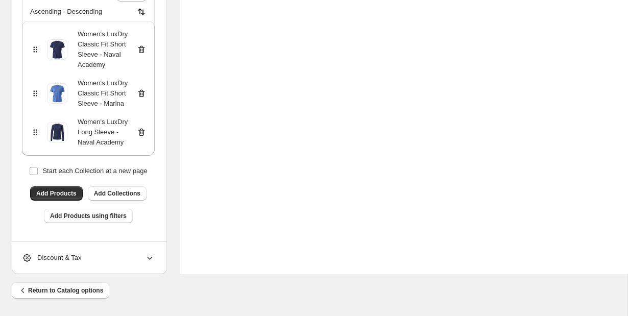
click at [142, 88] on icon at bounding box center [141, 93] width 10 height 10
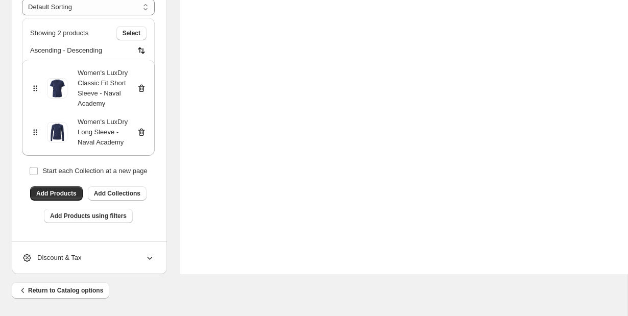
click at [142, 83] on icon at bounding box center [141, 88] width 10 height 10
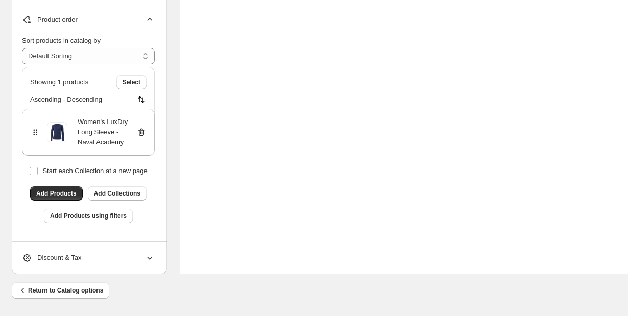
scroll to position [0, 0]
click at [142, 127] on icon at bounding box center [141, 132] width 10 height 10
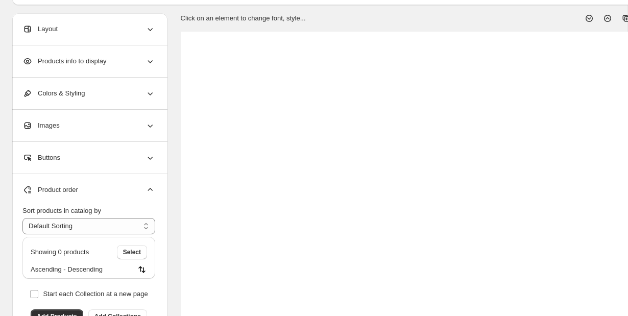
scroll to position [84, 0]
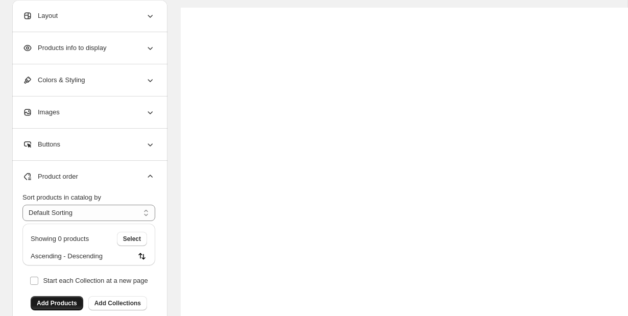
click at [62, 299] on button "Add Products" at bounding box center [57, 303] width 53 height 14
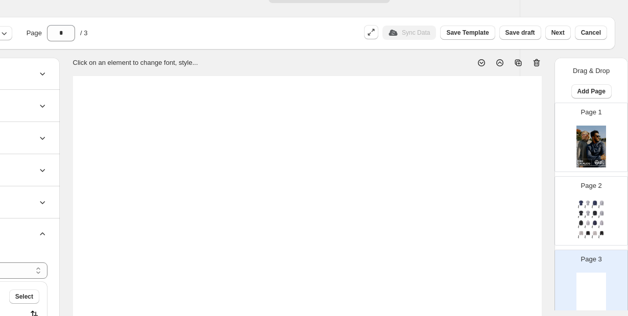
scroll to position [19, 108]
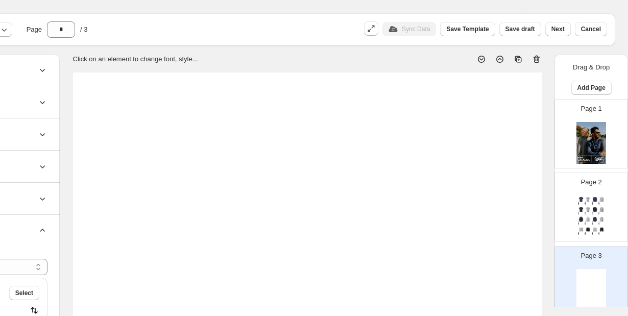
click at [590, 194] on div "Page 2 Men’s LuxDry Short Sleeve SKU: MLDSS-433 WEIGHT: 150g COMP: 95% Polyeste…" at bounding box center [587, 203] width 64 height 68
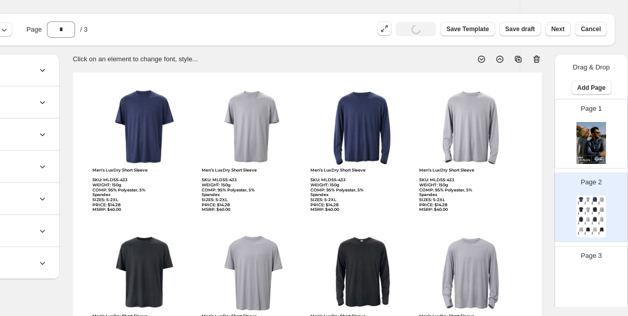
click at [599, 275] on div at bounding box center [592, 290] width 30 height 42
type input "*"
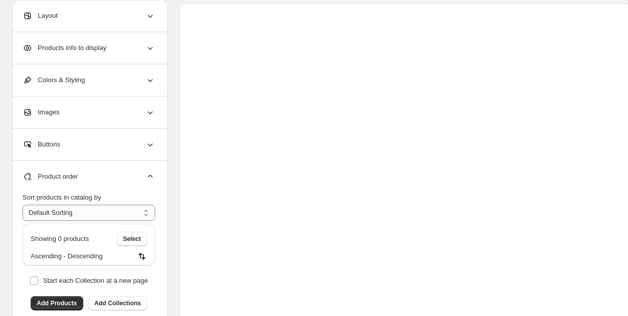
scroll to position [91, 0]
click at [51, 300] on span "Add Products" at bounding box center [57, 303] width 40 height 8
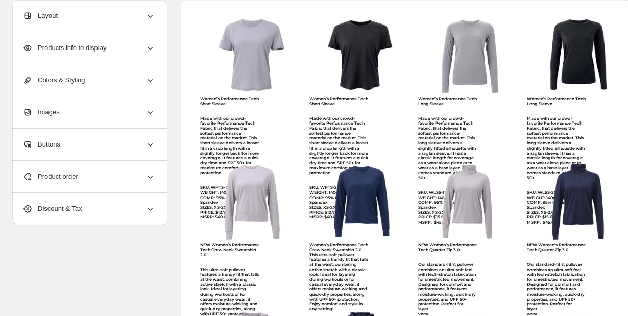
click at [149, 46] on icon at bounding box center [150, 48] width 10 height 10
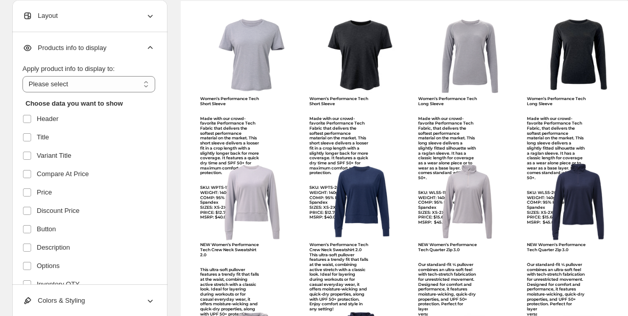
click at [225, 114] on div "Women’s Performance Tech Short Sleeve Made with our crowd-favorite Performance …" at bounding box center [229, 159] width 59 height 124
select select "**********"
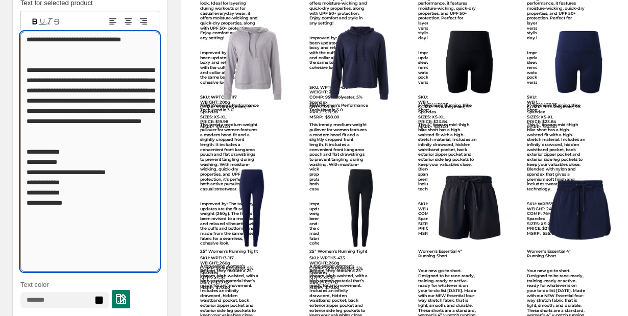
scroll to position [374, 0]
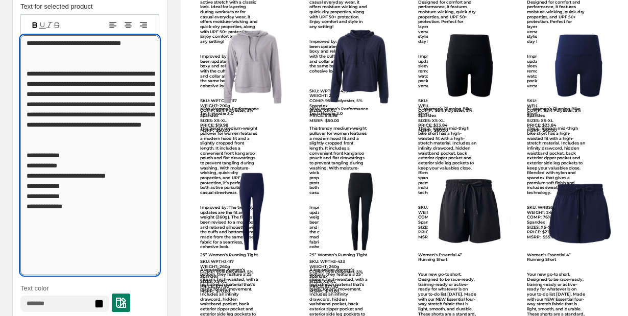
click at [79, 125] on textarea "**********" at bounding box center [89, 155] width 139 height 240
type textarea "**********"
click at [380, 132] on div "NEW Women’s Performance Tech Hoodie 3.0 This trendy medium-weight pullover for …" at bounding box center [361, 201] width 102 height 189
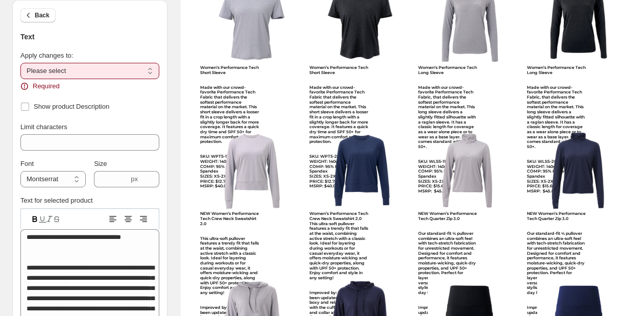
scroll to position [22, 0]
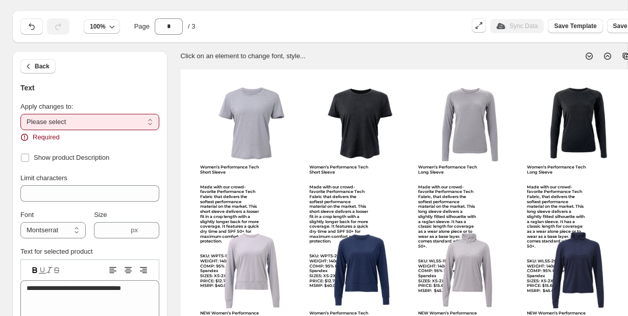
select select "**********"
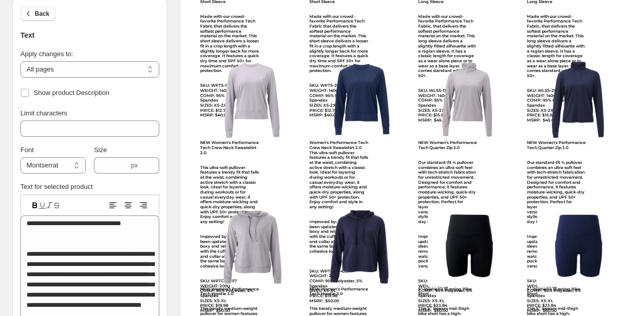
scroll to position [208, 0]
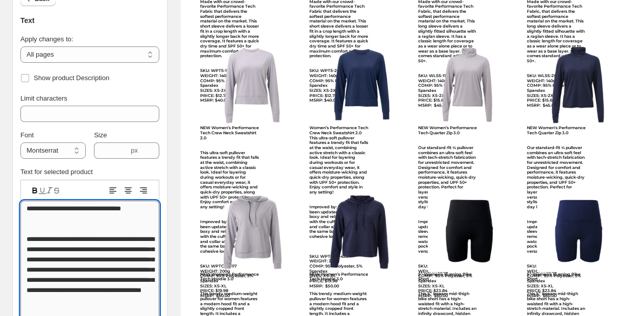
click at [68, 273] on textarea "**********" at bounding box center [89, 321] width 139 height 240
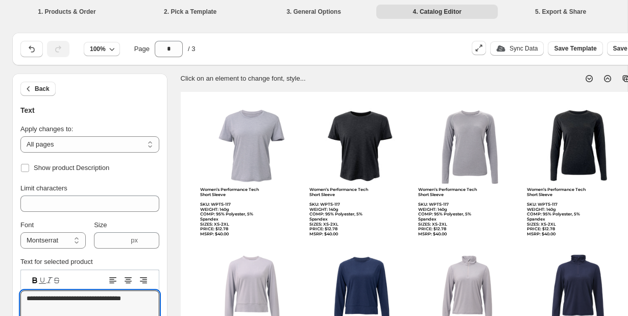
scroll to position [0, 0]
type textarea "**********"
click at [249, 138] on img at bounding box center [251, 146] width 102 height 83
select select "*******"
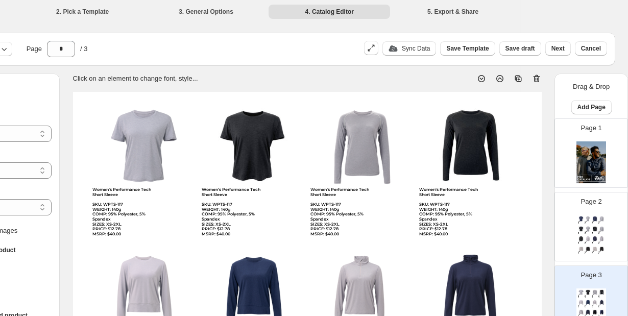
scroll to position [0, 108]
click at [576, 225] on div "Page 2 Women’s Performance Tech Short Sleeve SKU: WPTS-117 WEIGHT: 140g COMP: 9…" at bounding box center [587, 223] width 64 height 68
type input "*"
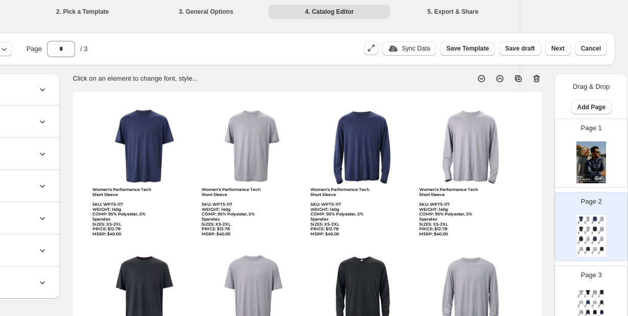
click at [465, 52] on span "Save Template" at bounding box center [468, 48] width 42 height 8
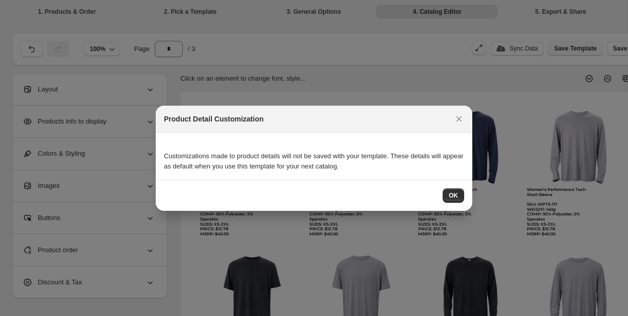
scroll to position [0, 0]
click at [457, 196] on span "OK" at bounding box center [453, 196] width 9 height 8
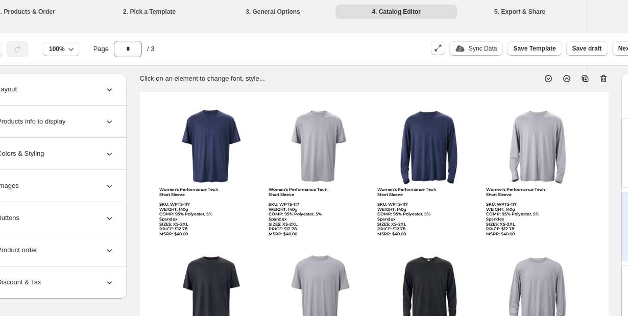
scroll to position [0, 108]
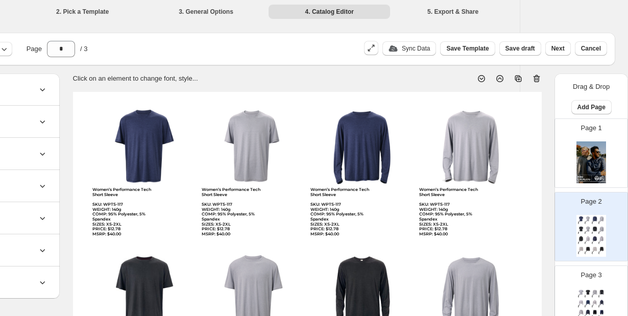
click at [57, 20] on div "1. Products & Order 2. Pick a Template 3. General Options 4. Catalog Editor 5. …" at bounding box center [206, 11] width 628 height 22
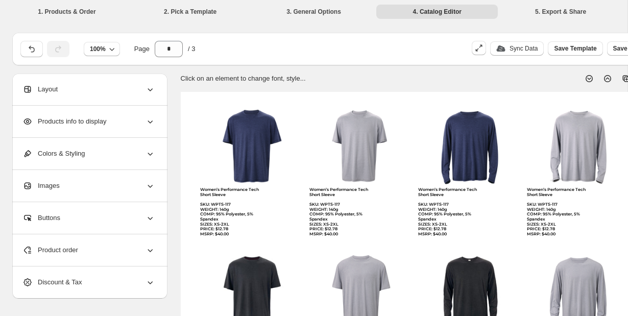
scroll to position [0, 0]
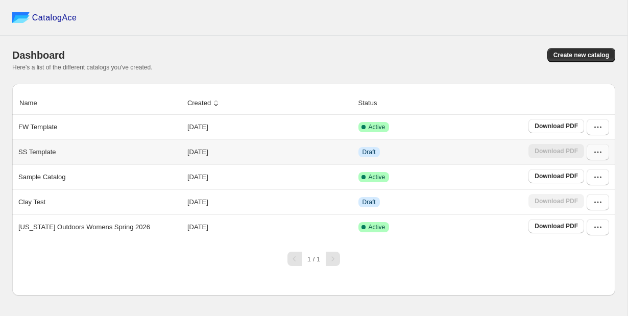
click at [600, 152] on icon "button" at bounding box center [598, 152] width 10 height 10
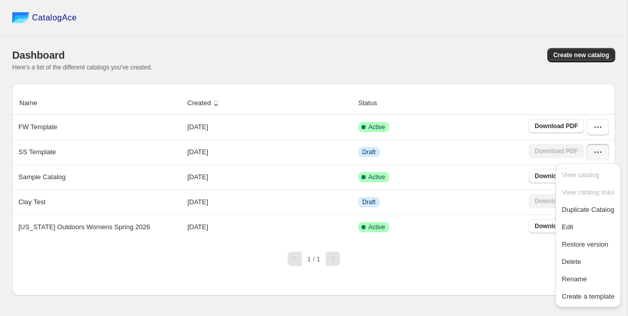
drag, startPoint x: 566, startPoint y: 237, endPoint x: 605, endPoint y: 16, distance: 223.7
click at [605, 16] on div "CatalogAce Dashboard Create new catalog Here's a list of the different catalogs…" at bounding box center [314, 158] width 628 height 316
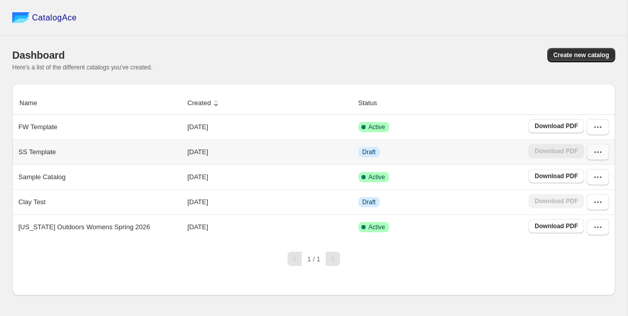
click at [602, 155] on icon "button" at bounding box center [598, 152] width 10 height 10
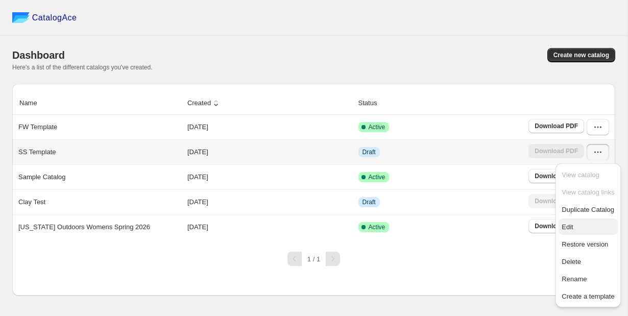
click at [572, 228] on span "Edit" at bounding box center [567, 227] width 11 height 8
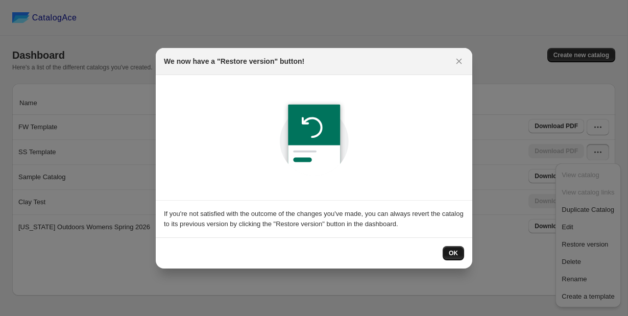
click at [456, 259] on button "OK" at bounding box center [453, 253] width 21 height 14
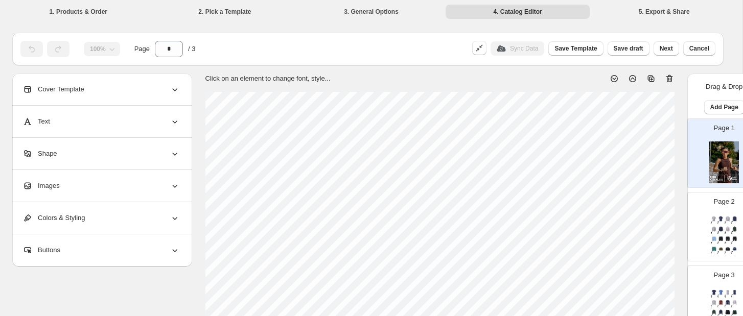
click at [628, 226] on img at bounding box center [728, 229] width 7 height 6
type input "*"
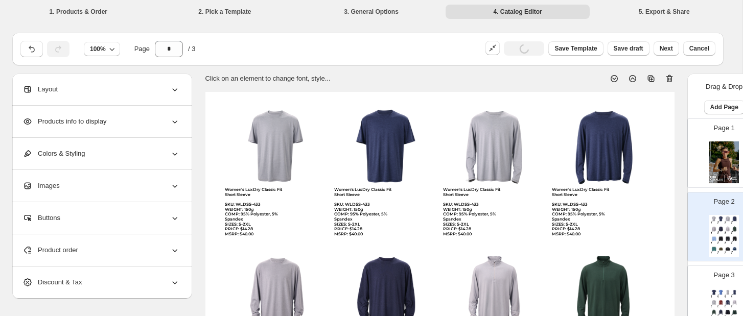
click at [248, 211] on div "Women’s LuxDry Classic Fit Short Sleeve SKU: WLDSS-433 WEIGHT: 150g COMP: 95% P…" at bounding box center [254, 213] width 59 height 50
select select "**********"
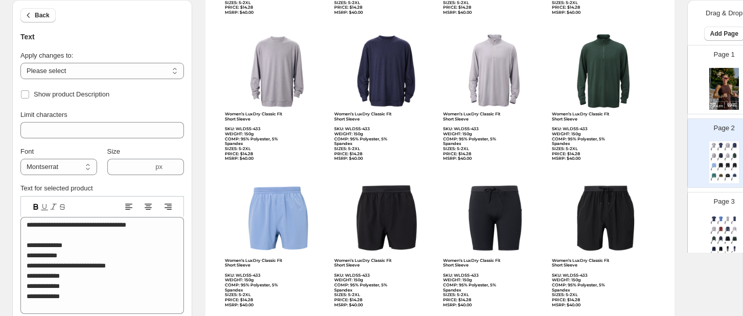
scroll to position [1, 0]
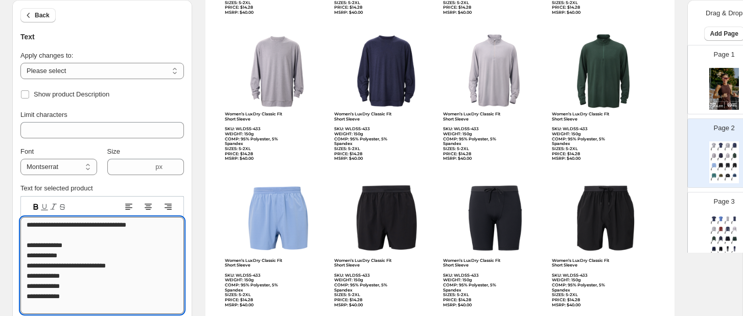
click at [54, 304] on textarea "**********" at bounding box center [102, 265] width 164 height 97
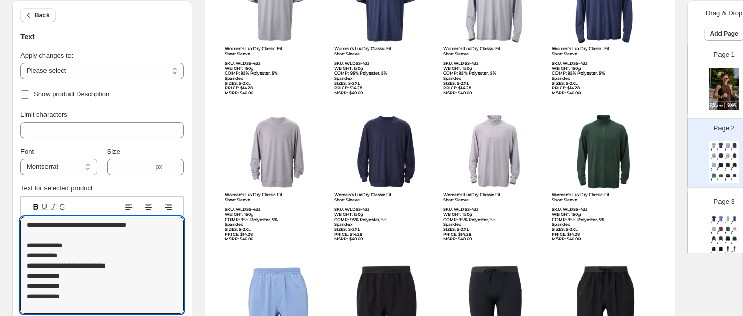
scroll to position [103, 0]
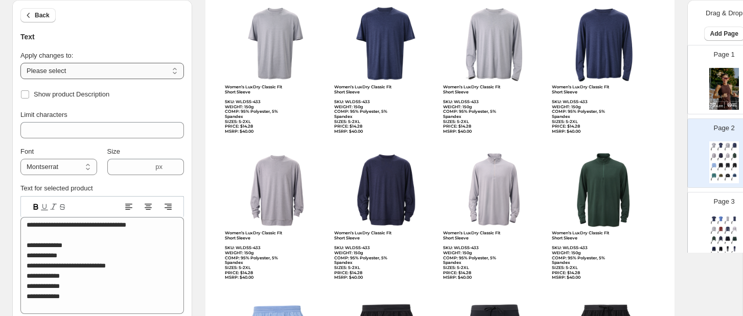
select select "**********"
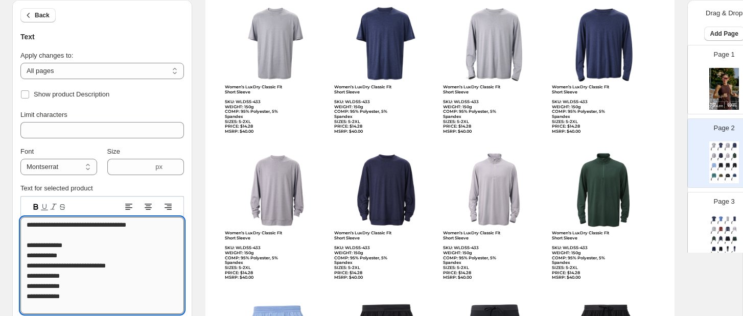
click at [49, 307] on textarea "**********" at bounding box center [102, 265] width 164 height 97
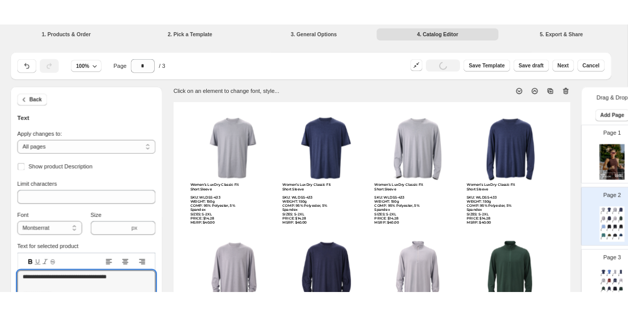
scroll to position [0, 0]
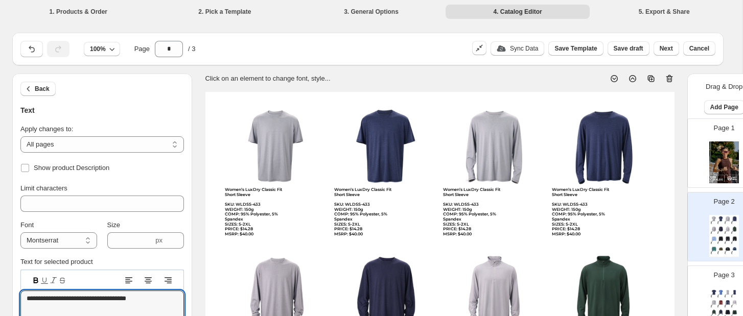
type textarea "**********"
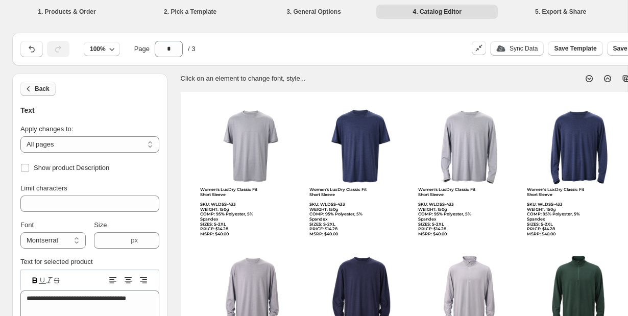
click at [34, 90] on button "Back" at bounding box center [37, 89] width 35 height 14
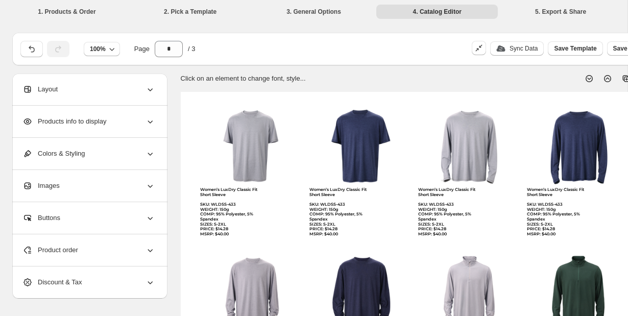
click at [62, 11] on li "1. Products & Order" at bounding box center [67, 11] width 122 height 14
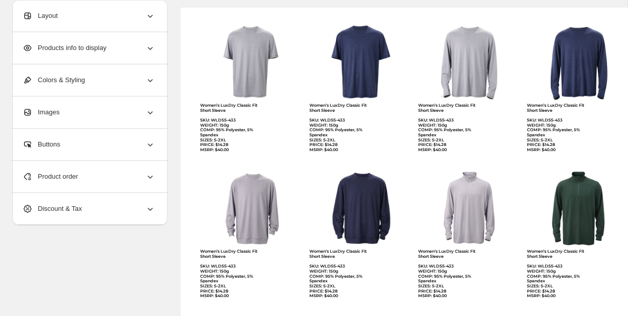
scroll to position [86, 0]
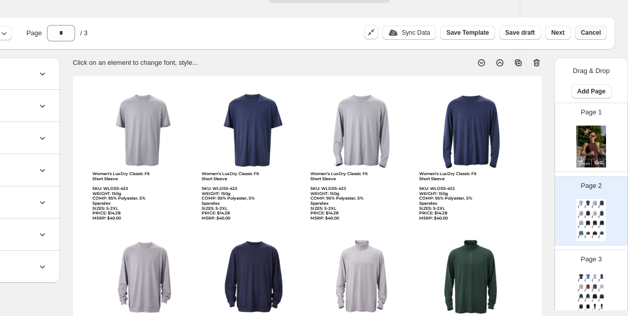
click at [604, 32] on button "Cancel" at bounding box center [591, 33] width 32 height 14
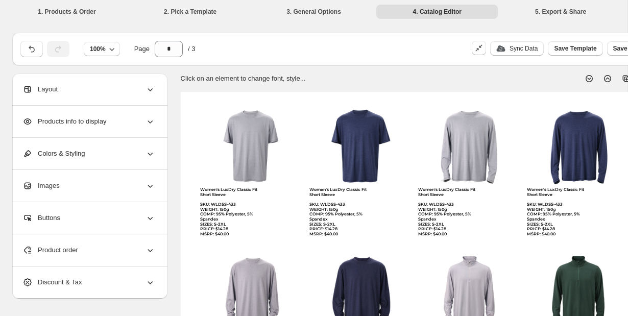
scroll to position [16, 0]
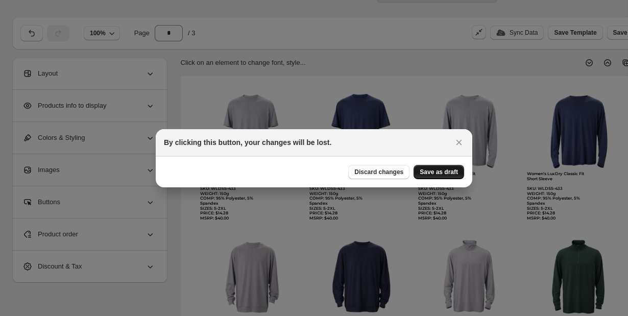
click at [450, 171] on span "Save as draft" at bounding box center [439, 172] width 38 height 8
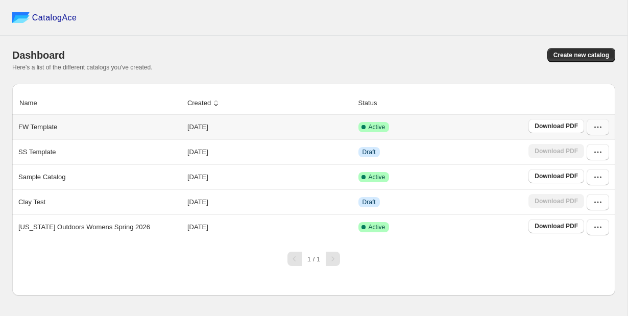
click at [602, 126] on icon "button" at bounding box center [598, 127] width 10 height 10
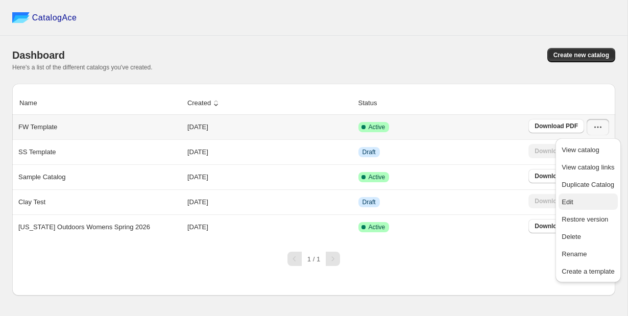
click at [573, 204] on span "Edit" at bounding box center [567, 202] width 11 height 8
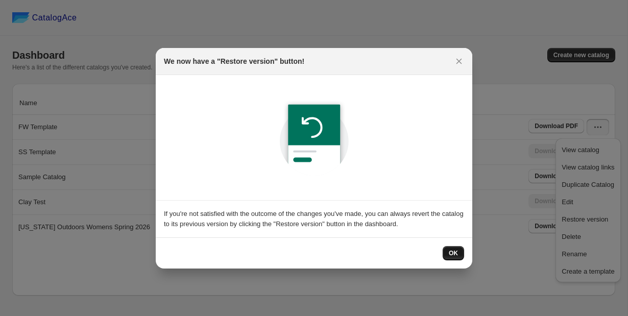
click at [454, 258] on button "OK" at bounding box center [453, 253] width 21 height 14
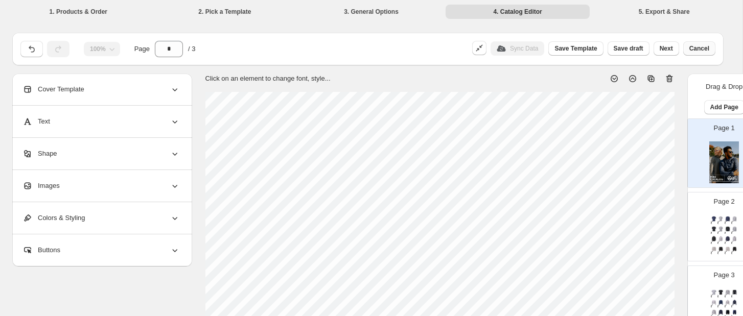
click at [628, 44] on button "Cancel" at bounding box center [699, 48] width 32 height 14
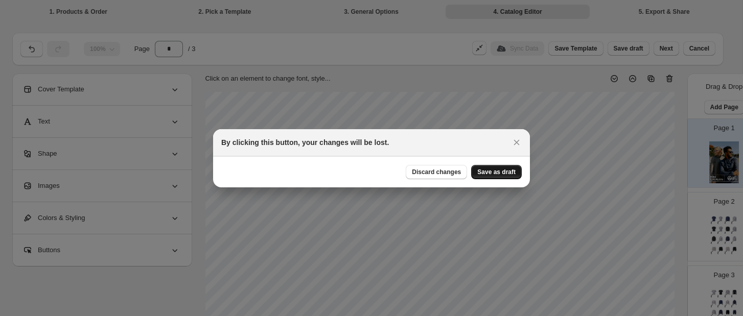
click at [505, 169] on span "Save as draft" at bounding box center [496, 172] width 38 height 8
